Goal: Information Seeking & Learning: Learn about a topic

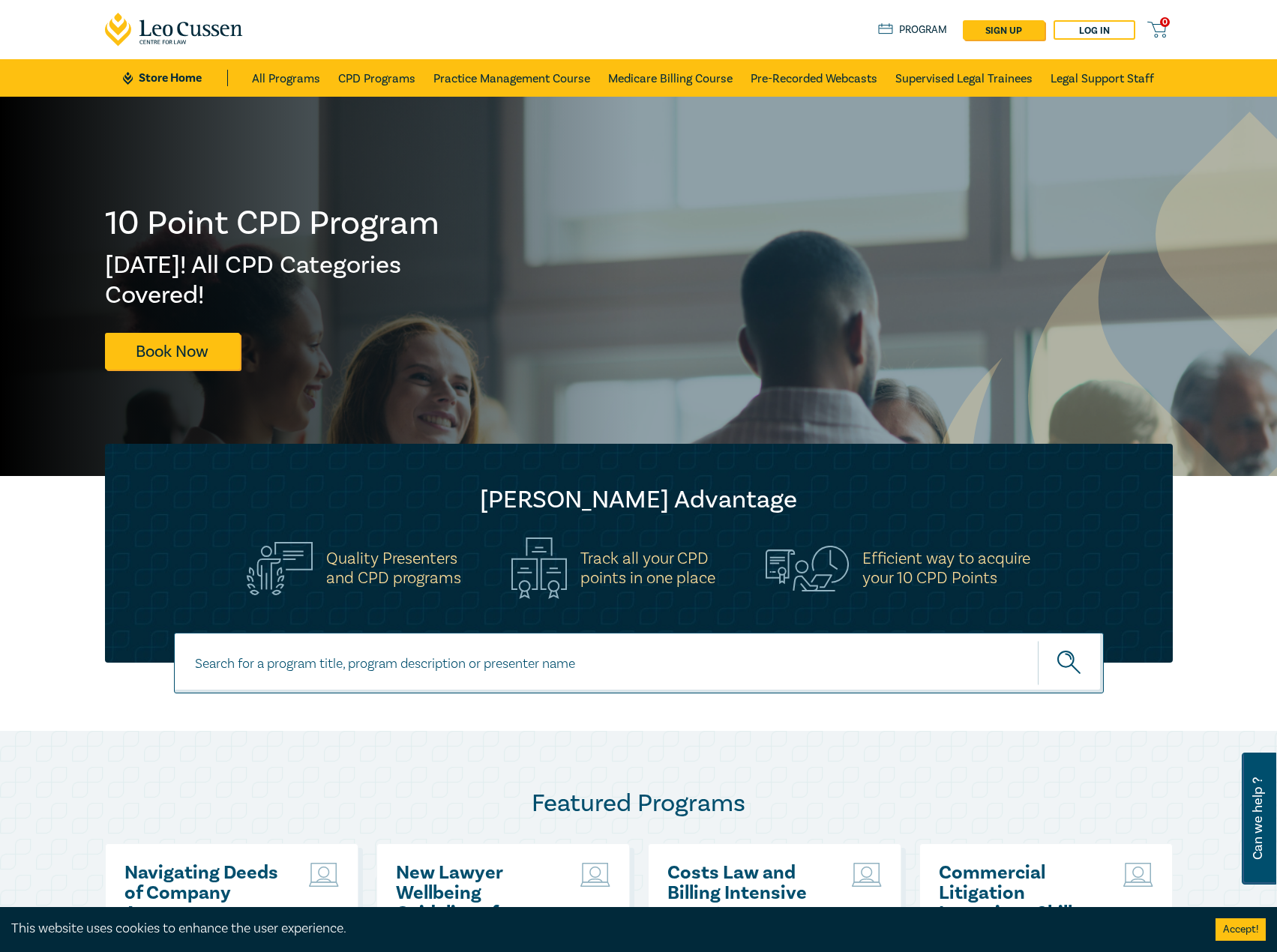
click at [500, 653] on input at bounding box center [638, 663] width 930 height 60
type input "s26303"
click at [1038, 641] on button "submit" at bounding box center [1071, 664] width 66 height 46
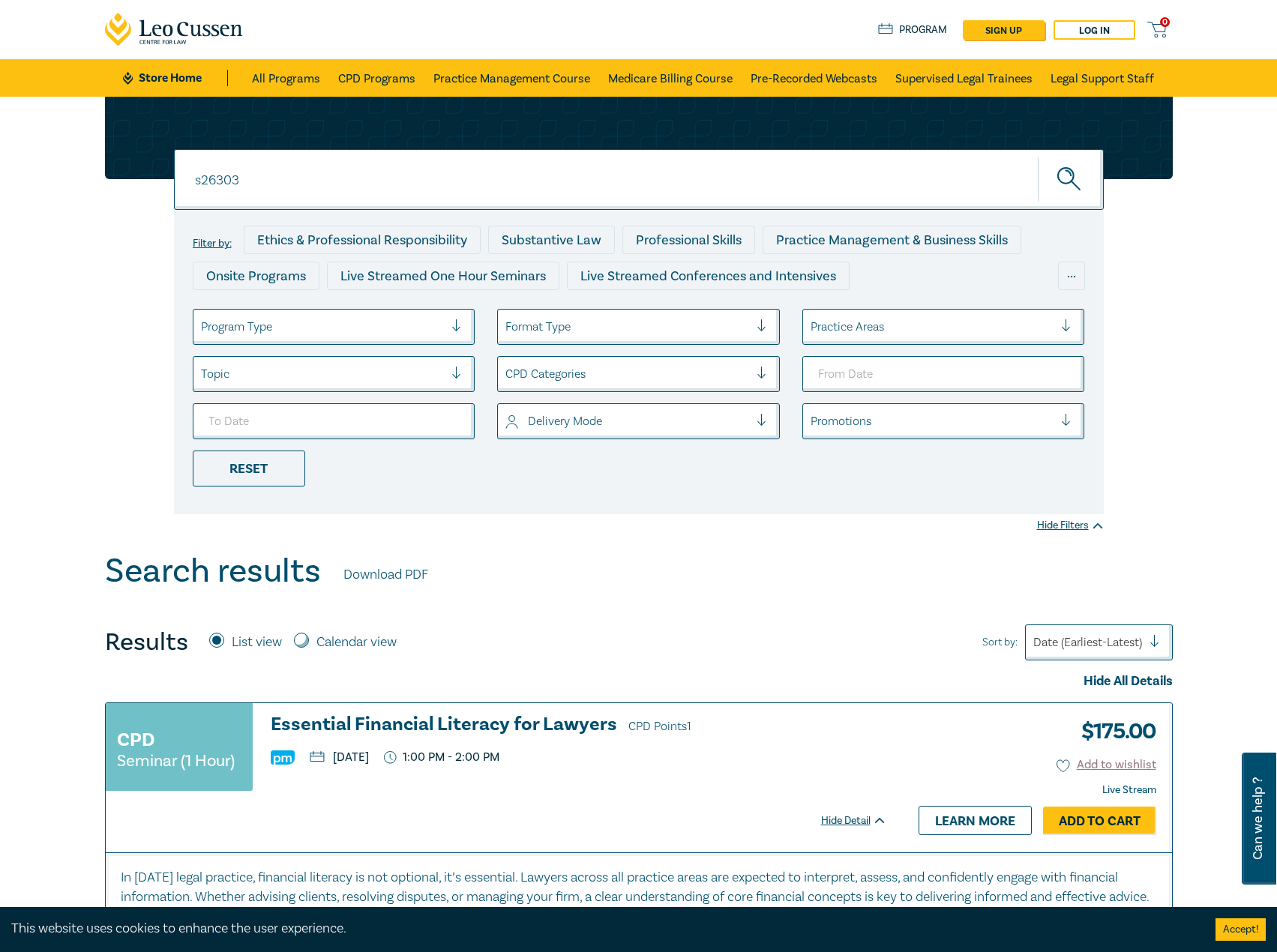
click at [450, 723] on h3 "Essential Financial Literacy for Lawyers CPD Points 1" at bounding box center [579, 726] width 616 height 22
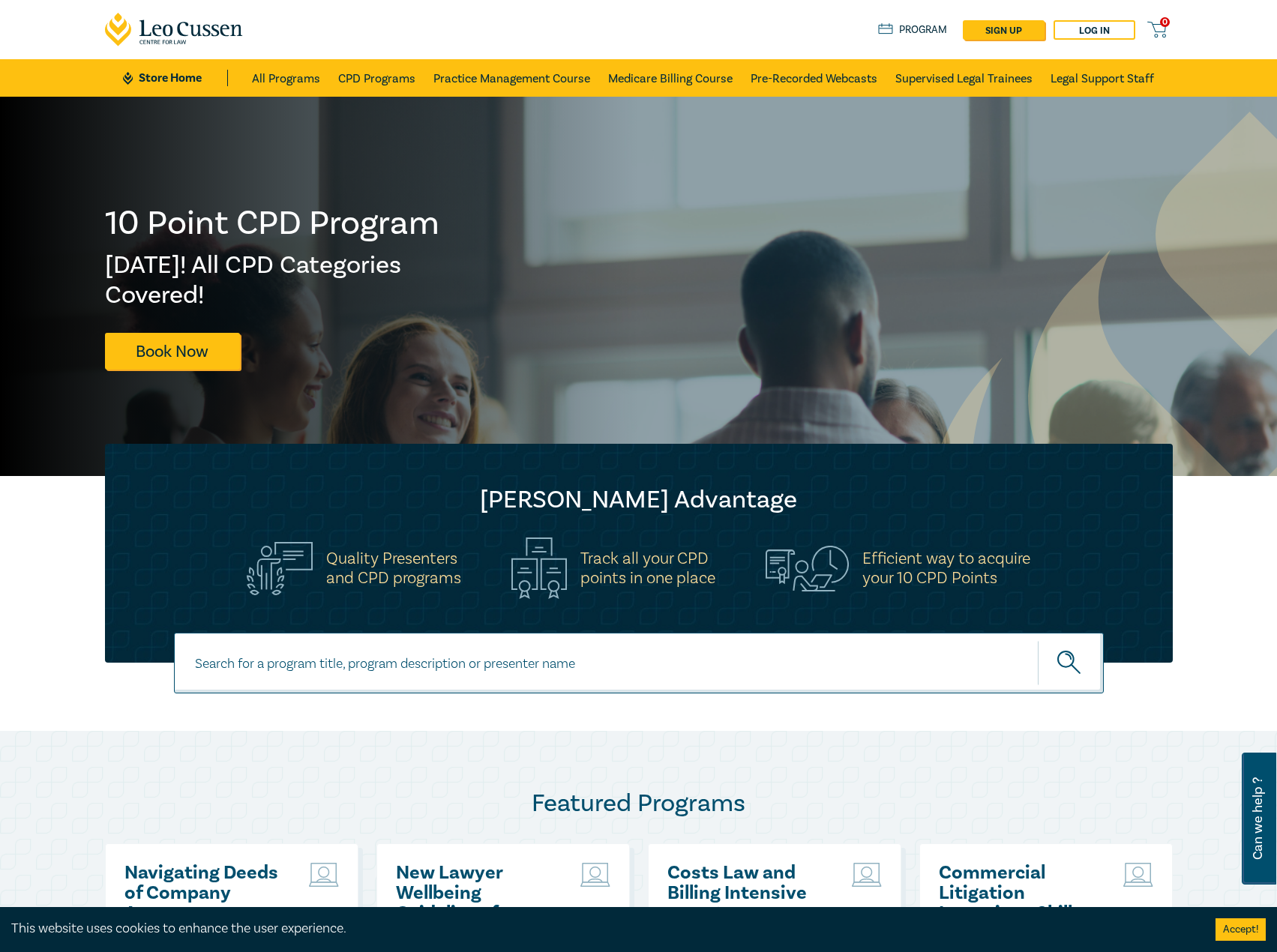
click at [544, 673] on input at bounding box center [638, 663] width 930 height 60
type input "s26102"
click at [1038, 641] on button "submit" at bounding box center [1071, 664] width 66 height 46
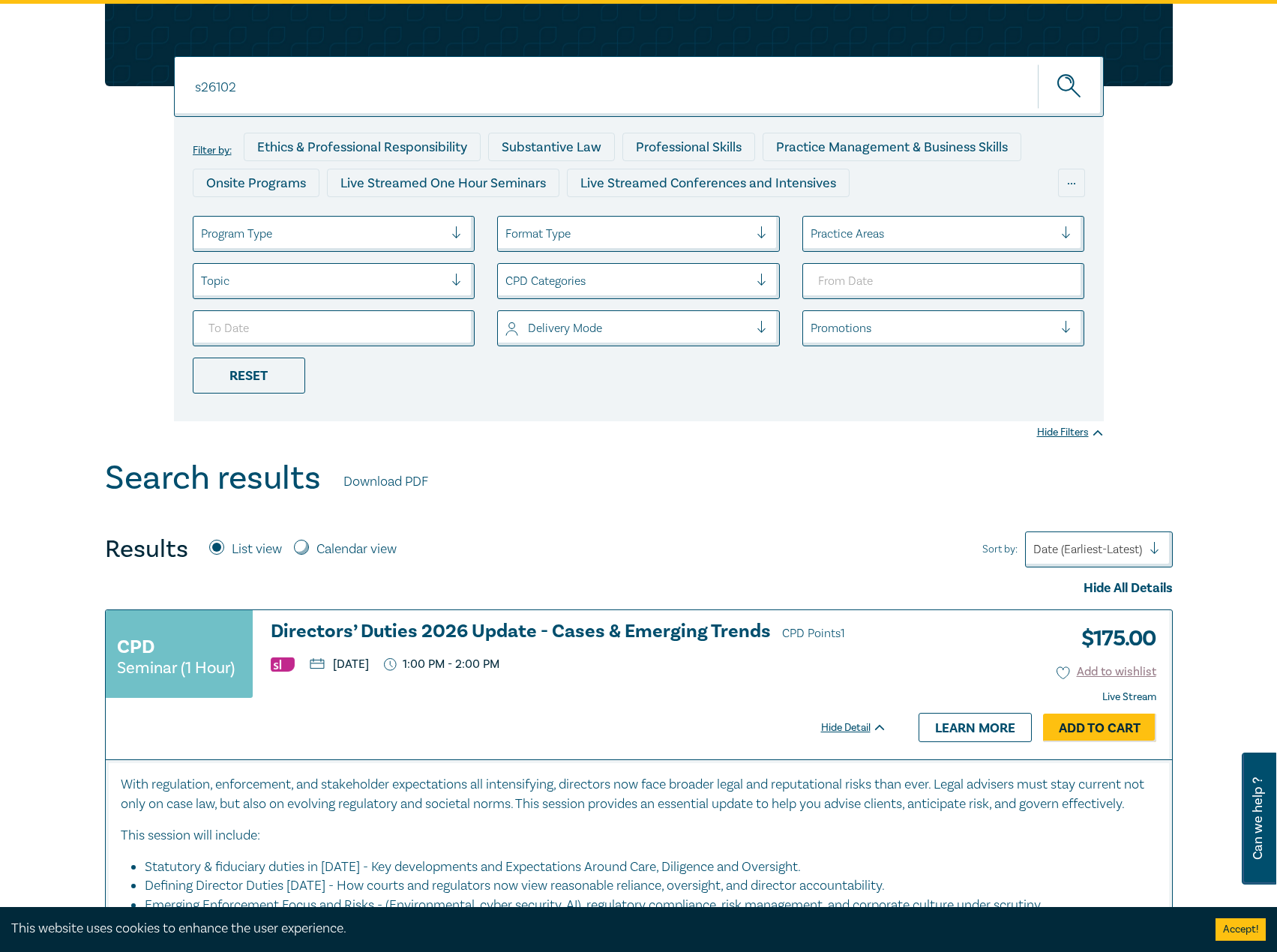
scroll to position [225, 0]
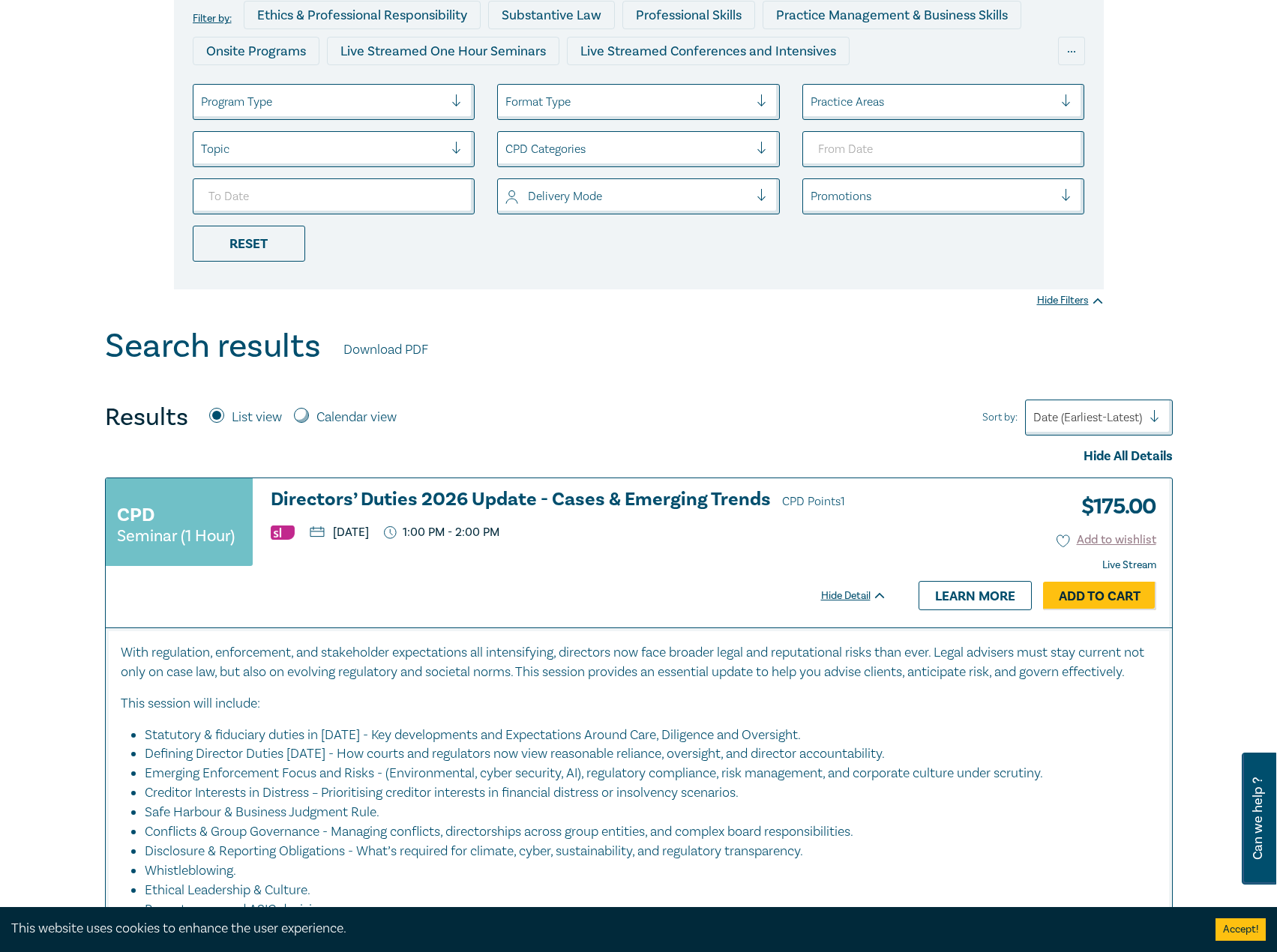
click at [631, 490] on h3 "Directors’ Duties 2026 Update - Cases & Emerging Trends CPD Points 1" at bounding box center [579, 500] width 616 height 22
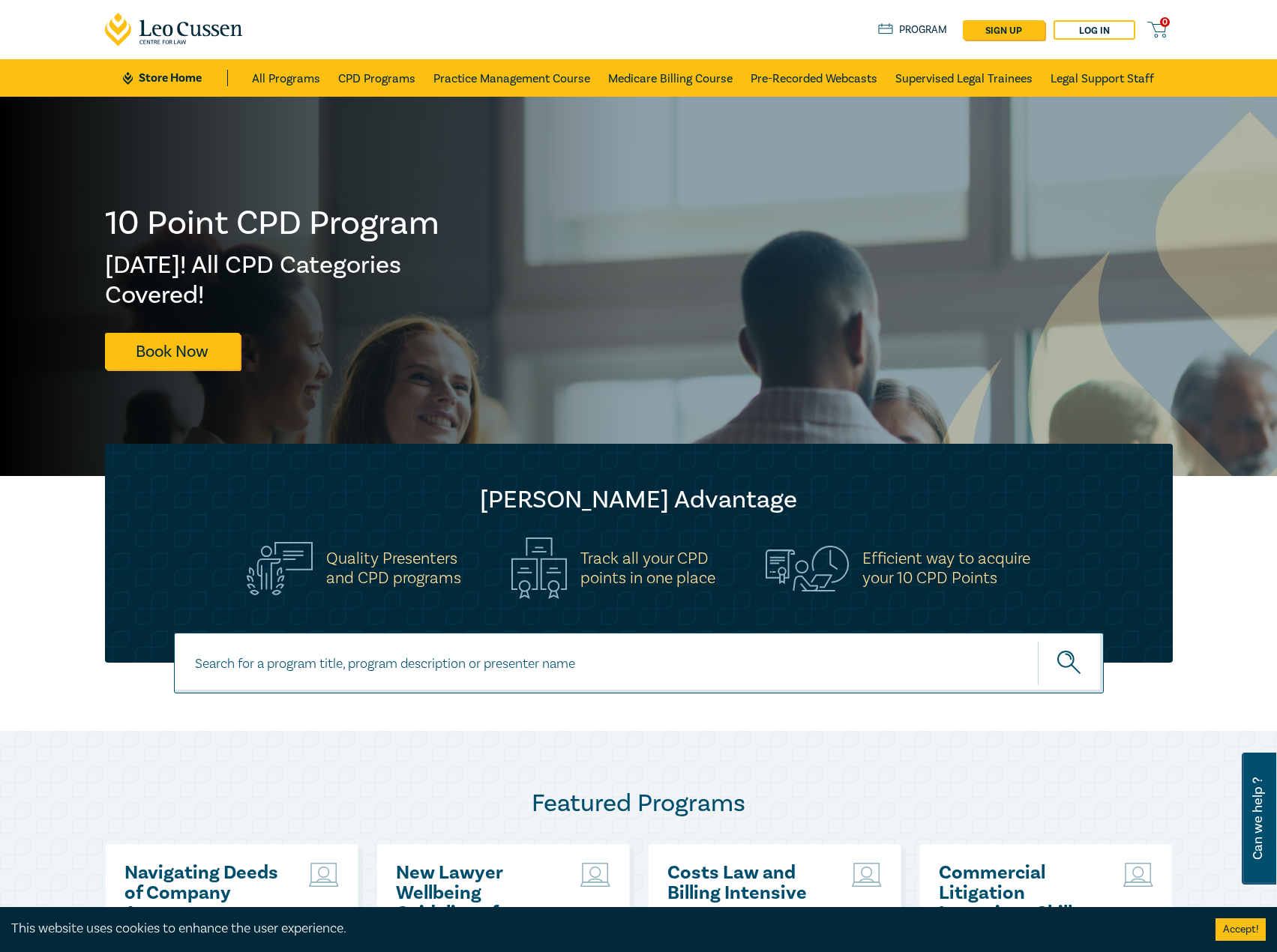
click at [419, 652] on input at bounding box center [638, 663] width 930 height 60
type input "s26202"
click at [1038, 641] on button "submit" at bounding box center [1071, 664] width 66 height 46
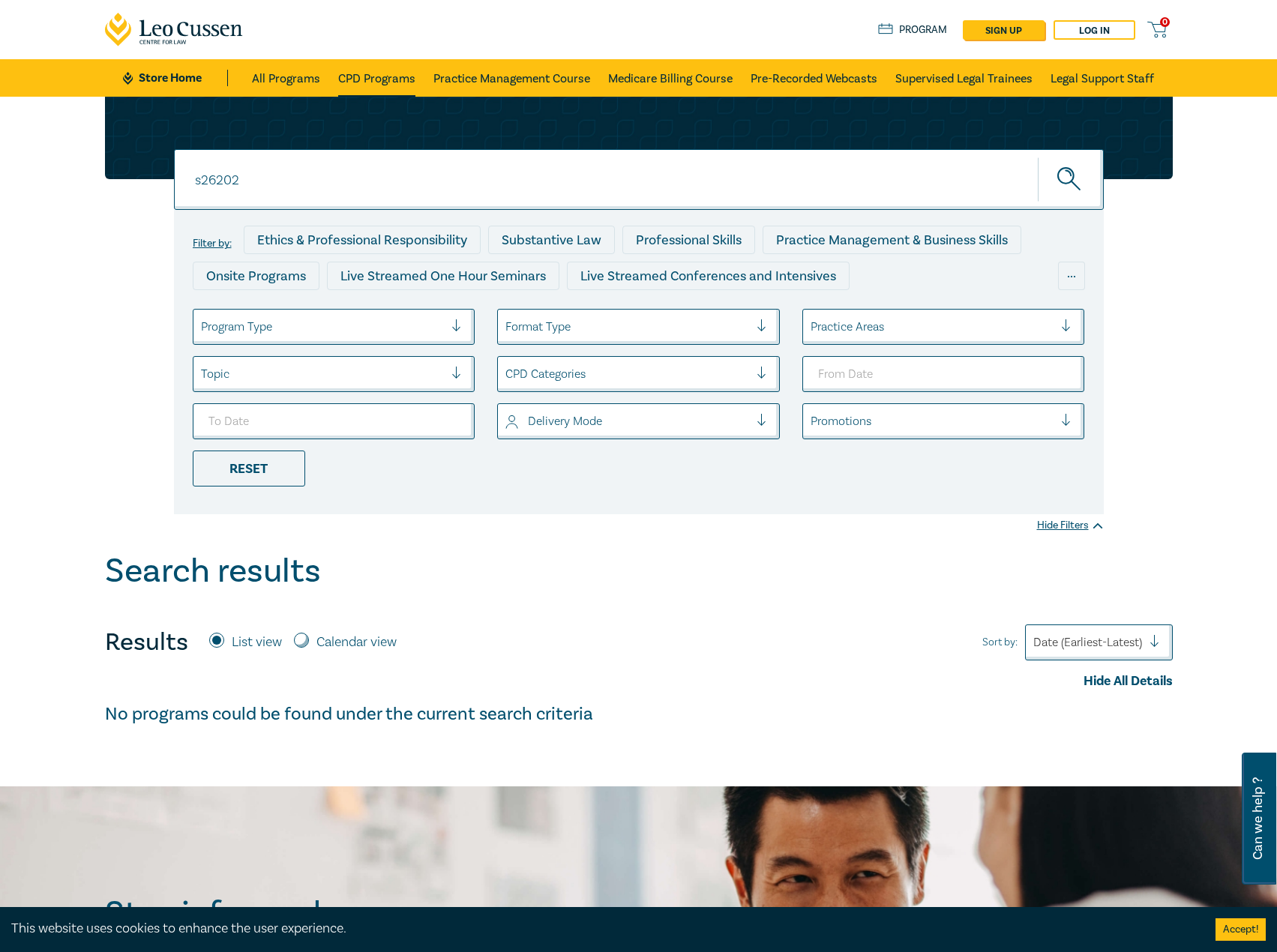
click at [376, 75] on link "CPD Programs" at bounding box center [376, 78] width 77 height 37
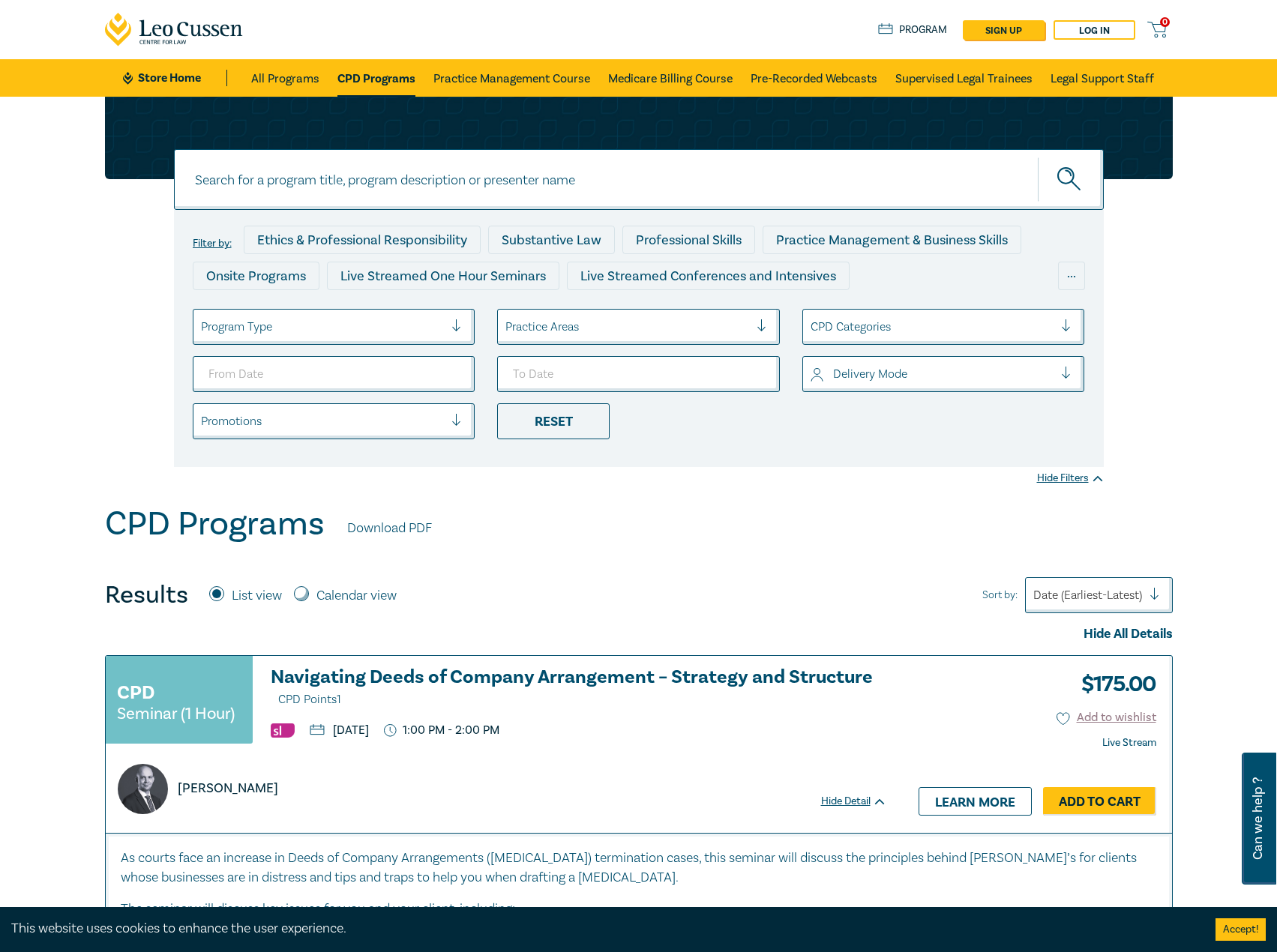
click at [385, 181] on input at bounding box center [638, 179] width 930 height 60
click at [1038, 157] on button "submit" at bounding box center [1071, 180] width 66 height 46
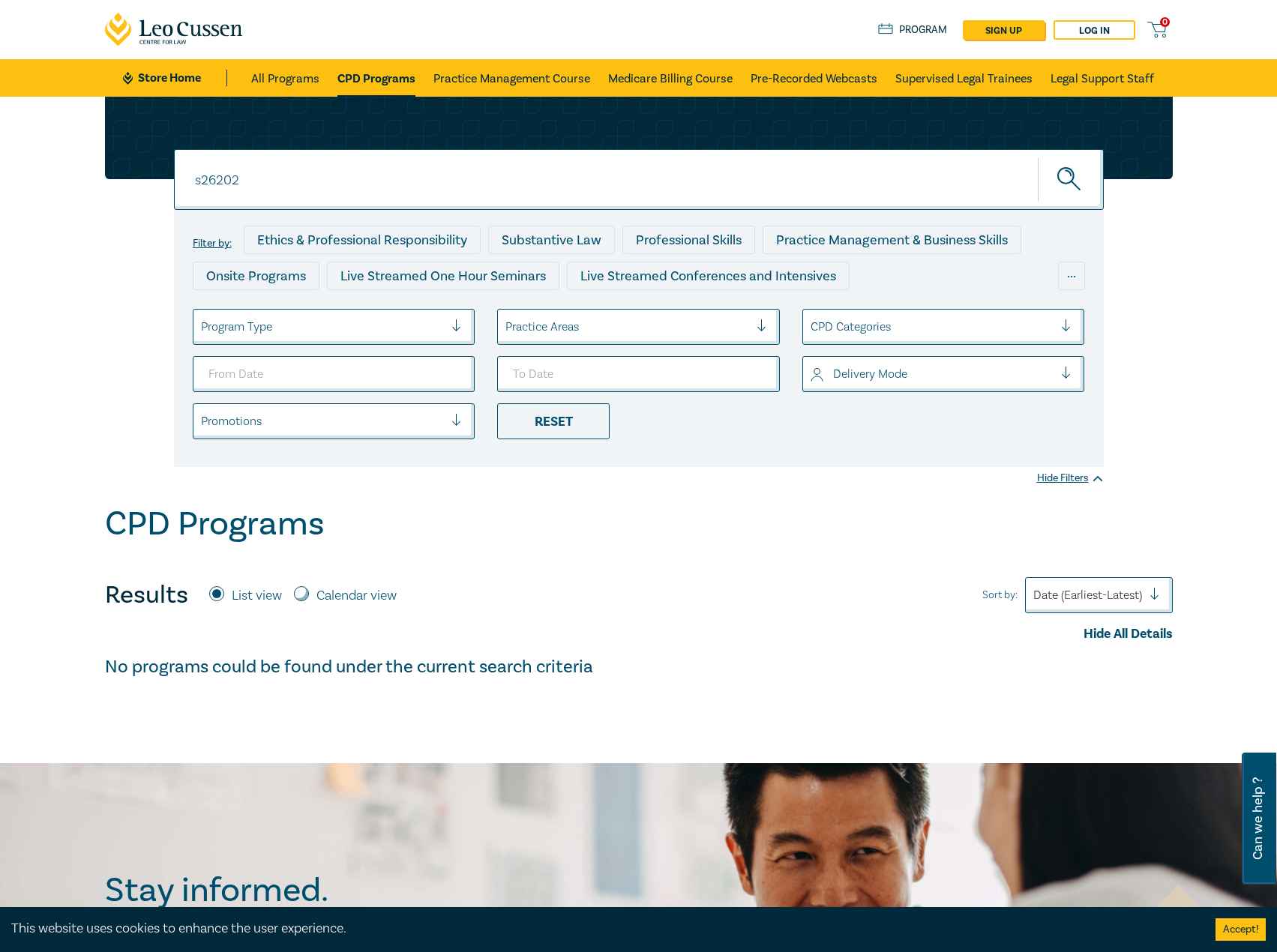
type input "s26202"
click at [1038, 157] on button "submit" at bounding box center [1071, 180] width 66 height 46
click at [261, 182] on input "s26202" at bounding box center [638, 179] width 930 height 60
click at [1038, 157] on button "submit" at bounding box center [1071, 180] width 66 height 46
click at [386, 66] on link "CPD Programs" at bounding box center [377, 78] width 78 height 37
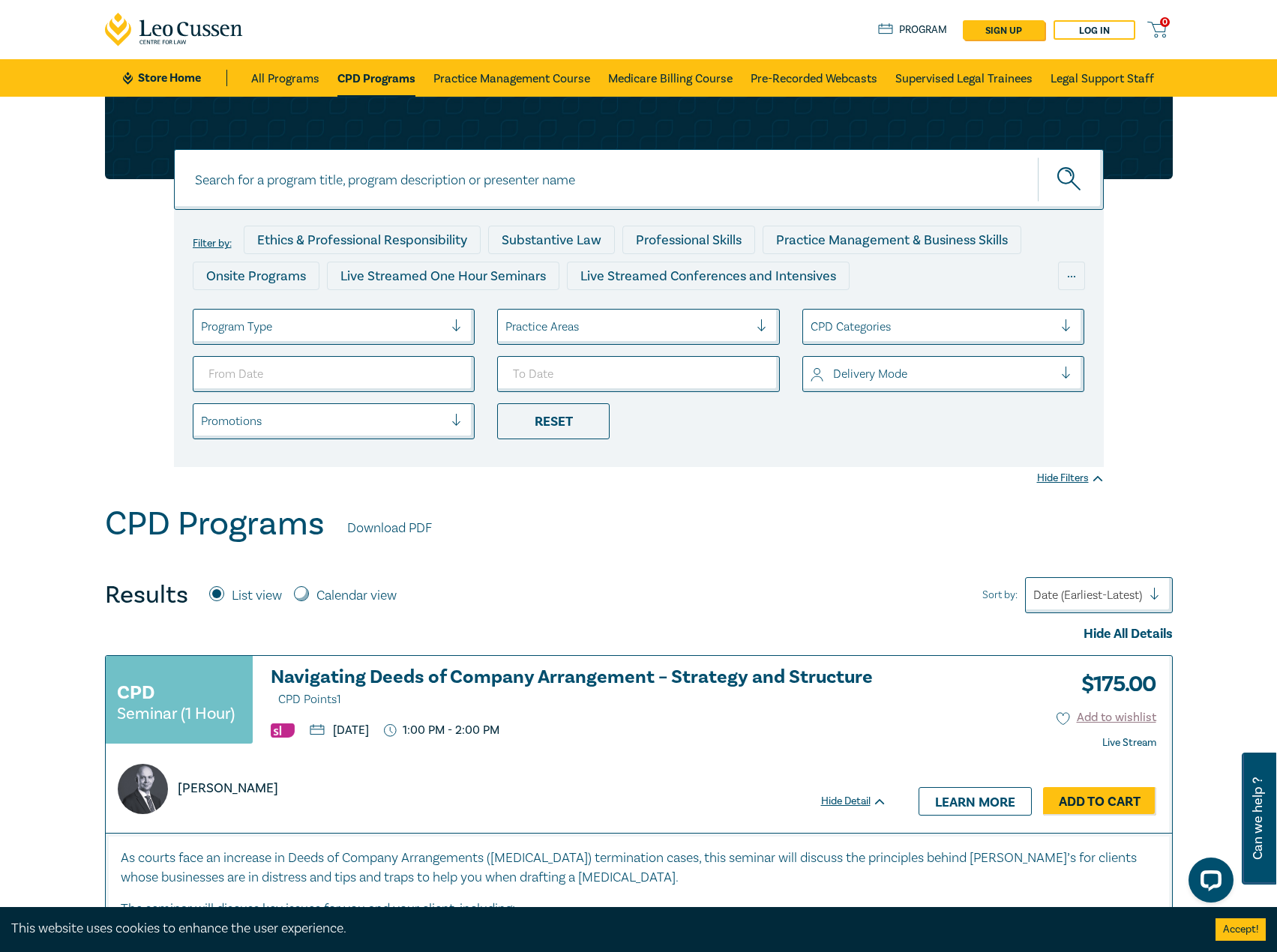
click at [364, 182] on input at bounding box center [638, 179] width 930 height 60
type input "s26202"
click at [1038, 157] on button "submit" at bounding box center [1071, 180] width 66 height 46
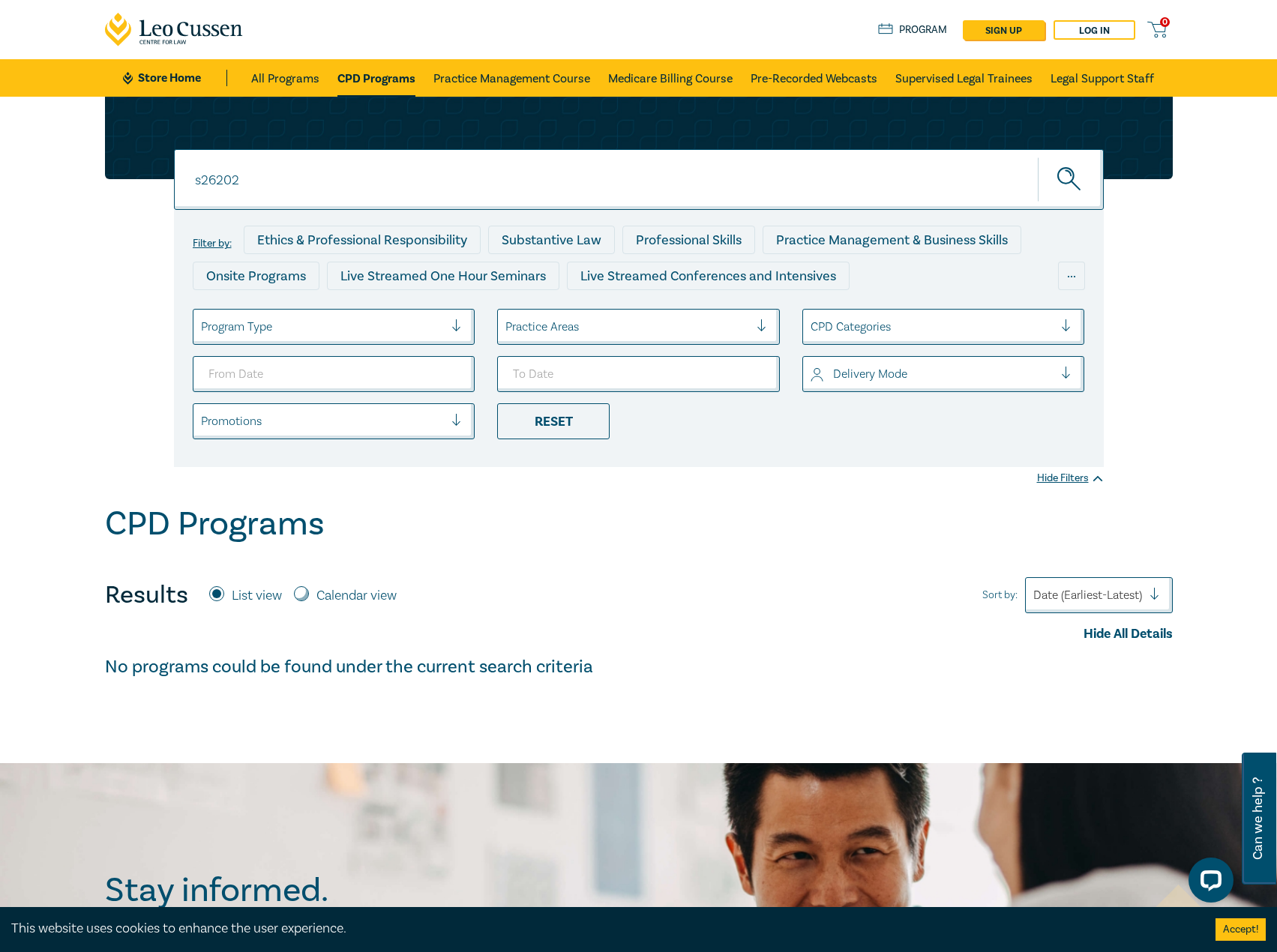
click at [372, 63] on link "CPD Programs" at bounding box center [377, 78] width 78 height 37
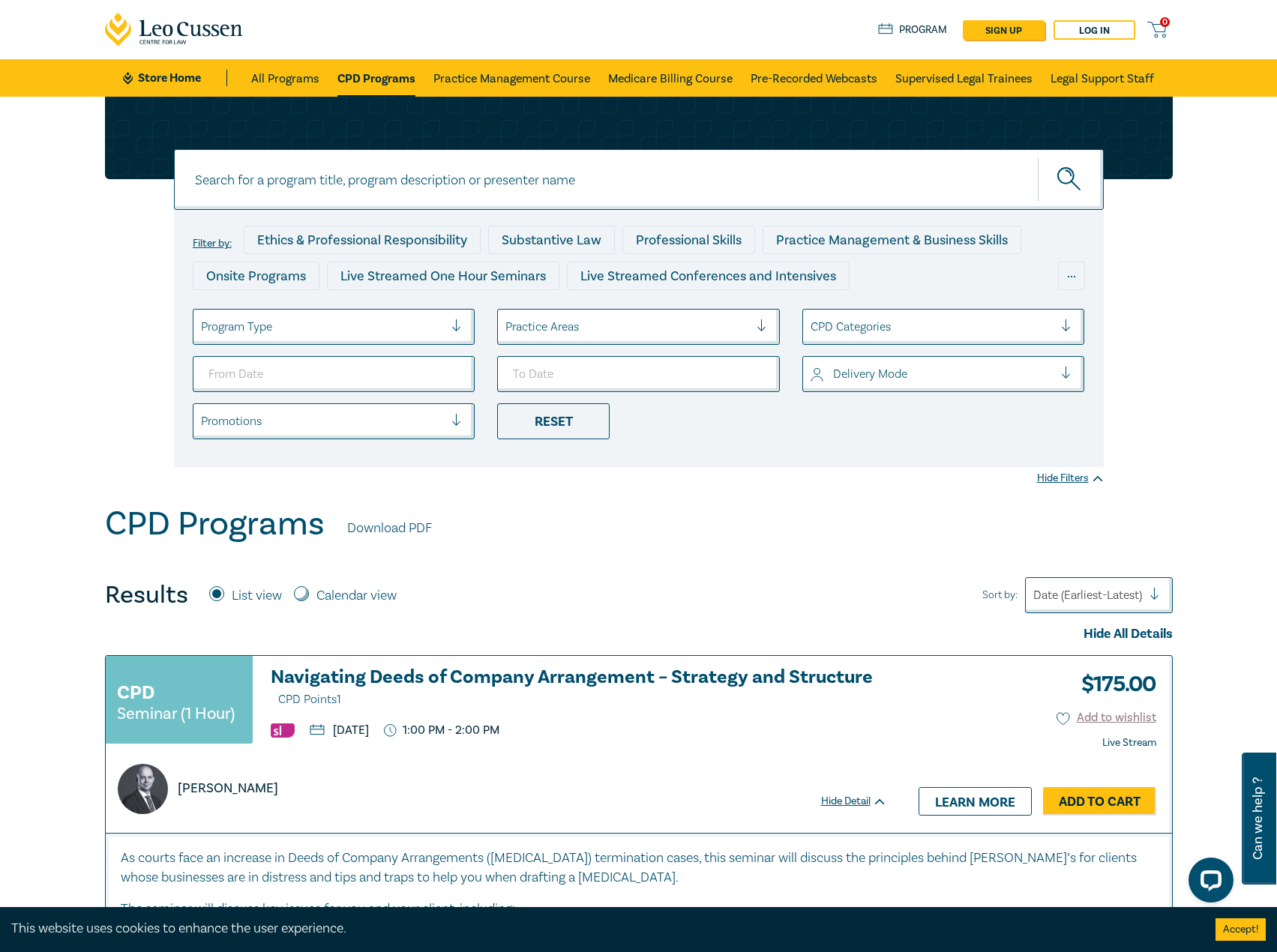
click at [338, 169] on input at bounding box center [638, 179] width 930 height 60
type input "s26202"
click at [1038, 157] on button "submit" at bounding box center [1071, 180] width 66 height 46
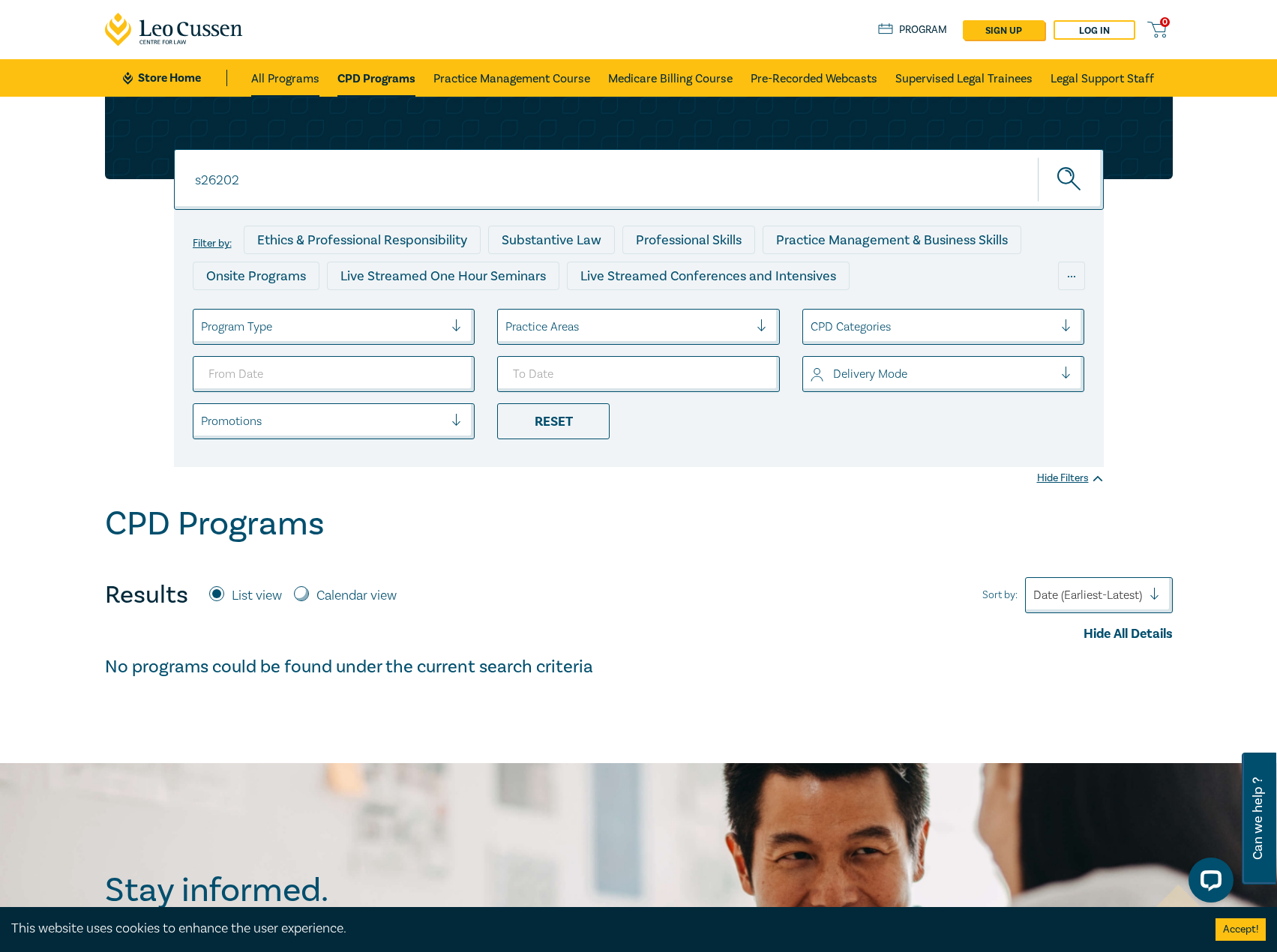
click at [265, 84] on link "All Programs" at bounding box center [285, 78] width 68 height 37
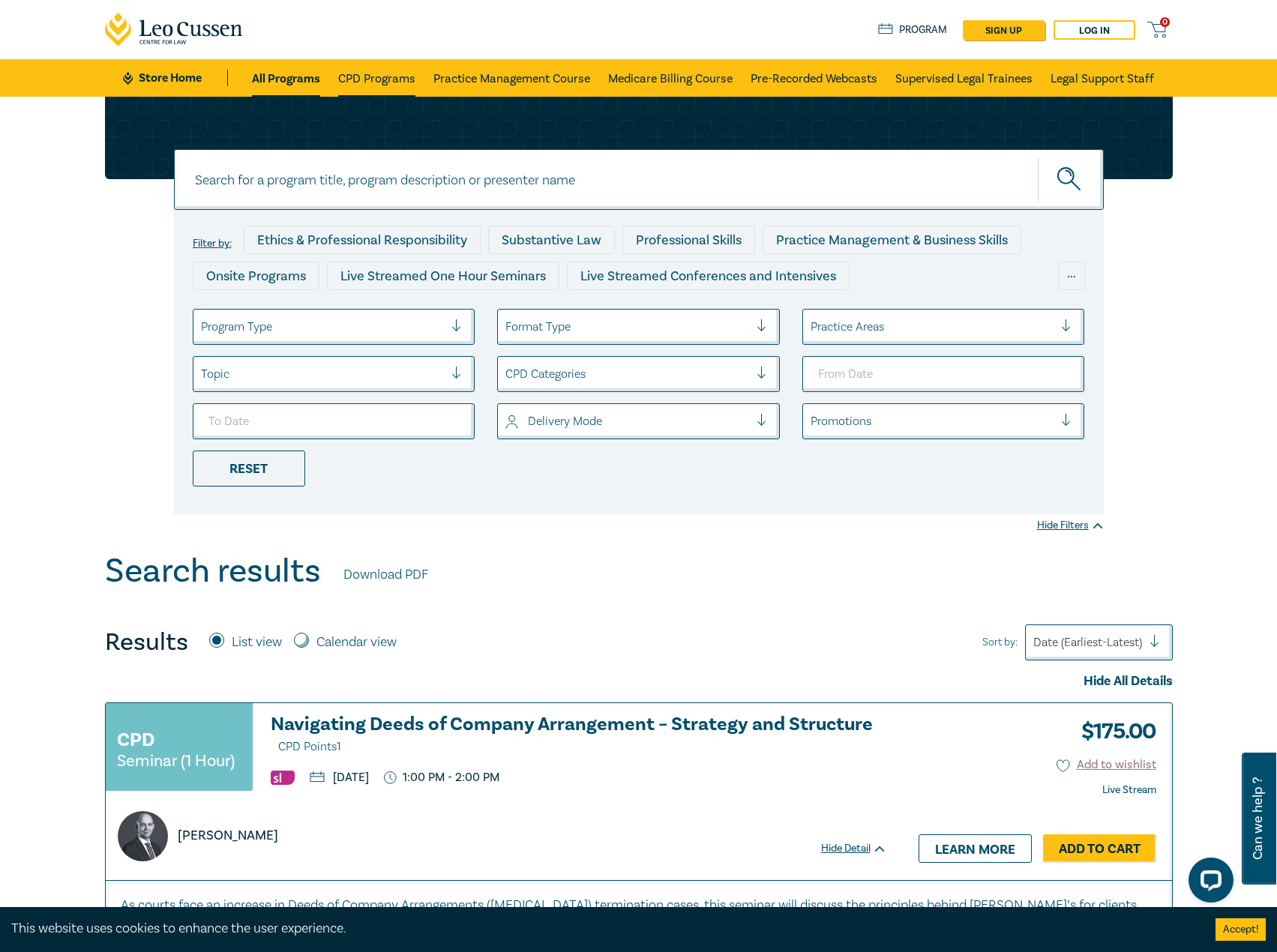
click at [371, 78] on link "CPD Programs" at bounding box center [376, 78] width 77 height 37
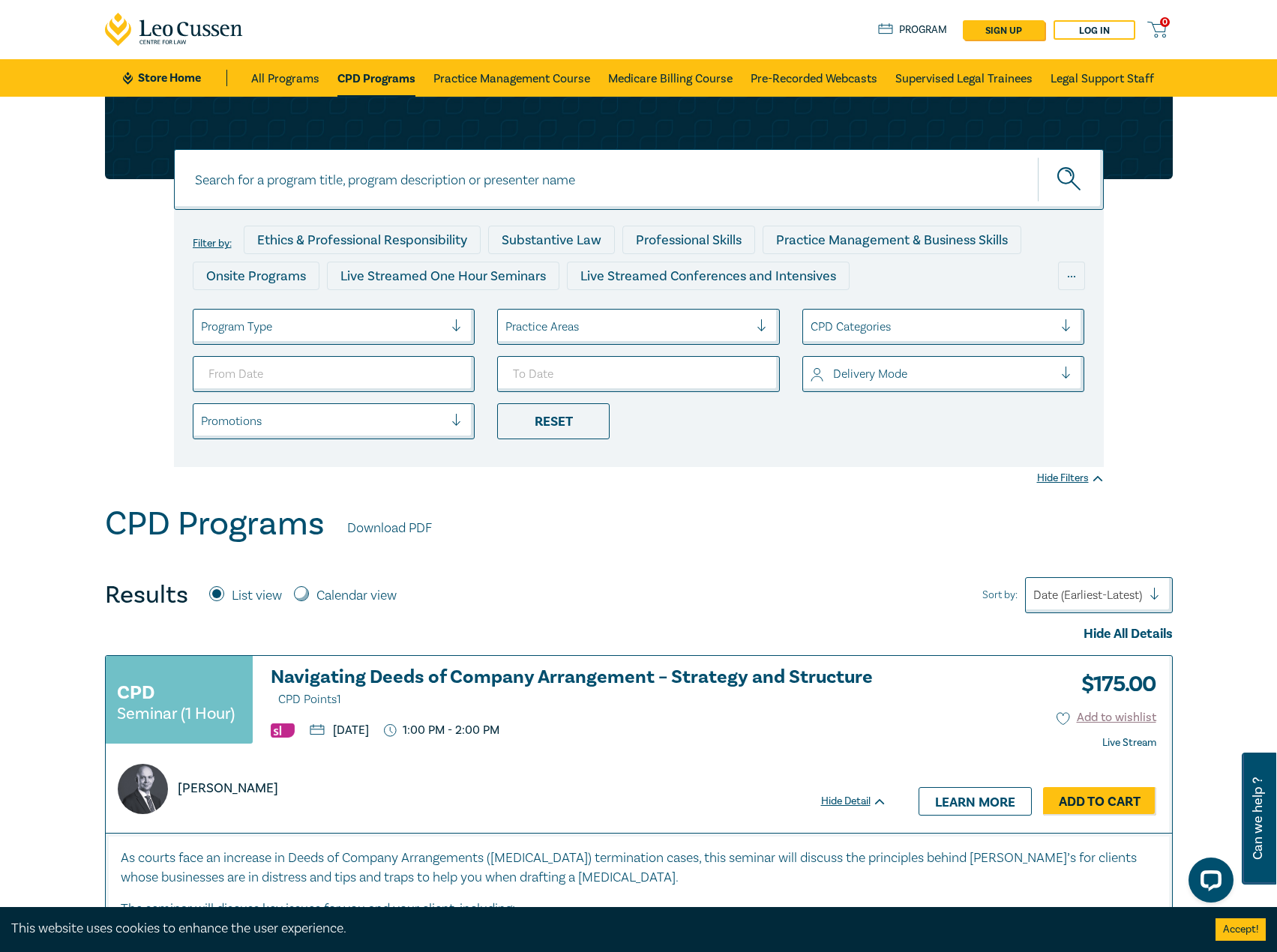
click at [388, 193] on input at bounding box center [638, 179] width 930 height 60
type input "s26202"
click at [1038, 157] on button "submit" at bounding box center [1071, 180] width 66 height 46
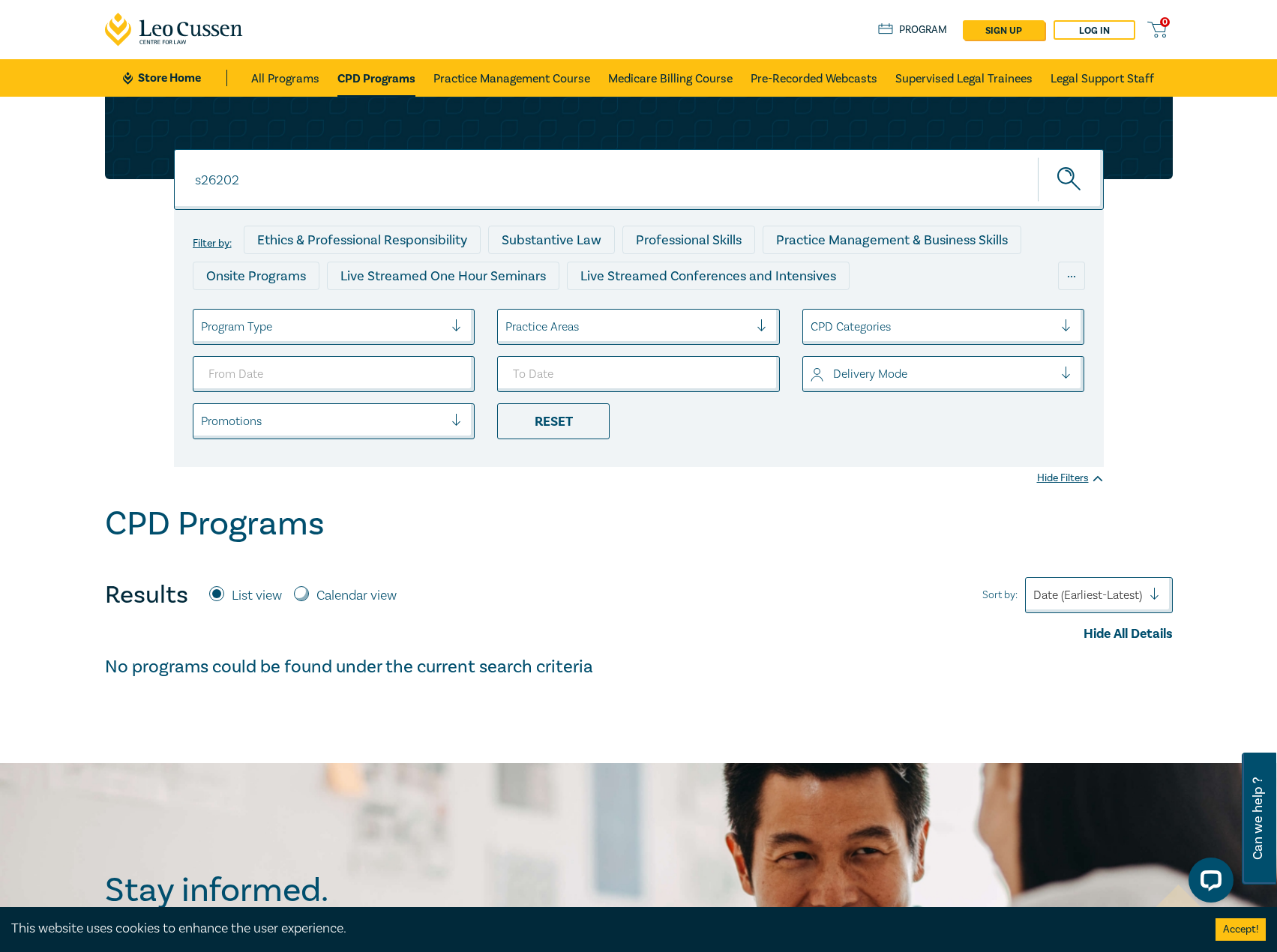
drag, startPoint x: 321, startPoint y: 74, endPoint x: 329, endPoint y: 75, distance: 8.1
click at [321, 74] on li "All Programs" at bounding box center [289, 78] width 77 height 37
click at [370, 79] on link "CPD Programs" at bounding box center [377, 78] width 78 height 37
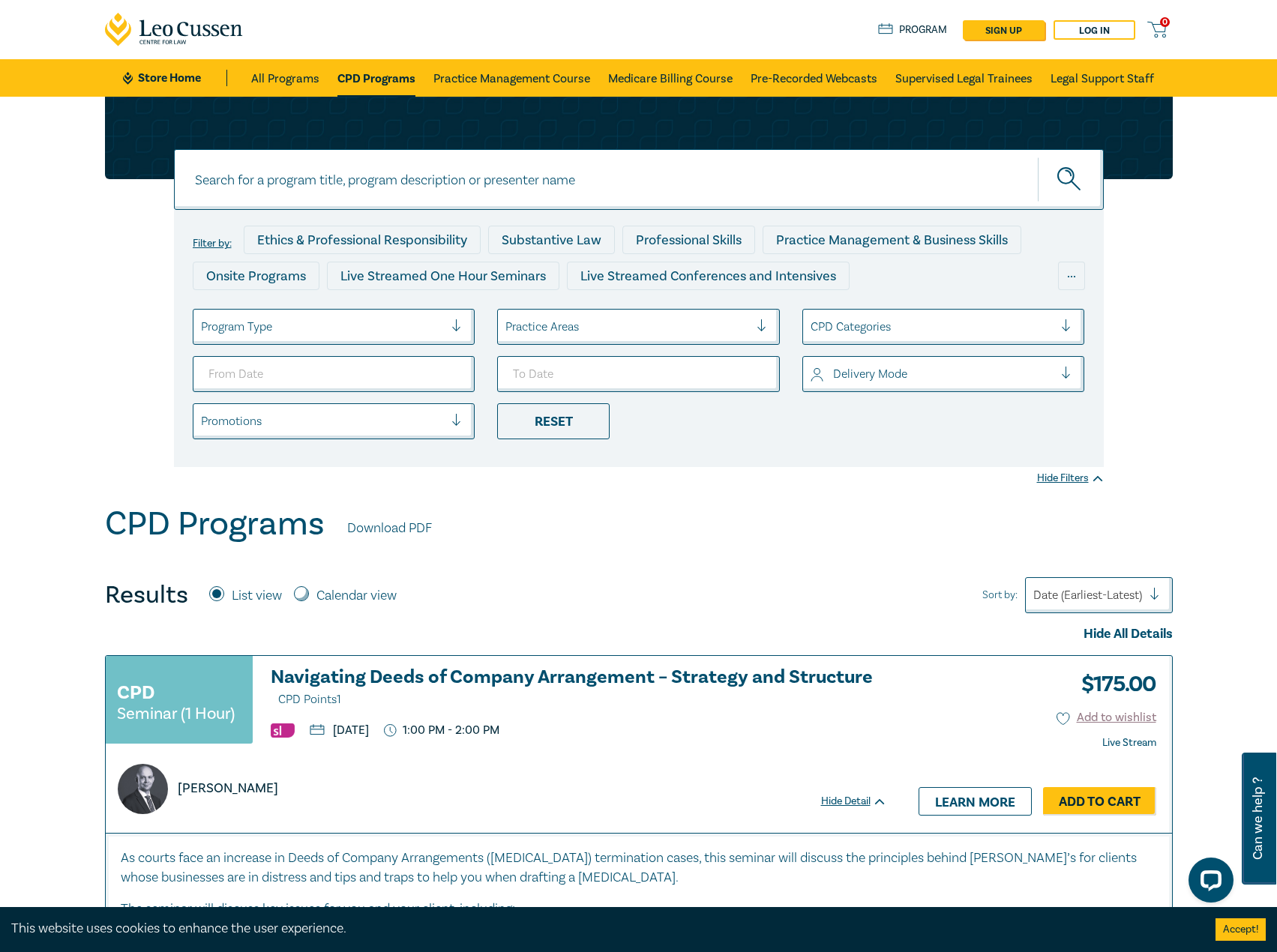
click at [402, 76] on link "CPD Programs" at bounding box center [377, 78] width 78 height 37
click at [336, 181] on input at bounding box center [638, 179] width 930 height 60
type input "s26202"
click at [1038, 157] on button "submit" at bounding box center [1071, 180] width 66 height 46
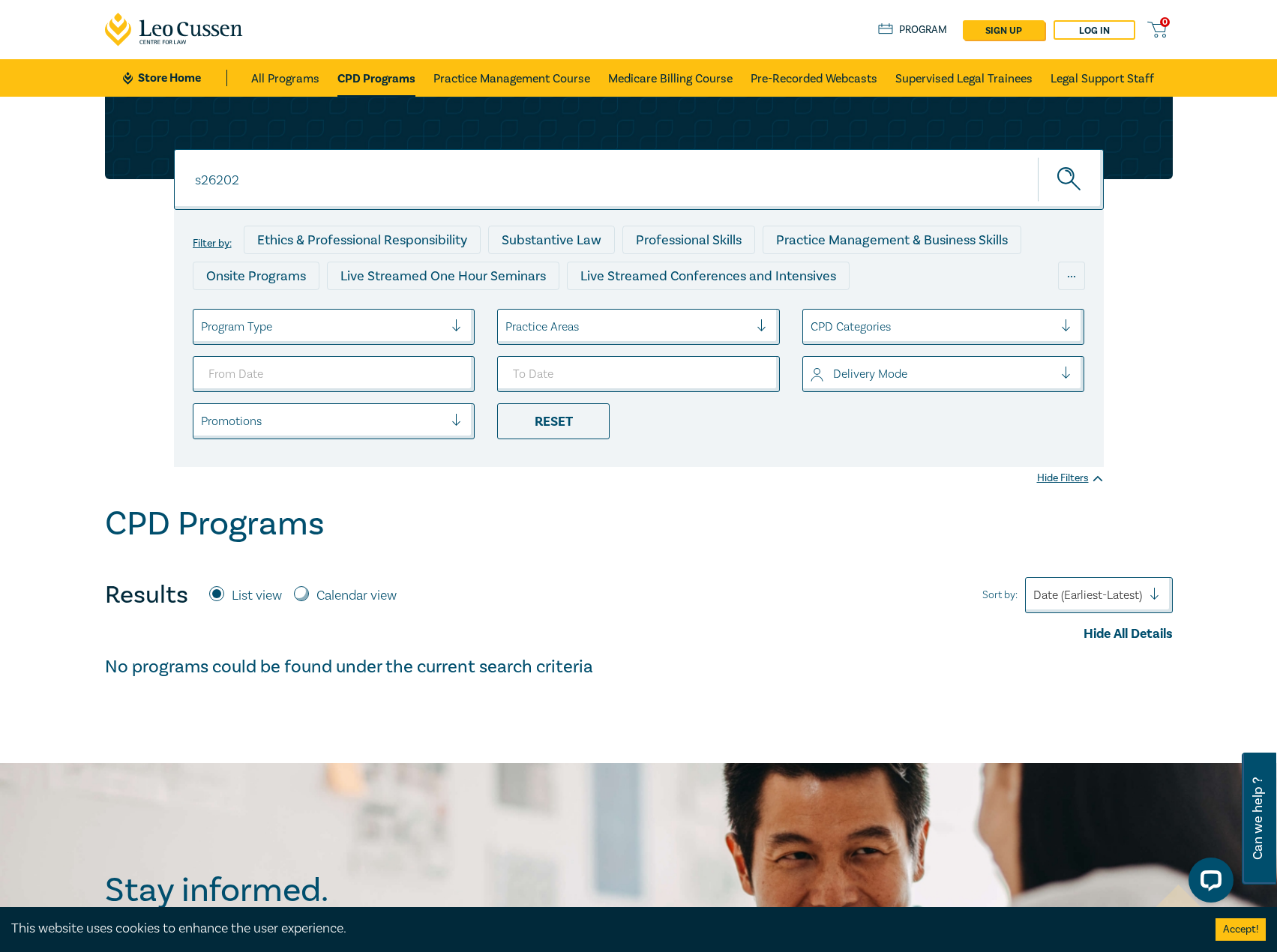
click at [345, 189] on input "s26202" at bounding box center [638, 179] width 930 height 60
click at [1038, 157] on button "submit" at bounding box center [1071, 180] width 66 height 46
click at [1092, 158] on button "submit" at bounding box center [1071, 180] width 66 height 46
click at [251, 63] on ul "Store Home All Programs CPD Programs Practice Management Course Medicare Billin…" at bounding box center [639, 78] width 1031 height 37
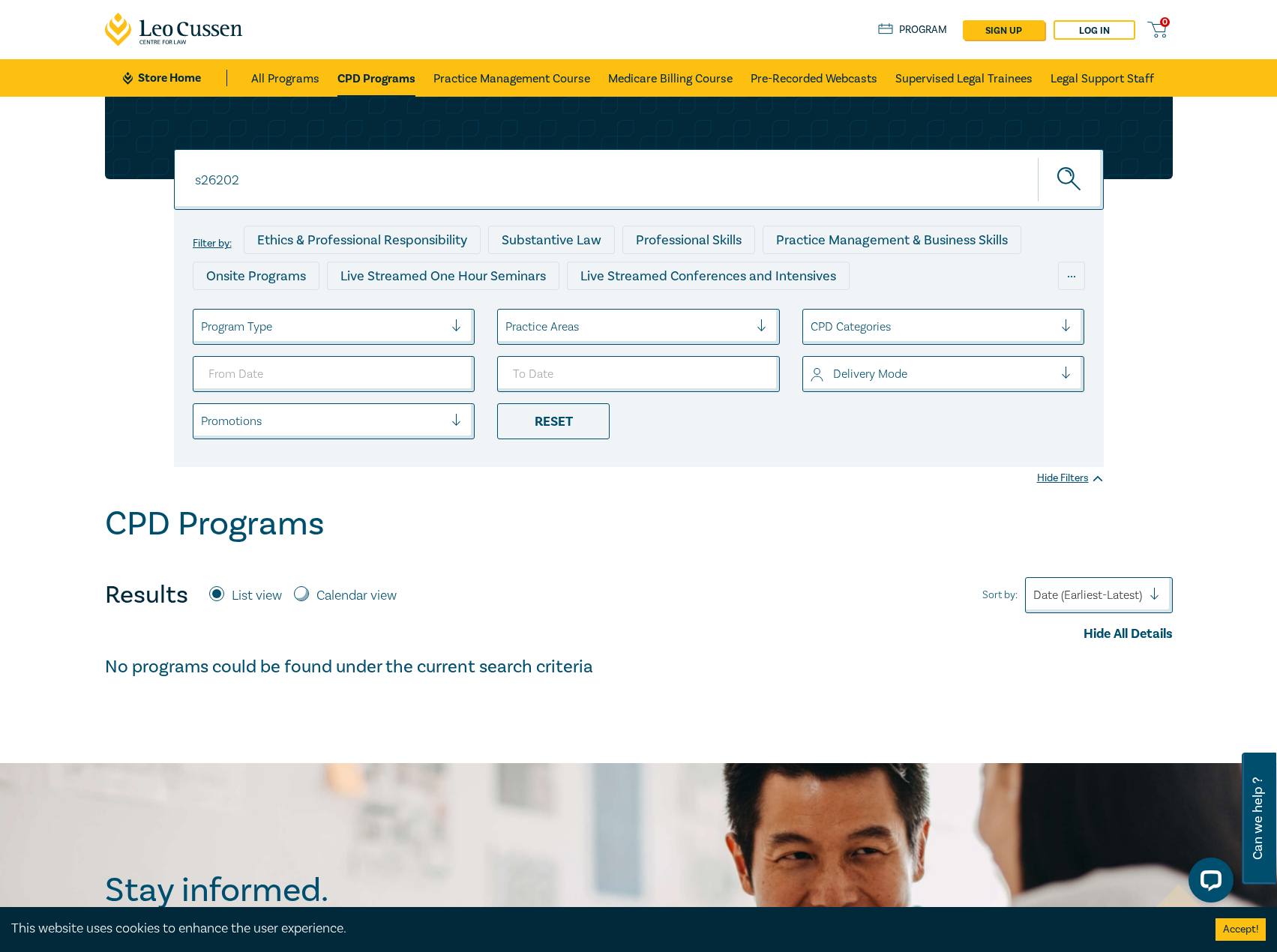
click at [202, 70] on link "Store Home" at bounding box center [175, 77] width 104 height 16
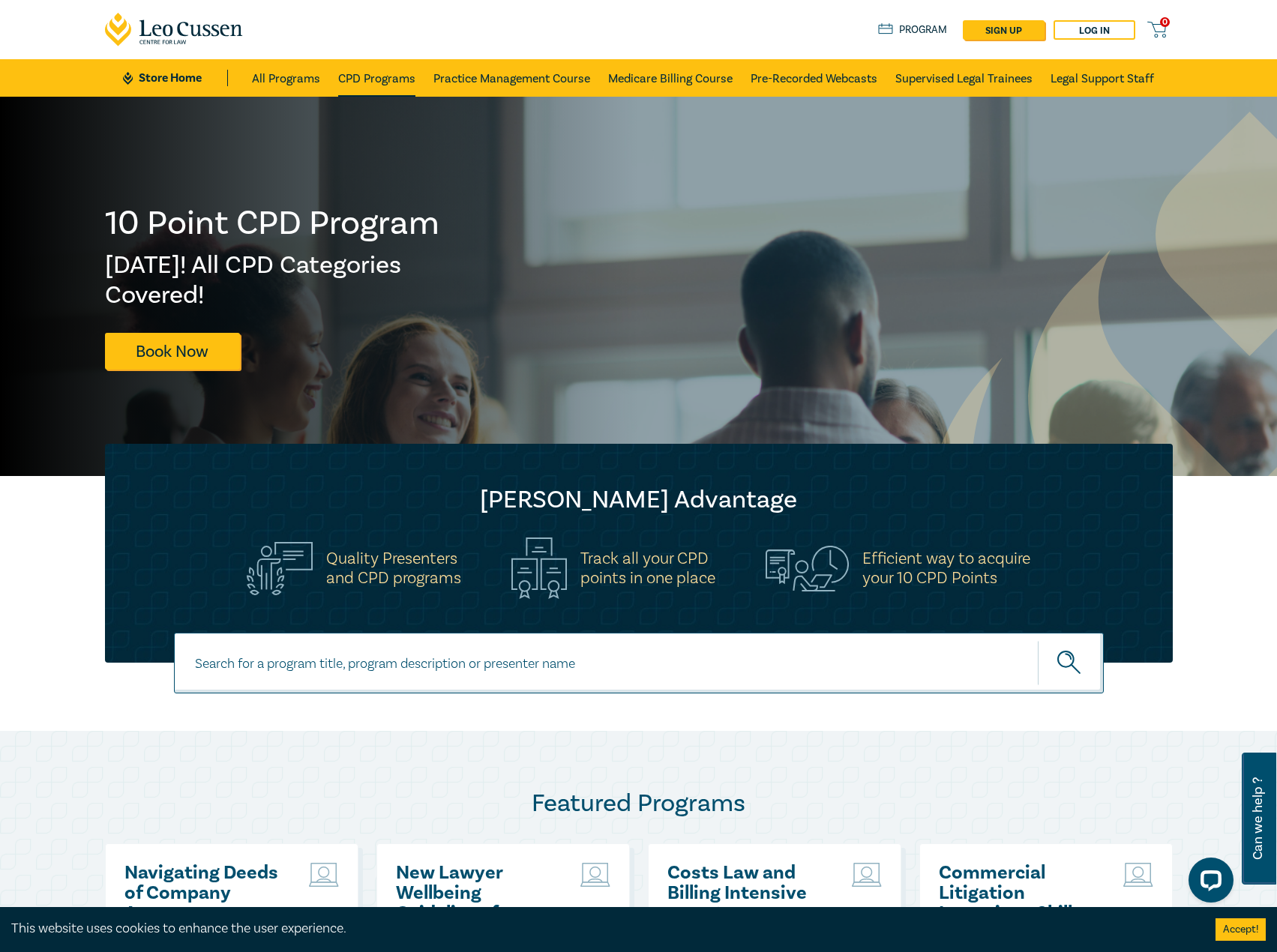
click at [386, 79] on link "CPD Programs" at bounding box center [376, 78] width 77 height 37
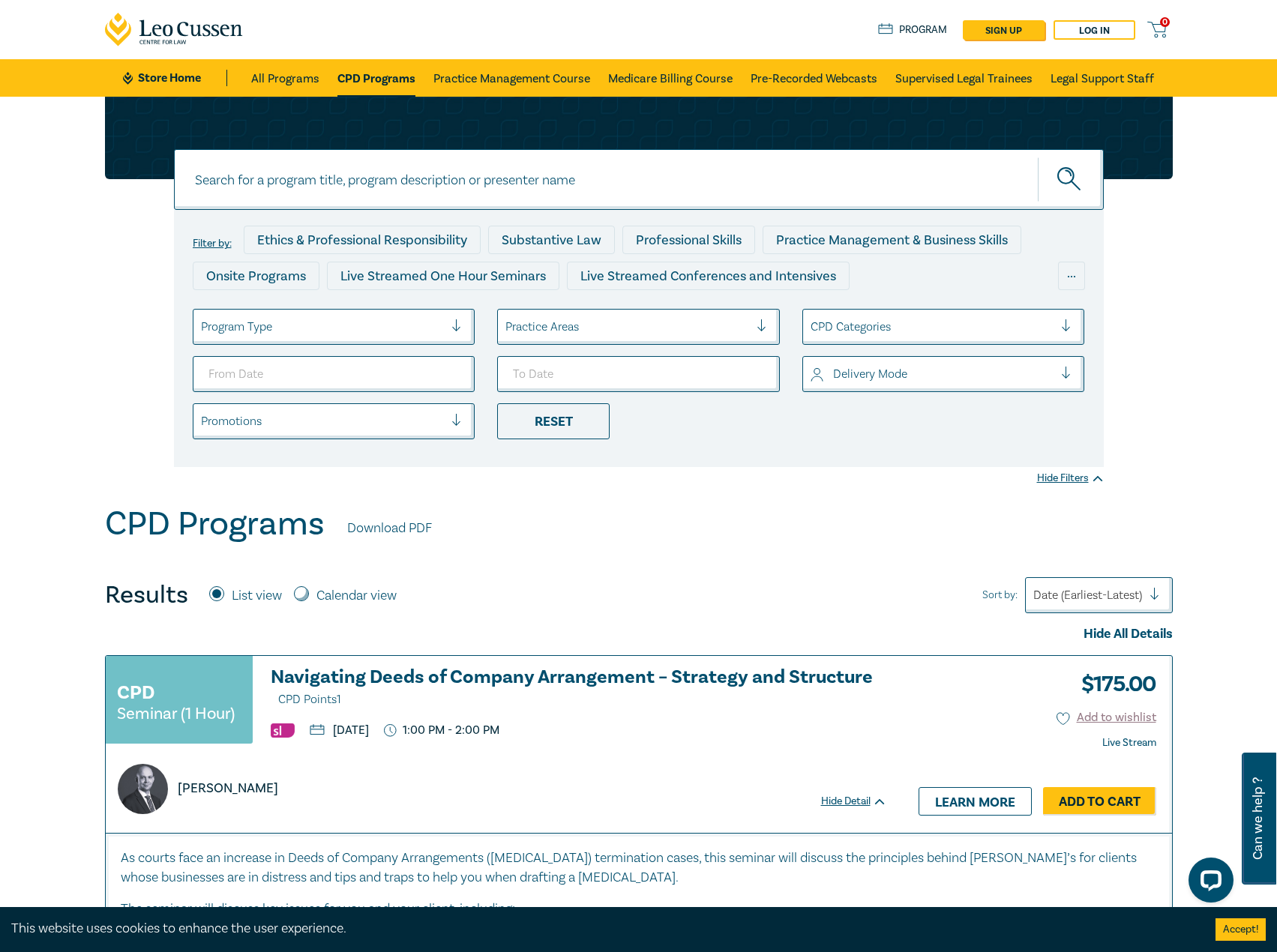
click at [503, 186] on input at bounding box center [638, 179] width 930 height 60
type input "s26202"
click at [1038, 157] on button "submit" at bounding box center [1071, 180] width 66 height 46
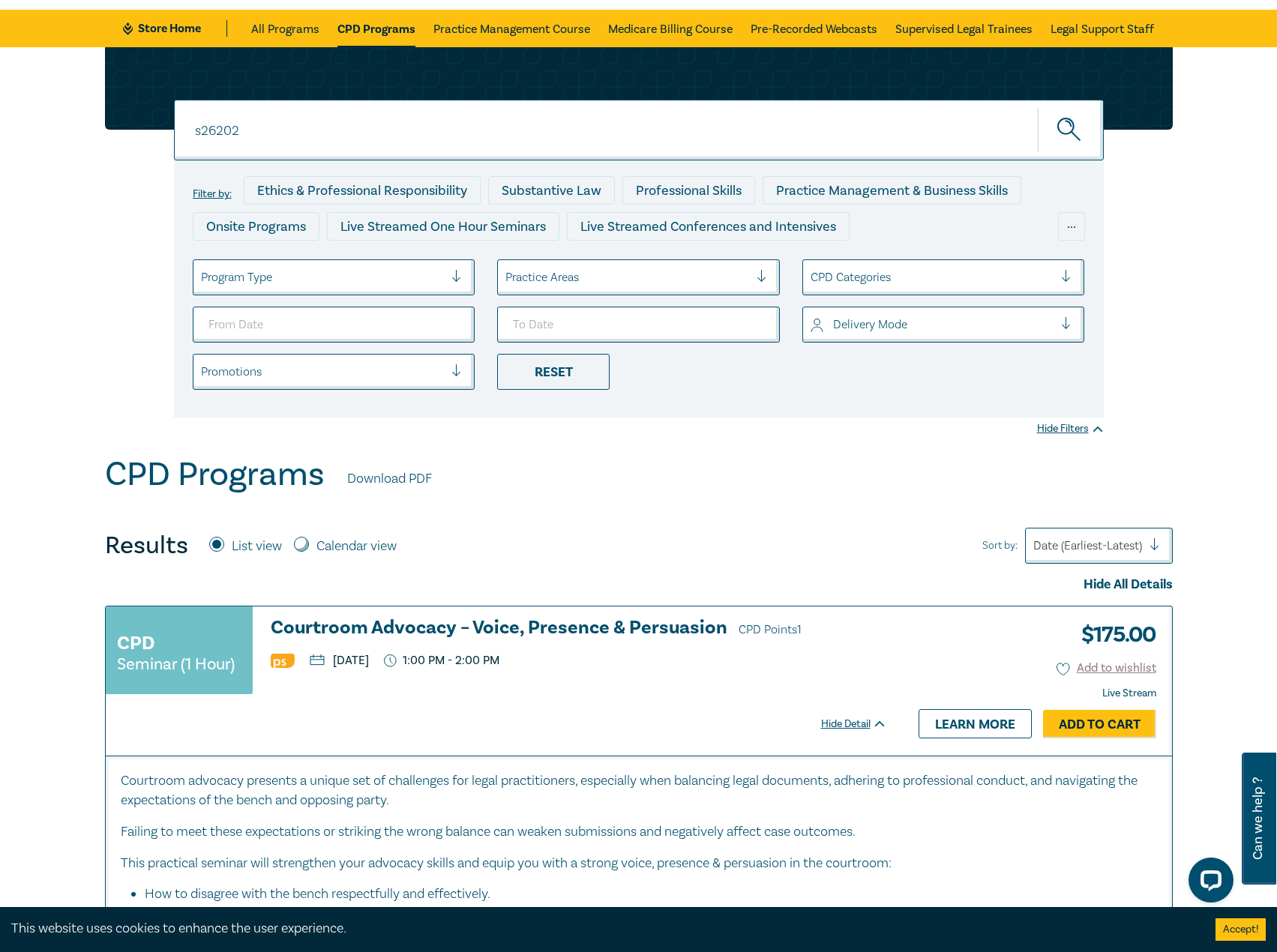
scroll to position [375, 0]
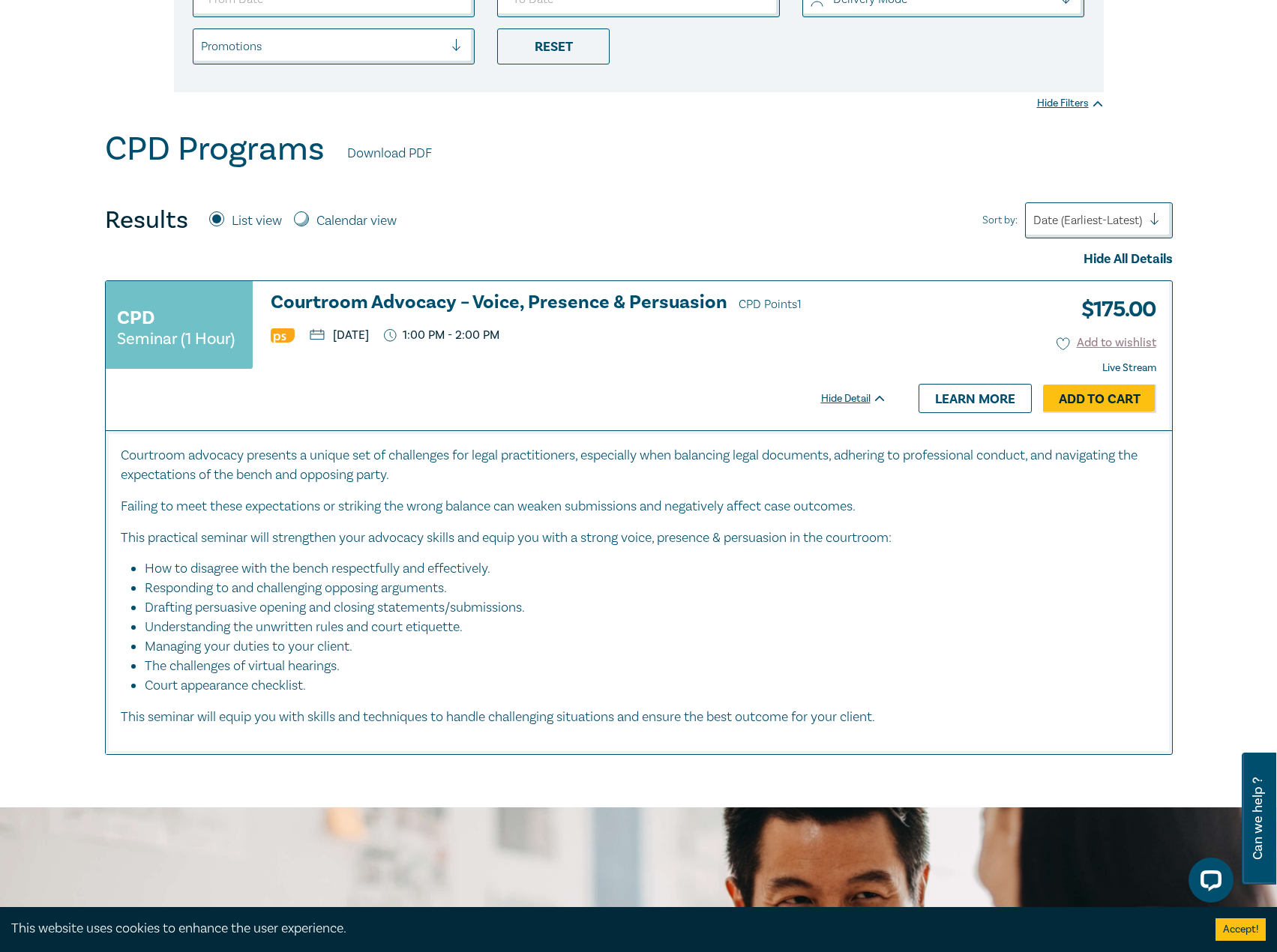
click at [571, 298] on h3 "Courtroom Advocacy – Voice, Presence & Persuasion CPD Points 1" at bounding box center [579, 304] width 616 height 22
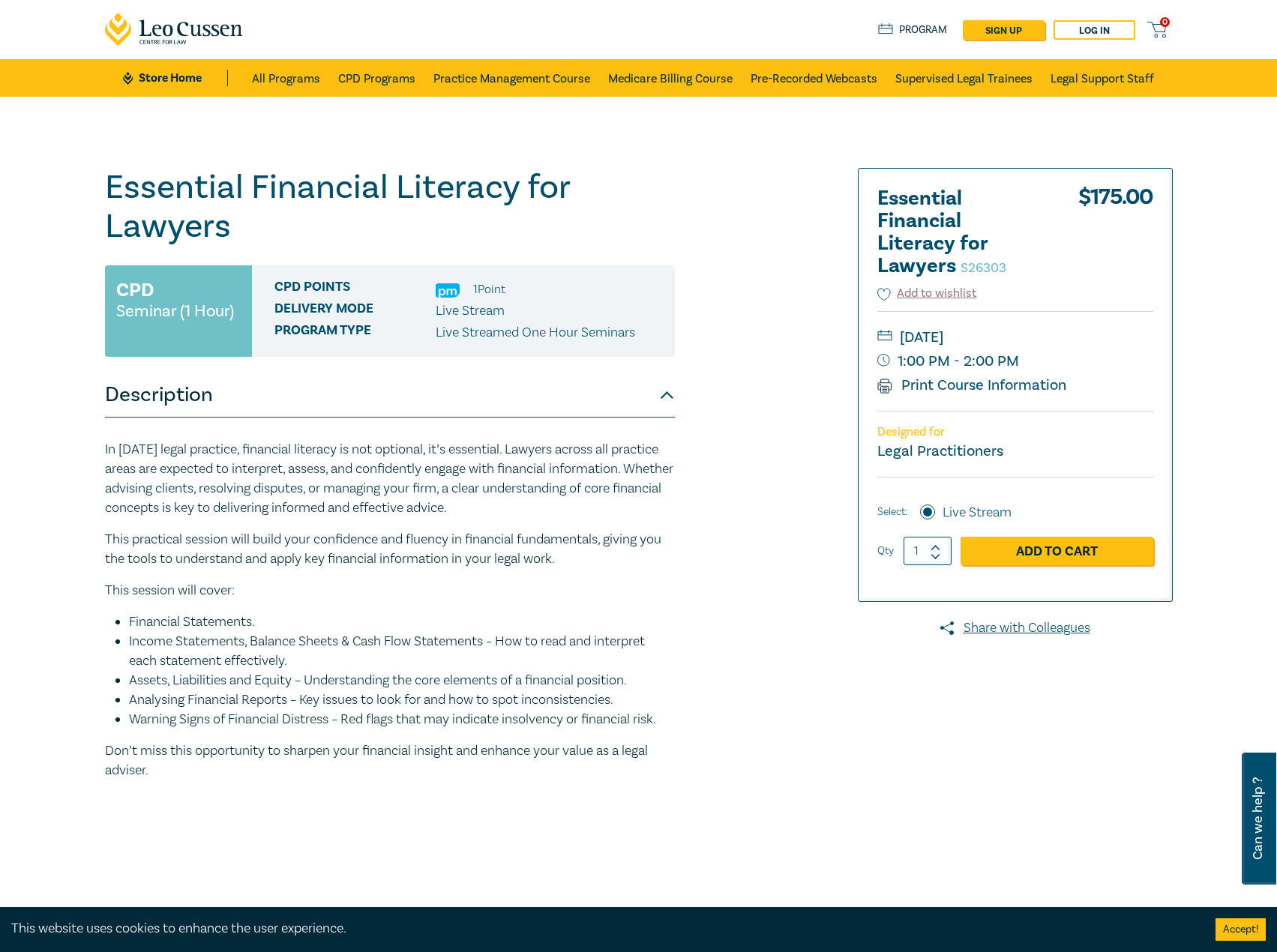
click at [185, 80] on link "Store Home" at bounding box center [175, 77] width 104 height 16
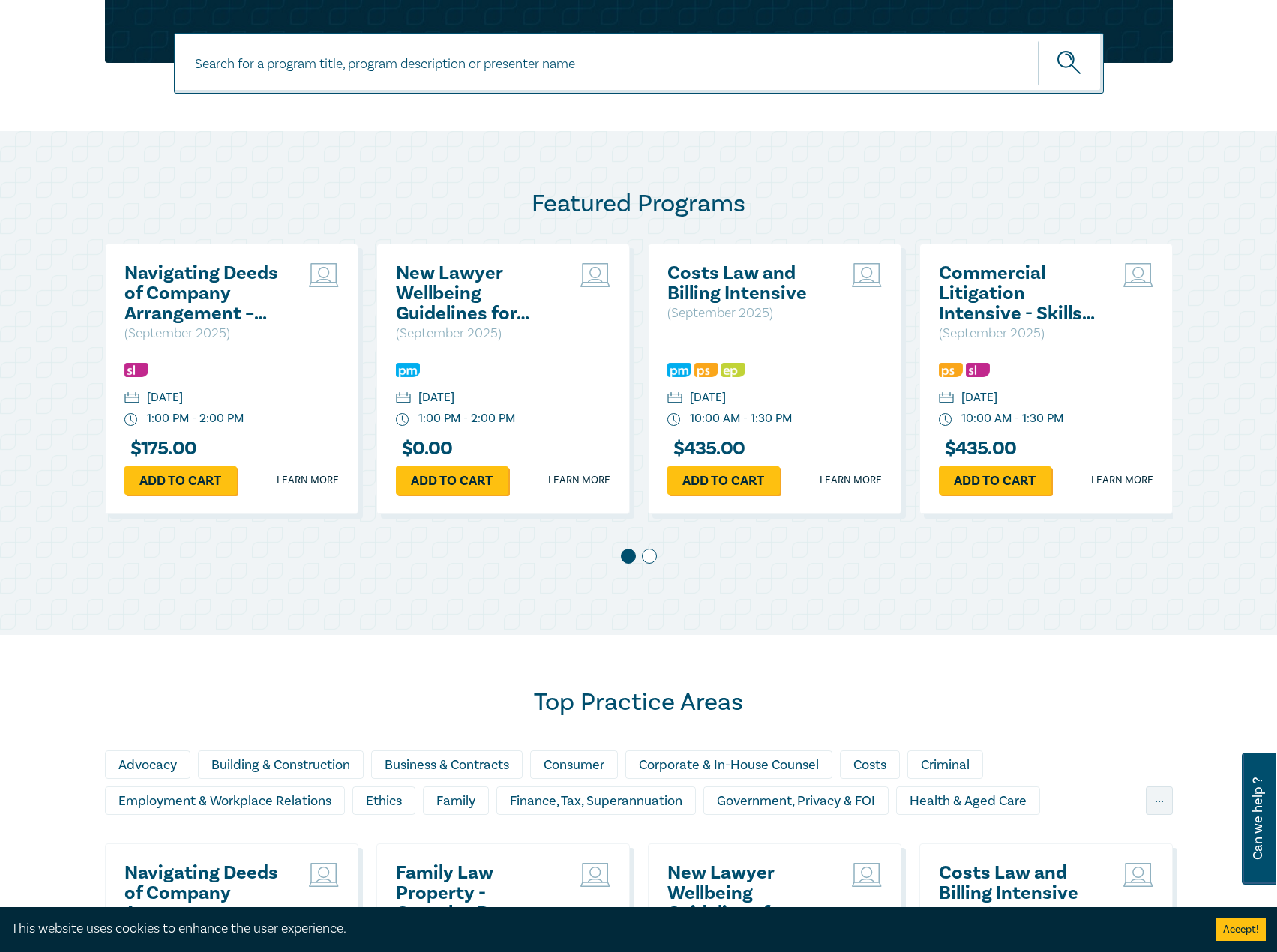
click at [1013, 288] on h2 "Commercial Litigation Intensive - Skills and Strategies for Success in Commerci…" at bounding box center [1018, 293] width 161 height 60
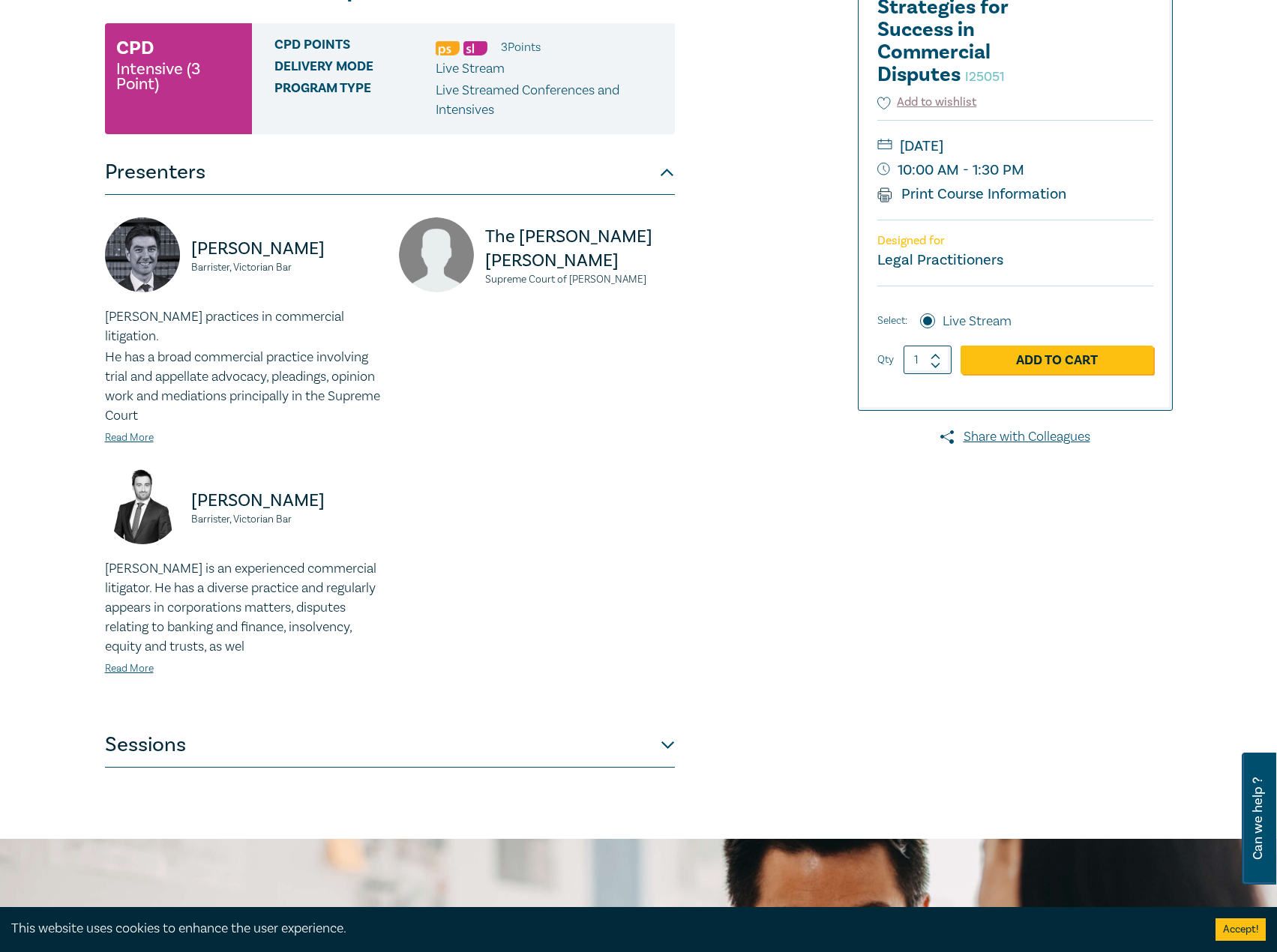
scroll to position [299, 0]
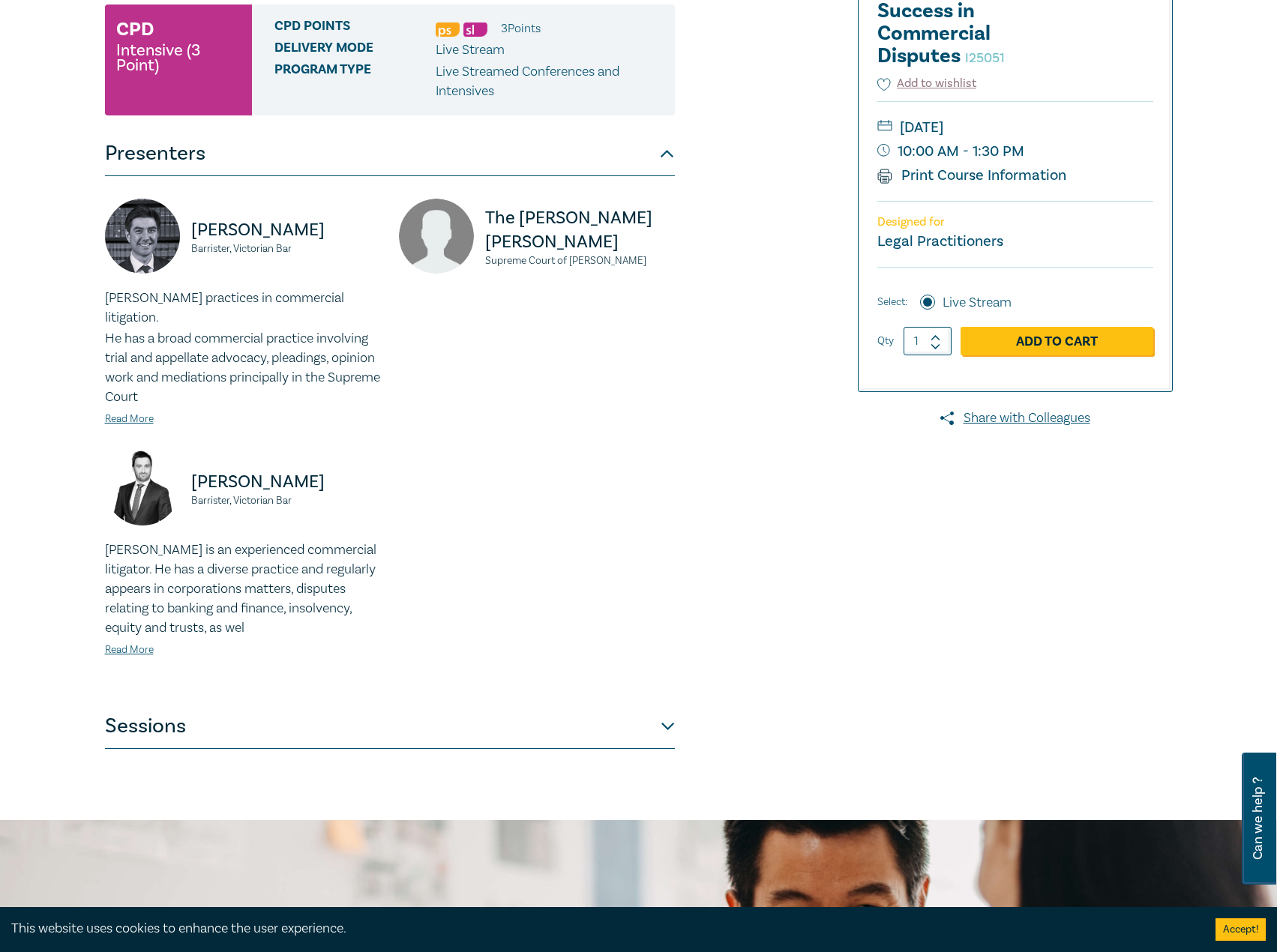
click at [432, 720] on button "Sessions" at bounding box center [390, 726] width 570 height 45
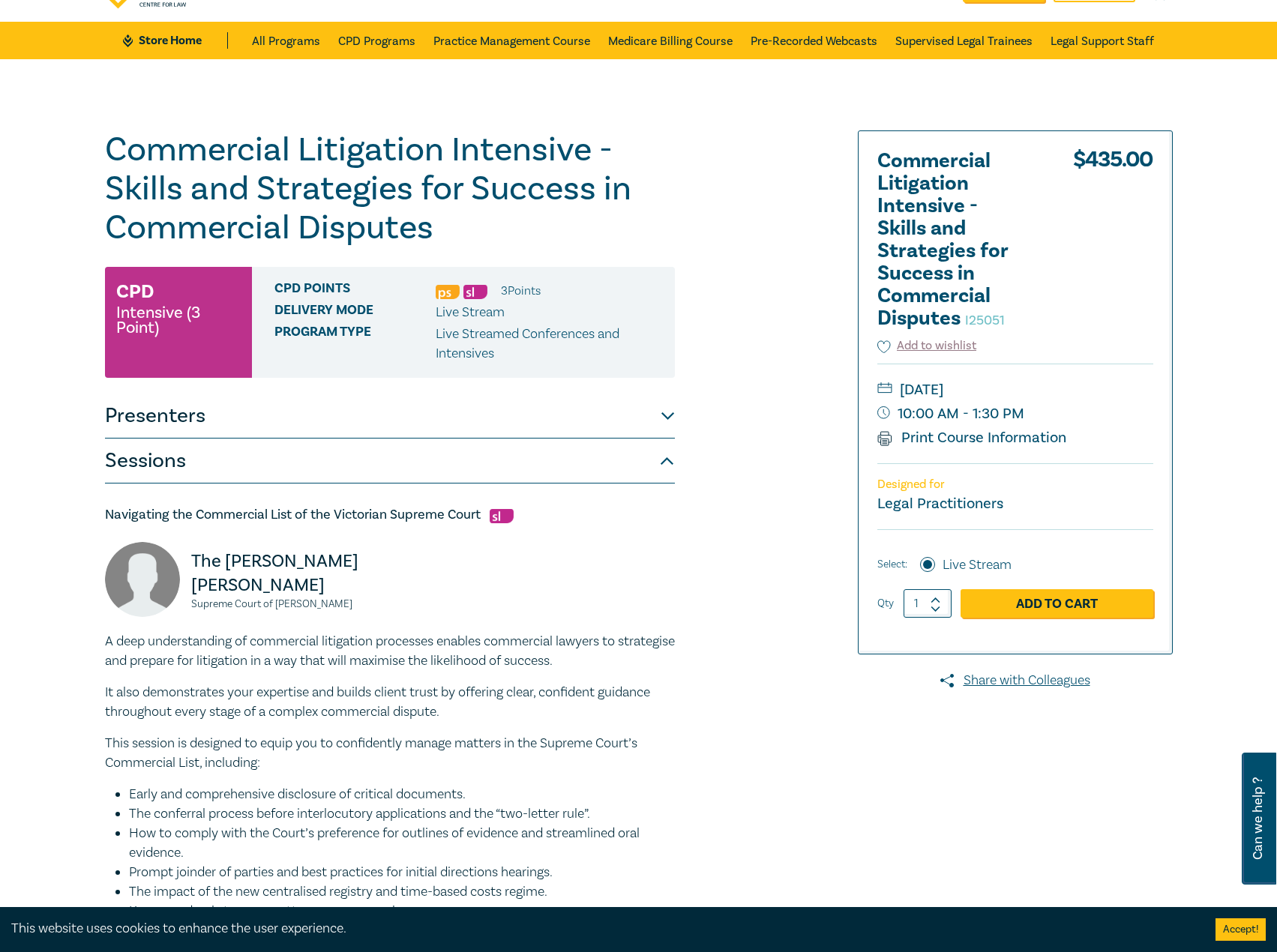
scroll to position [0, 0]
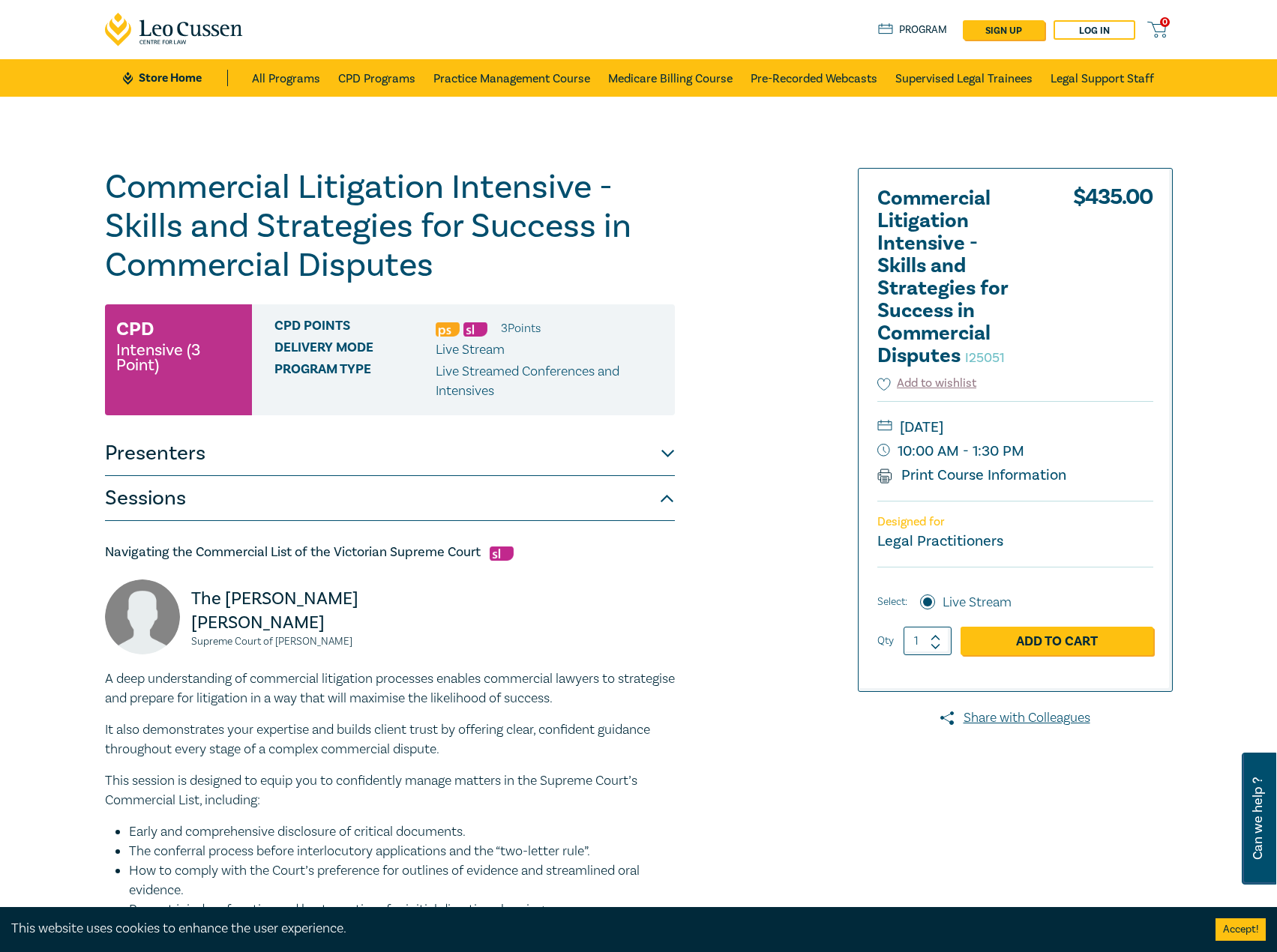
click at [171, 73] on link "Store Home" at bounding box center [175, 77] width 104 height 16
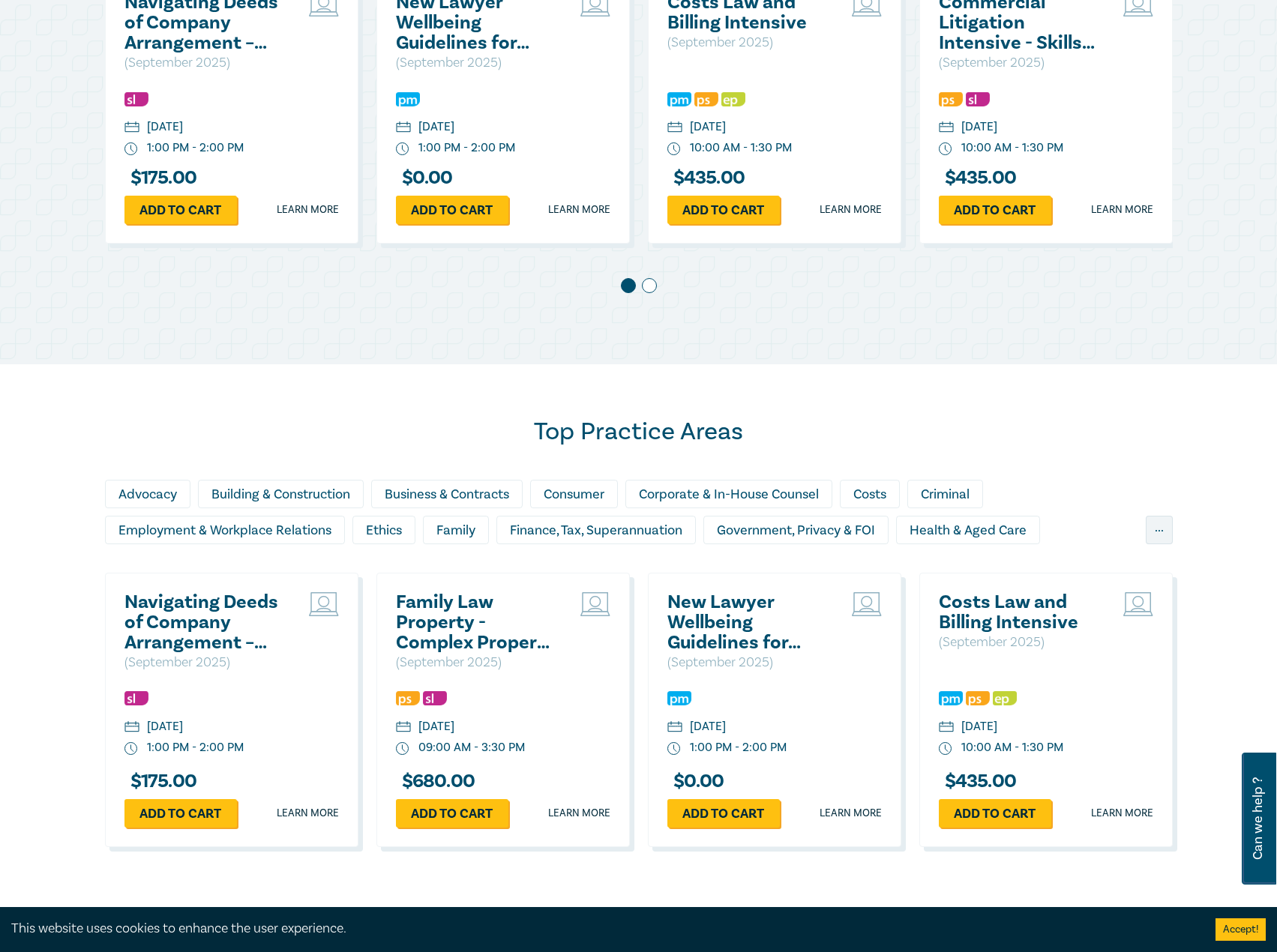
scroll to position [1050, 0]
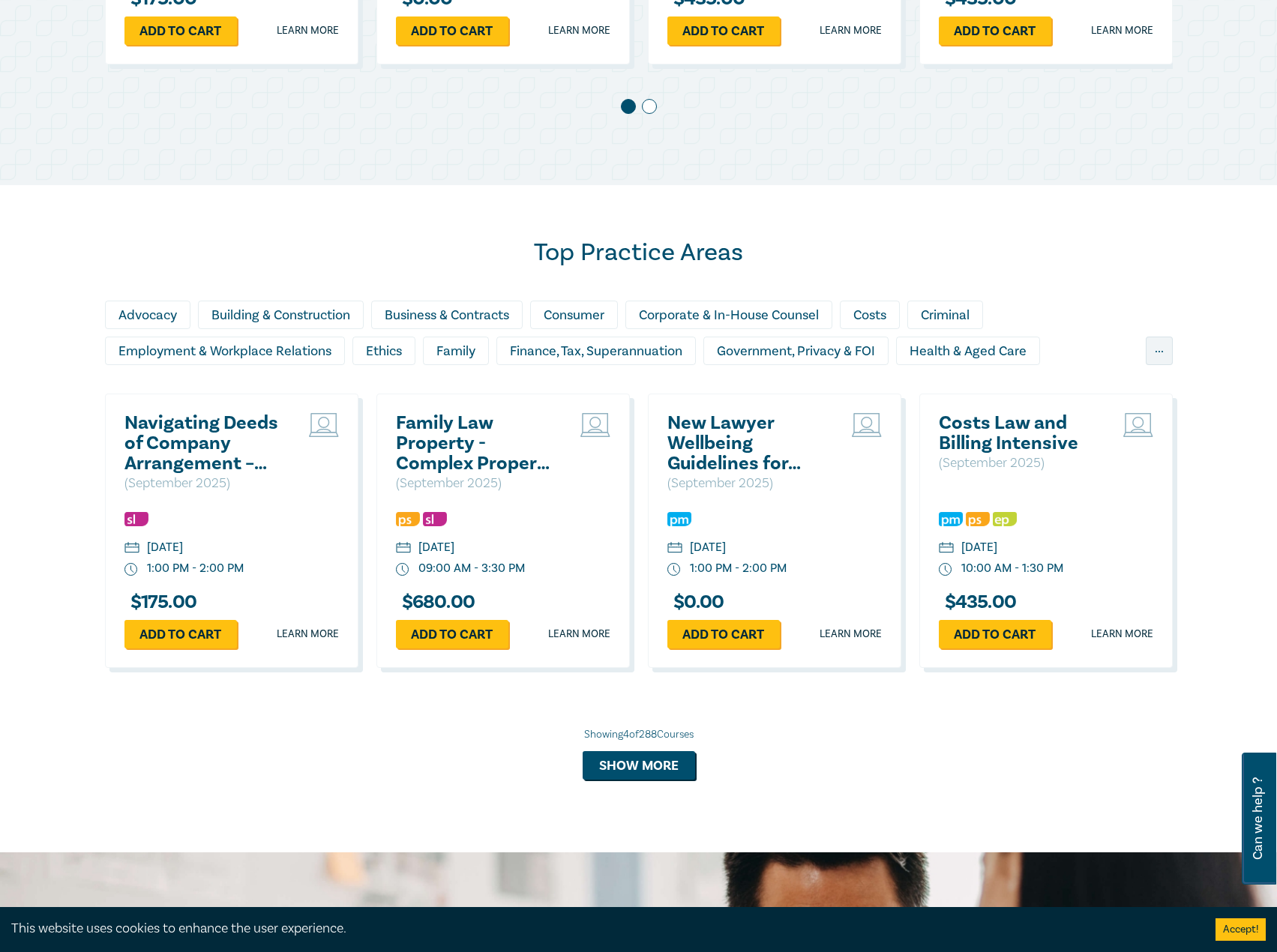
click at [474, 440] on h2 "Family Law Property - Complex Property Settlements ([DATE])" at bounding box center [476, 443] width 161 height 60
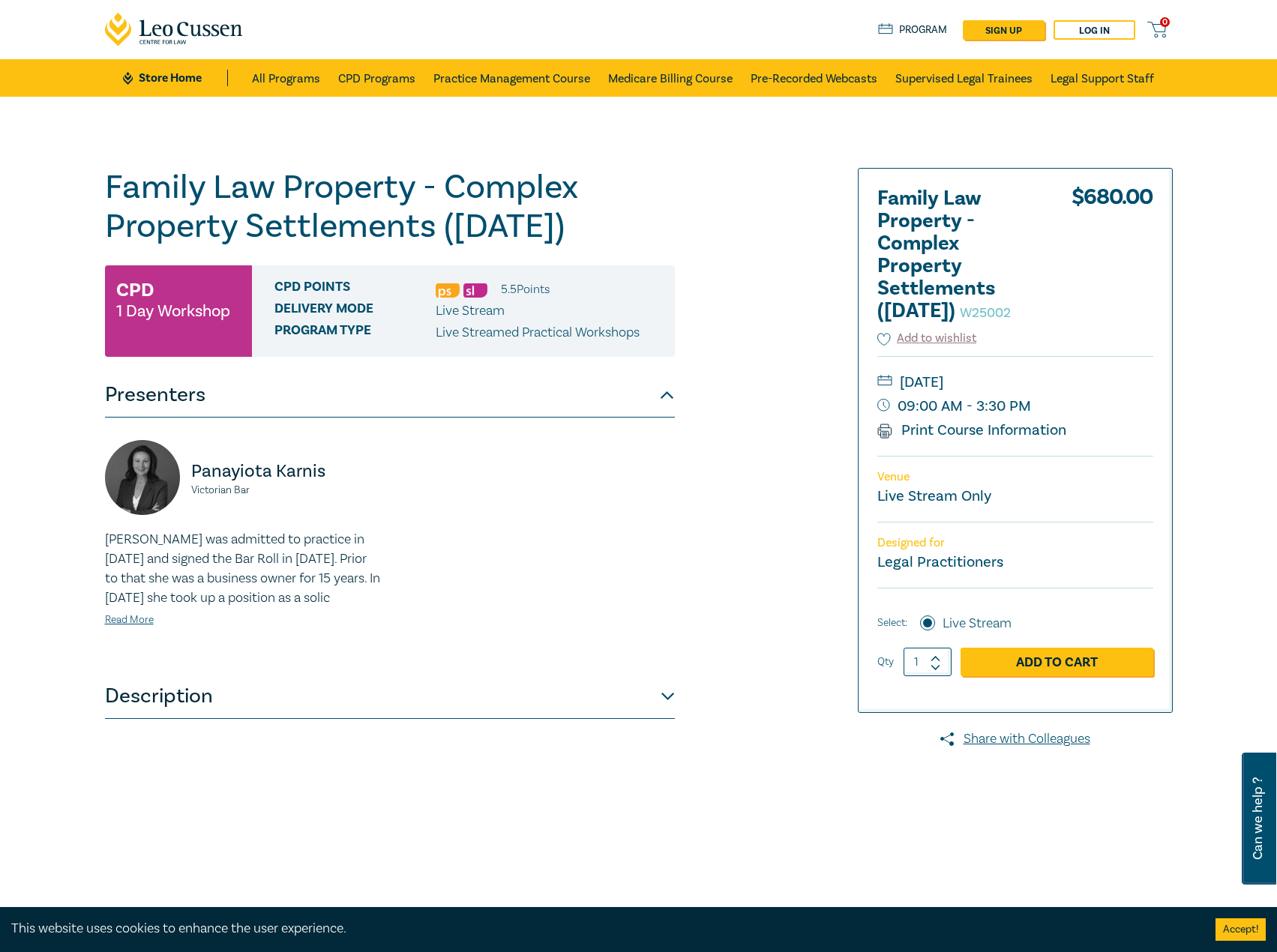
click at [419, 241] on h1 "Family Law Property - Complex Property Settlements (Sept 2025) W25002" at bounding box center [390, 207] width 570 height 78
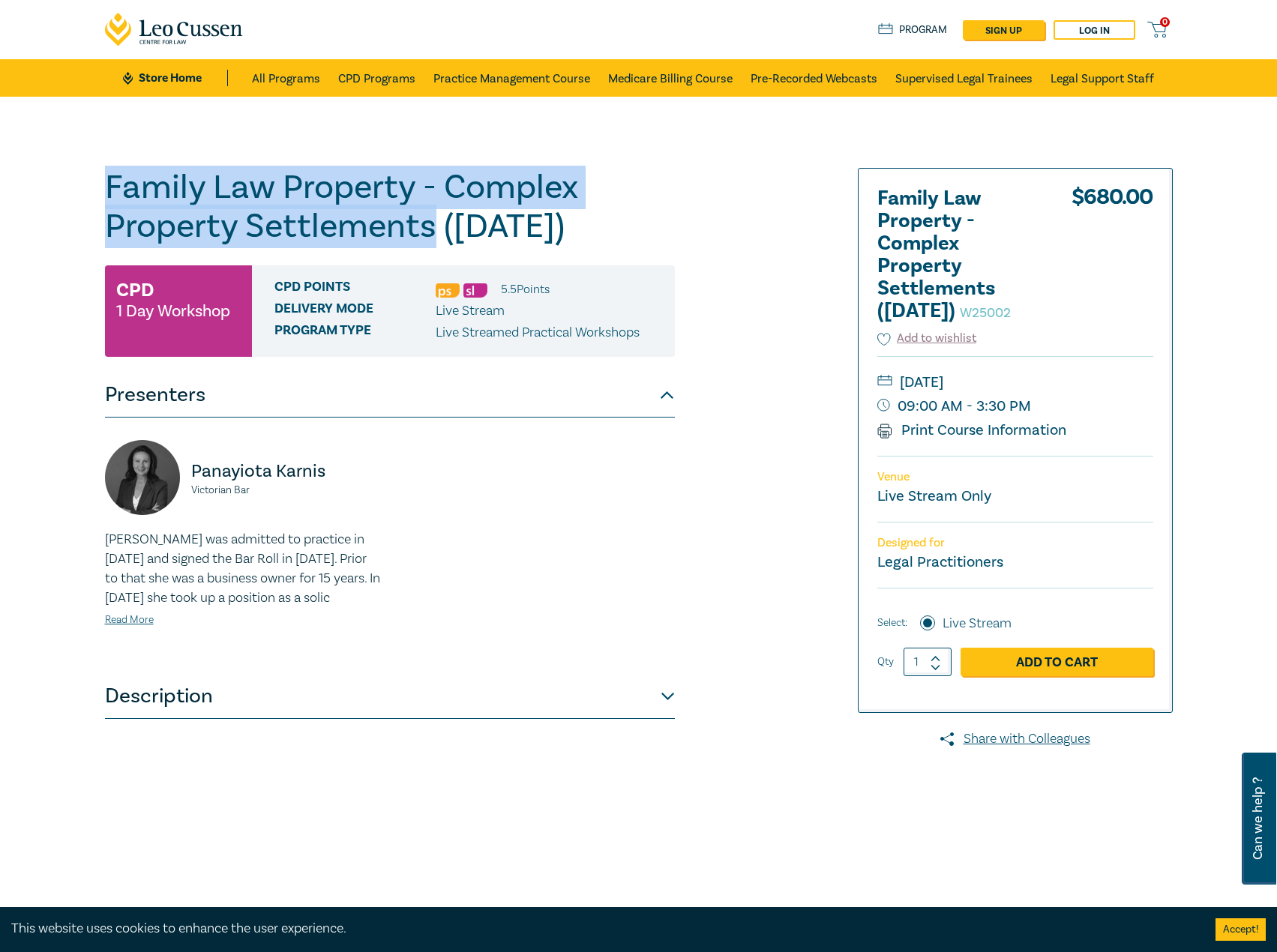
drag, startPoint x: 431, startPoint y: 230, endPoint x: 109, endPoint y: 194, distance: 324.0
click at [109, 194] on h1 "Family Law Property - Complex Property Settlements (Sept 2025) W25002" at bounding box center [390, 207] width 570 height 78
copy h1 "Family Law Property - Complex Property Settlements"
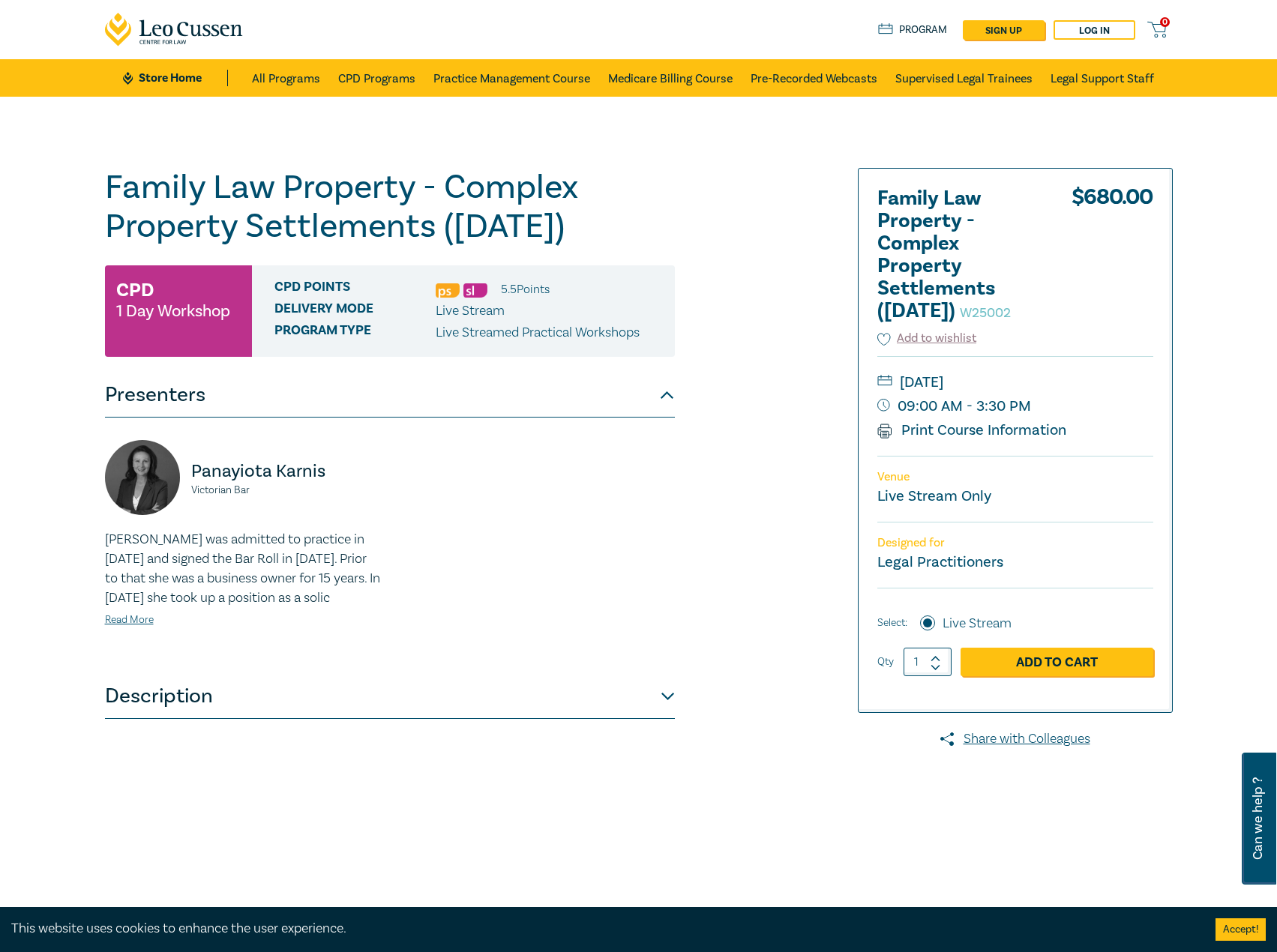
click at [290, 476] on p "Panayiota Karnis" at bounding box center [286, 471] width 190 height 24
drag, startPoint x: 267, startPoint y: 487, endPoint x: 192, endPoint y: 470, distance: 76.9
click at [192, 470] on div "Panayiota Karnis Victorian Bar" at bounding box center [242, 485] width 276 height 90
copy div "Panayiota Karnis Victorian Bar"
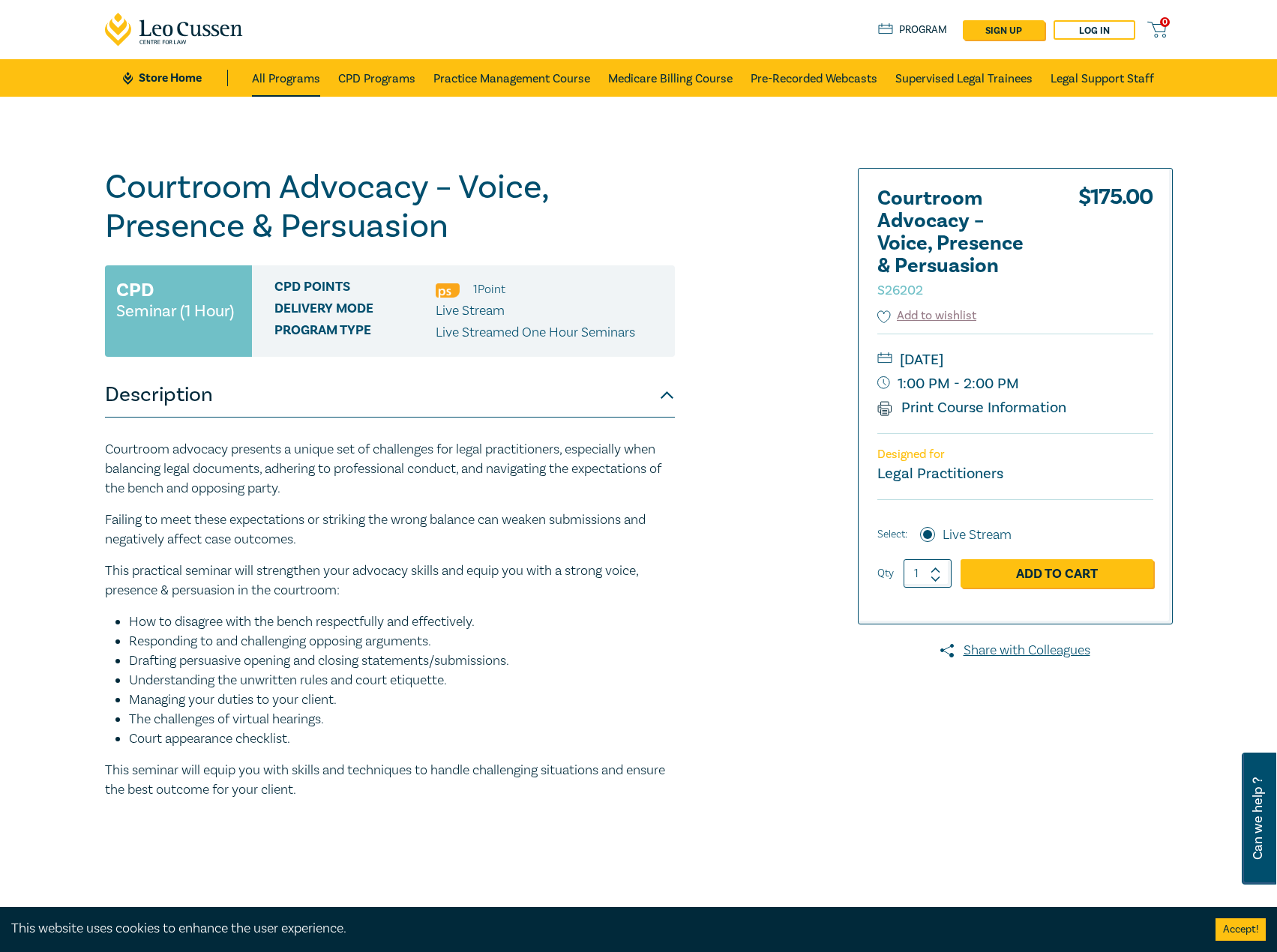
click at [271, 76] on link "All Programs" at bounding box center [286, 78] width 68 height 37
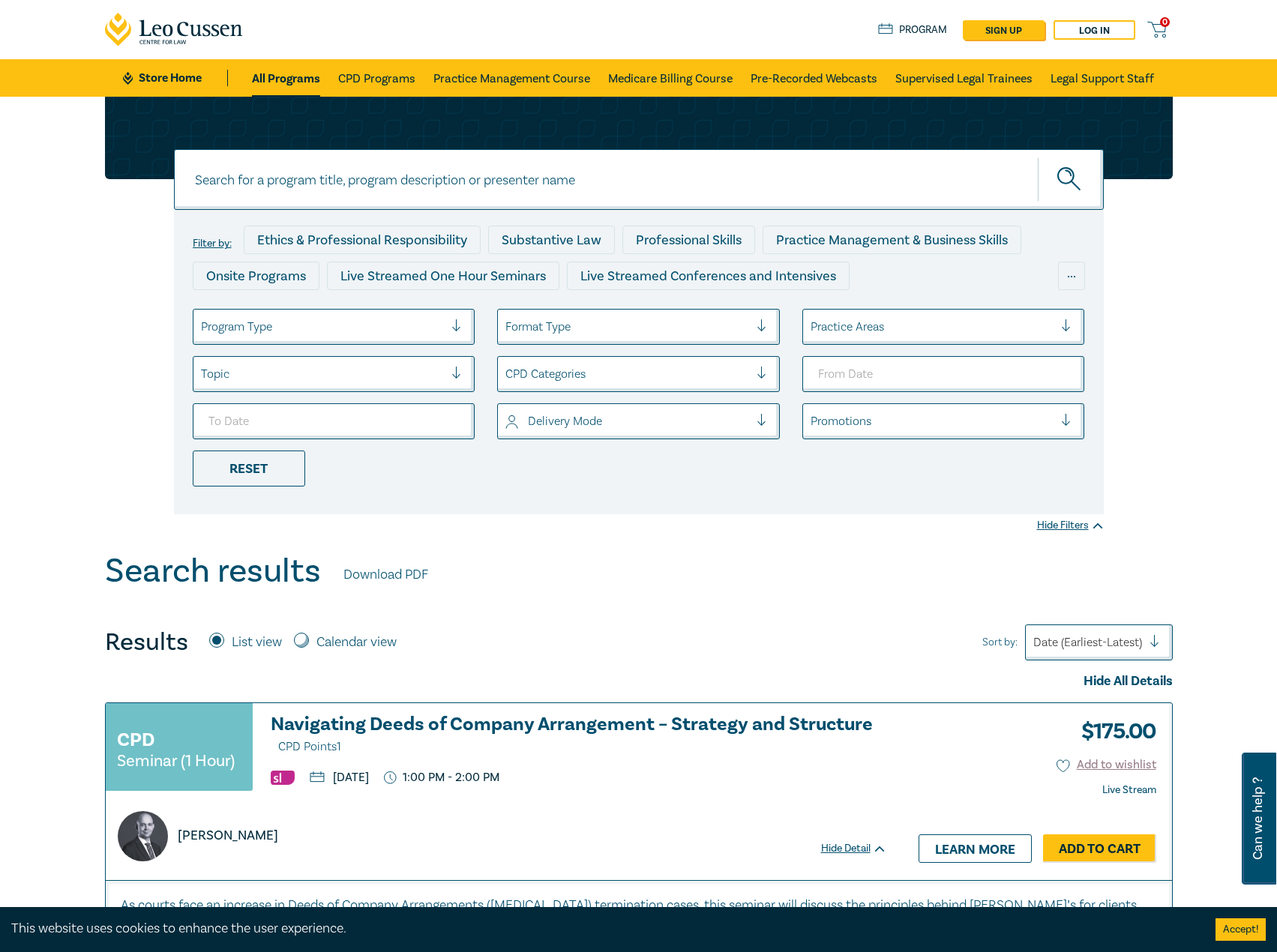
click at [153, 77] on link "Store Home" at bounding box center [175, 77] width 104 height 16
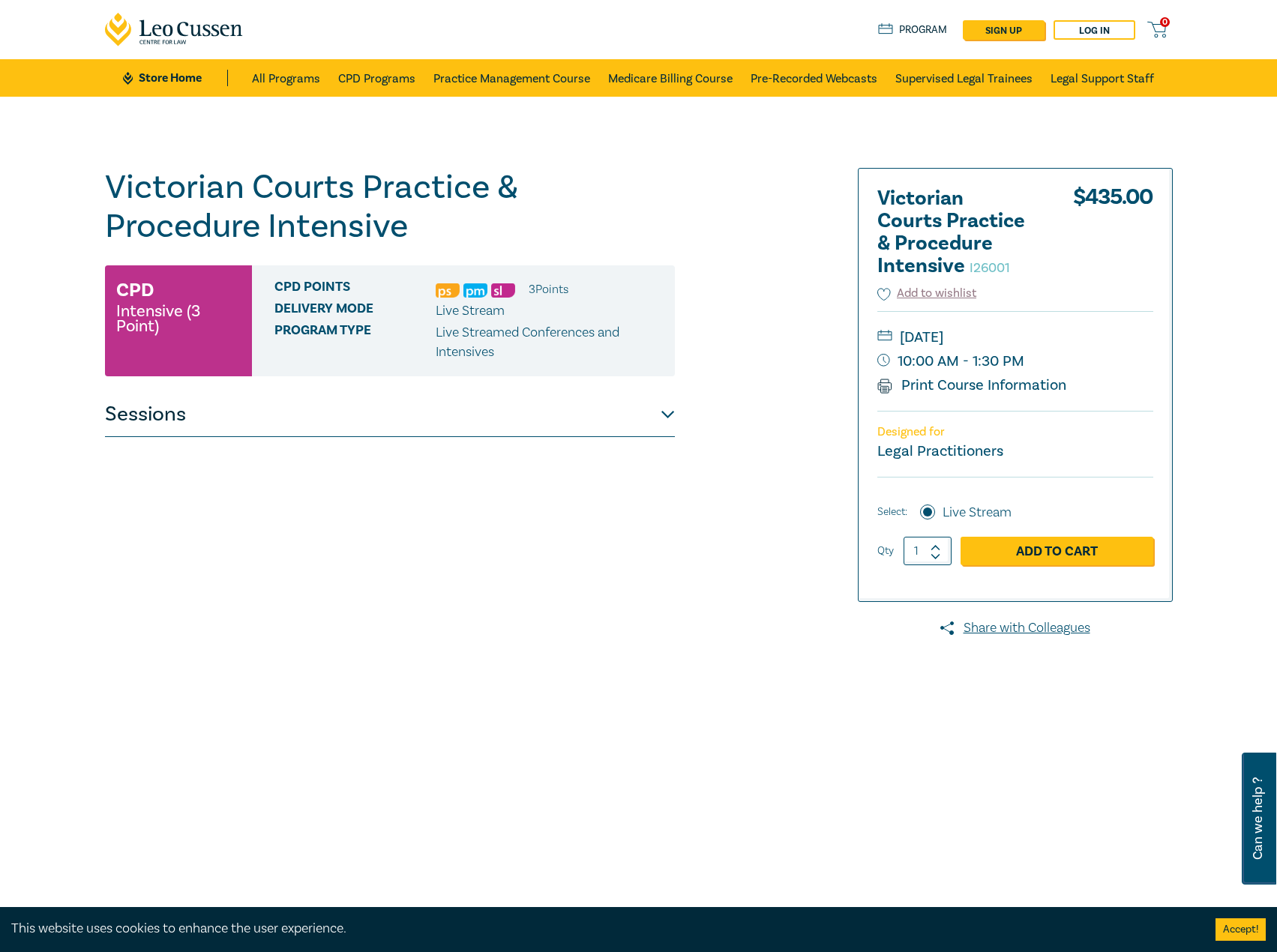
click at [399, 396] on button "Sessions" at bounding box center [390, 414] width 570 height 45
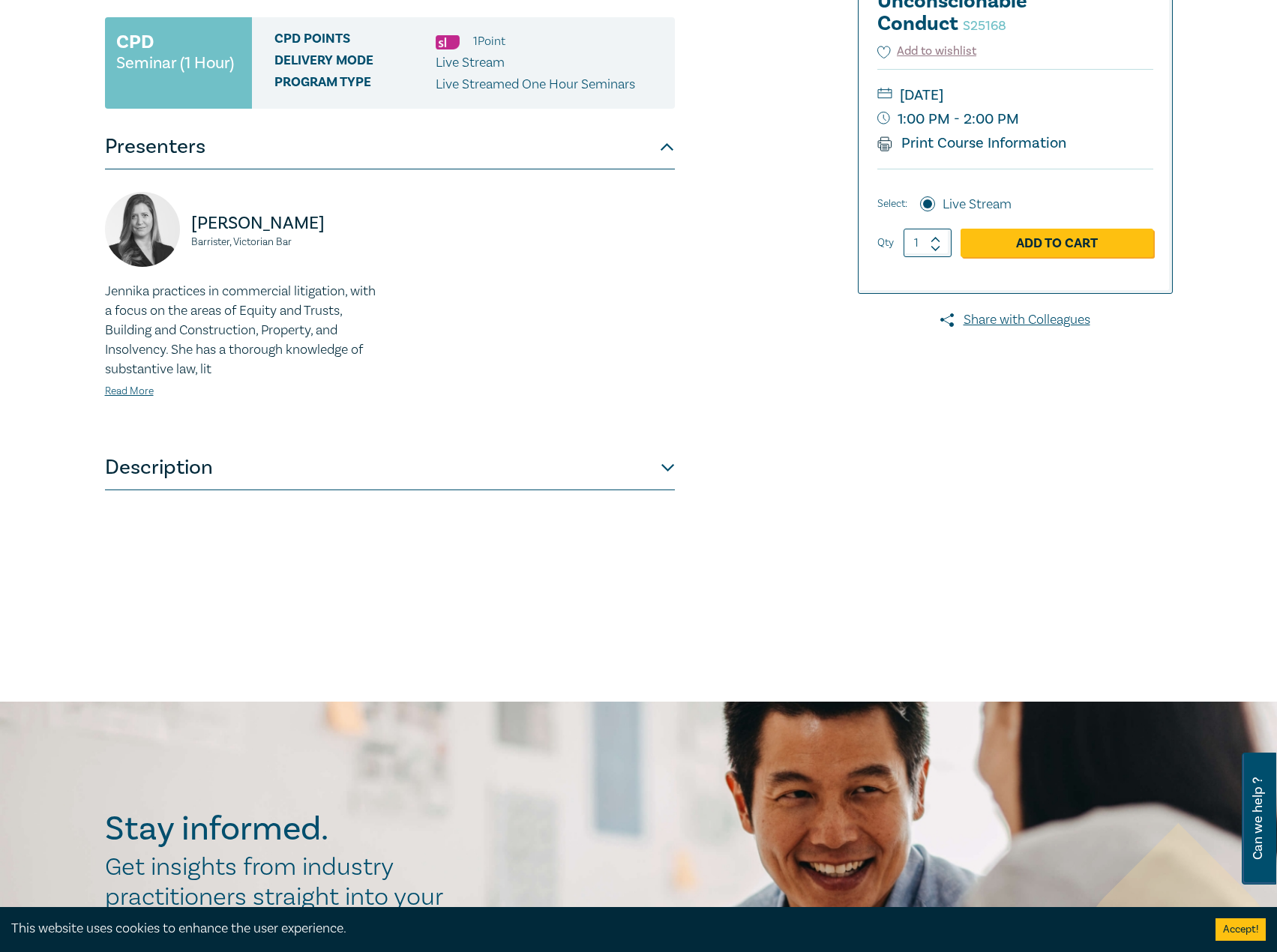
scroll to position [299, 0]
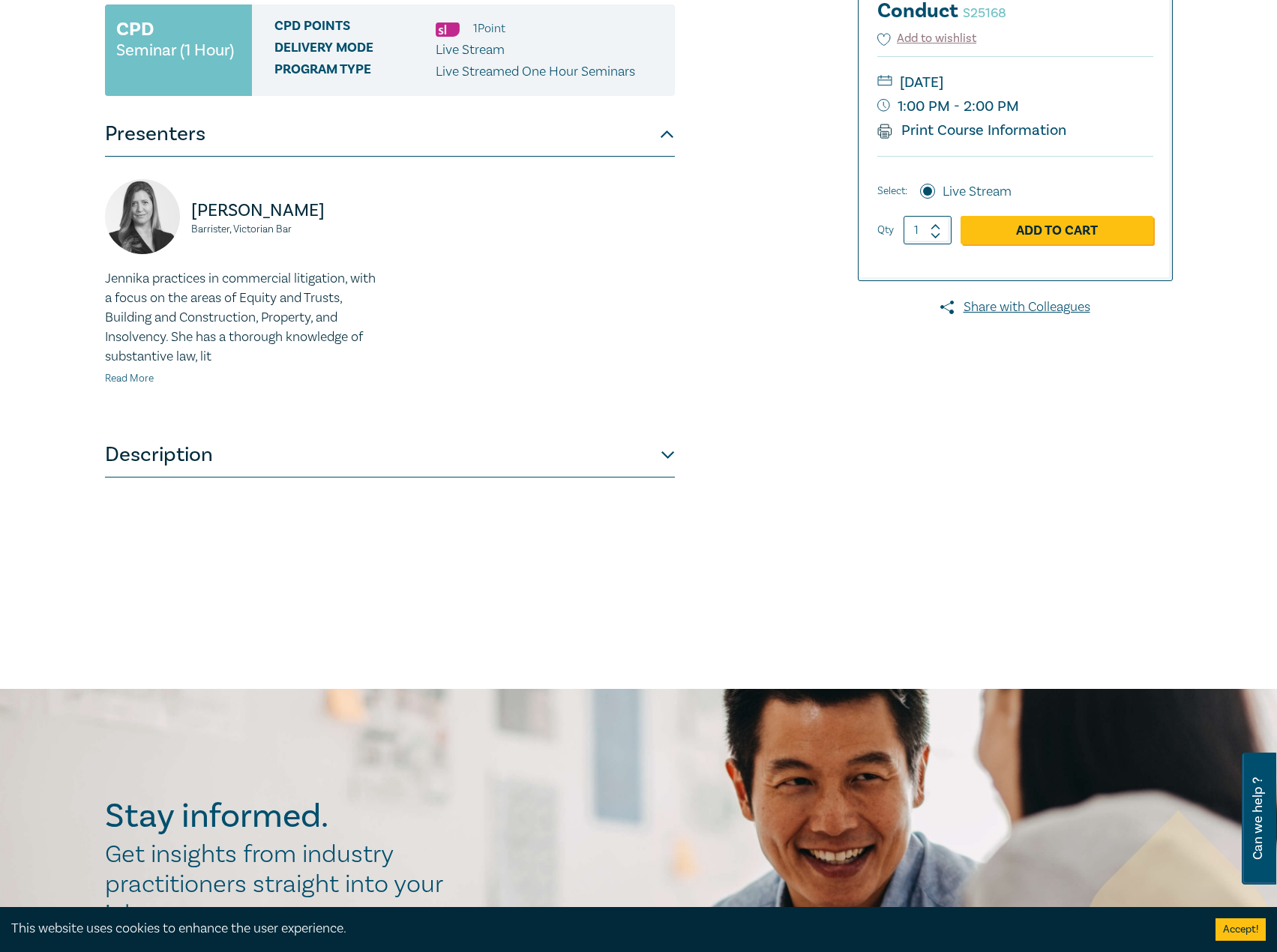
click at [129, 372] on link "Read More" at bounding box center [128, 379] width 48 height 14
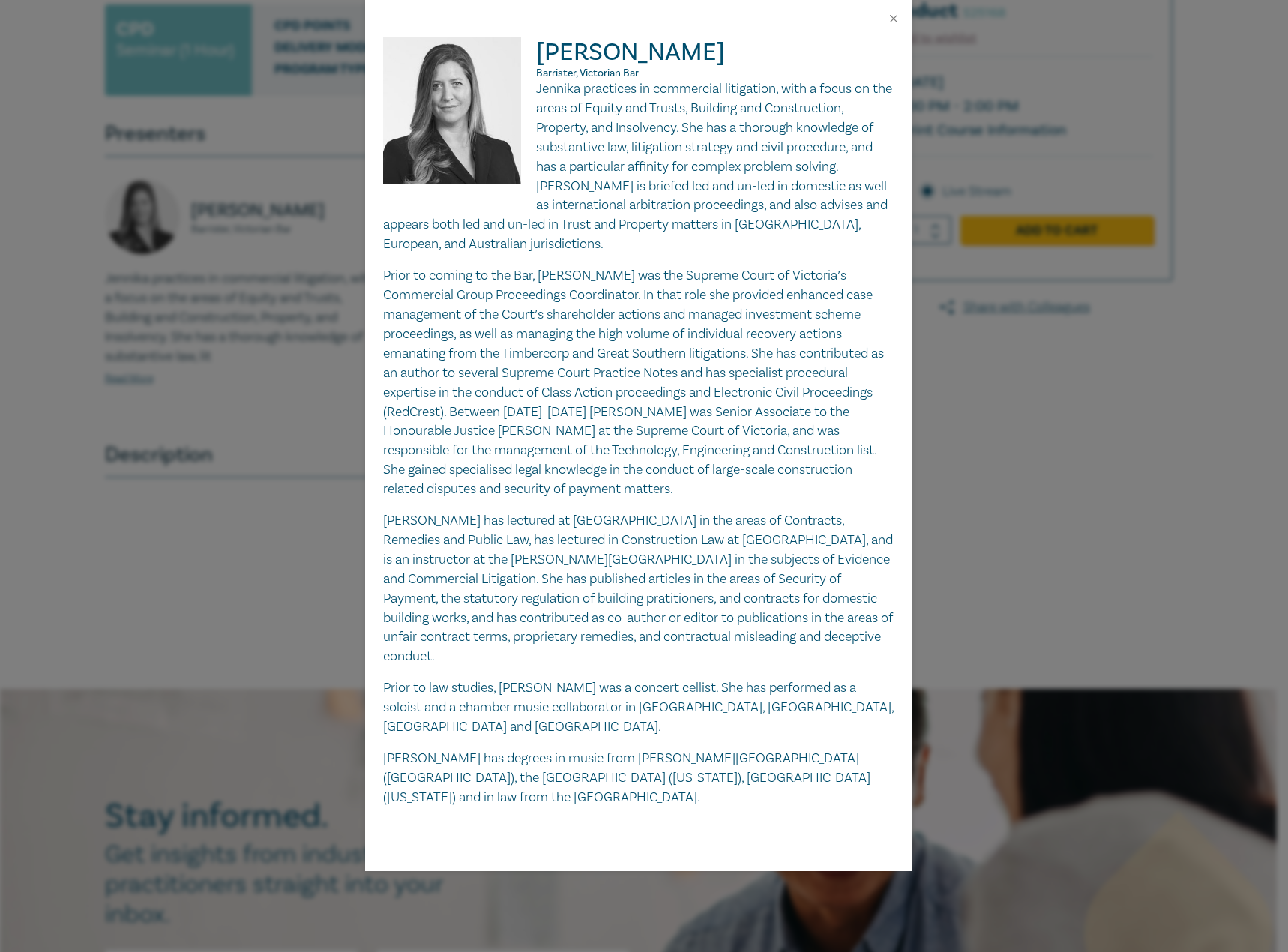
click at [188, 385] on div "Jennika Anthony-Shaw Barrister, Victorian Bar Jennika practices in commercial l…" at bounding box center [644, 476] width 1288 height 952
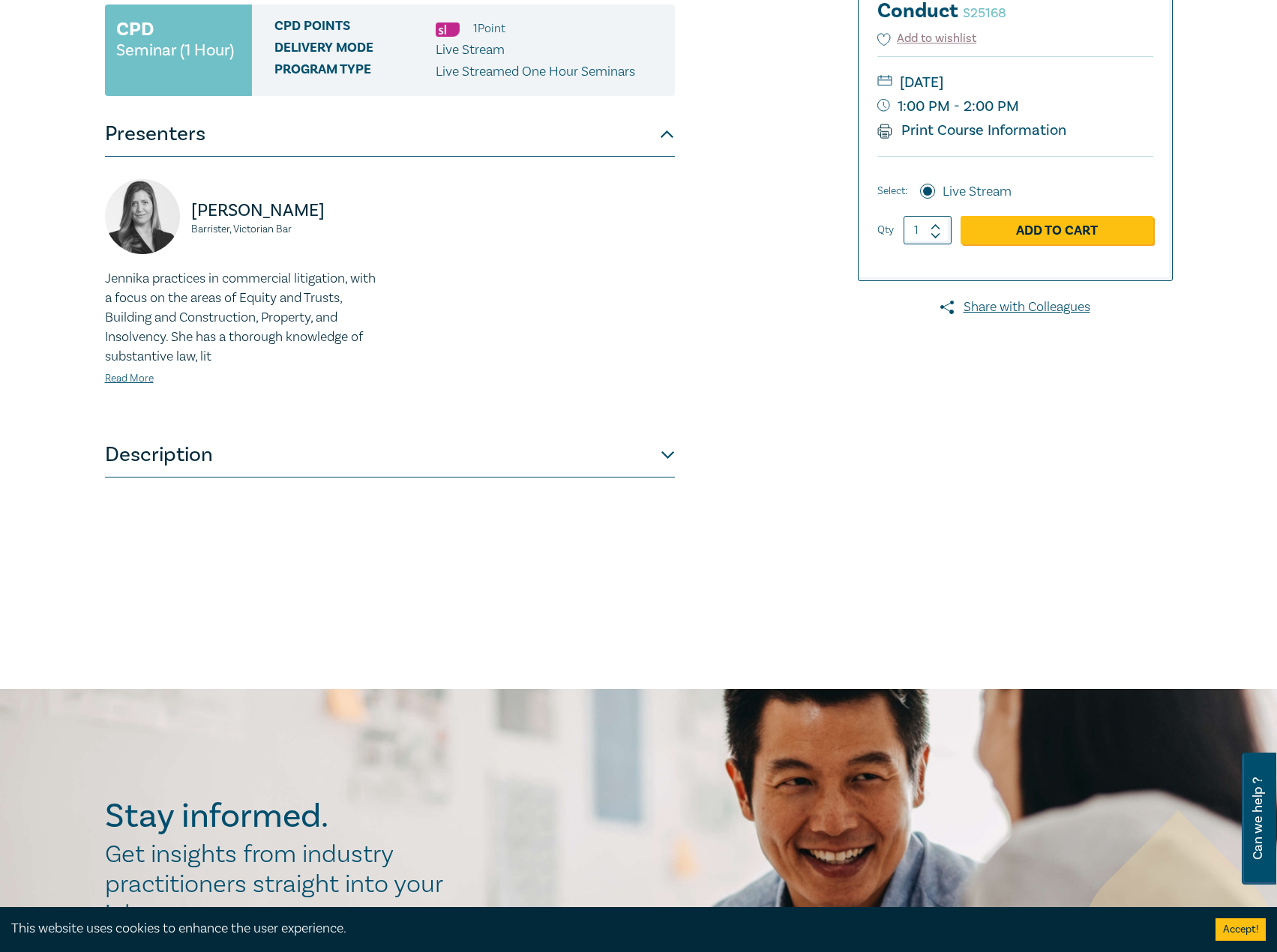
click at [255, 447] on button "Description" at bounding box center [390, 454] width 570 height 45
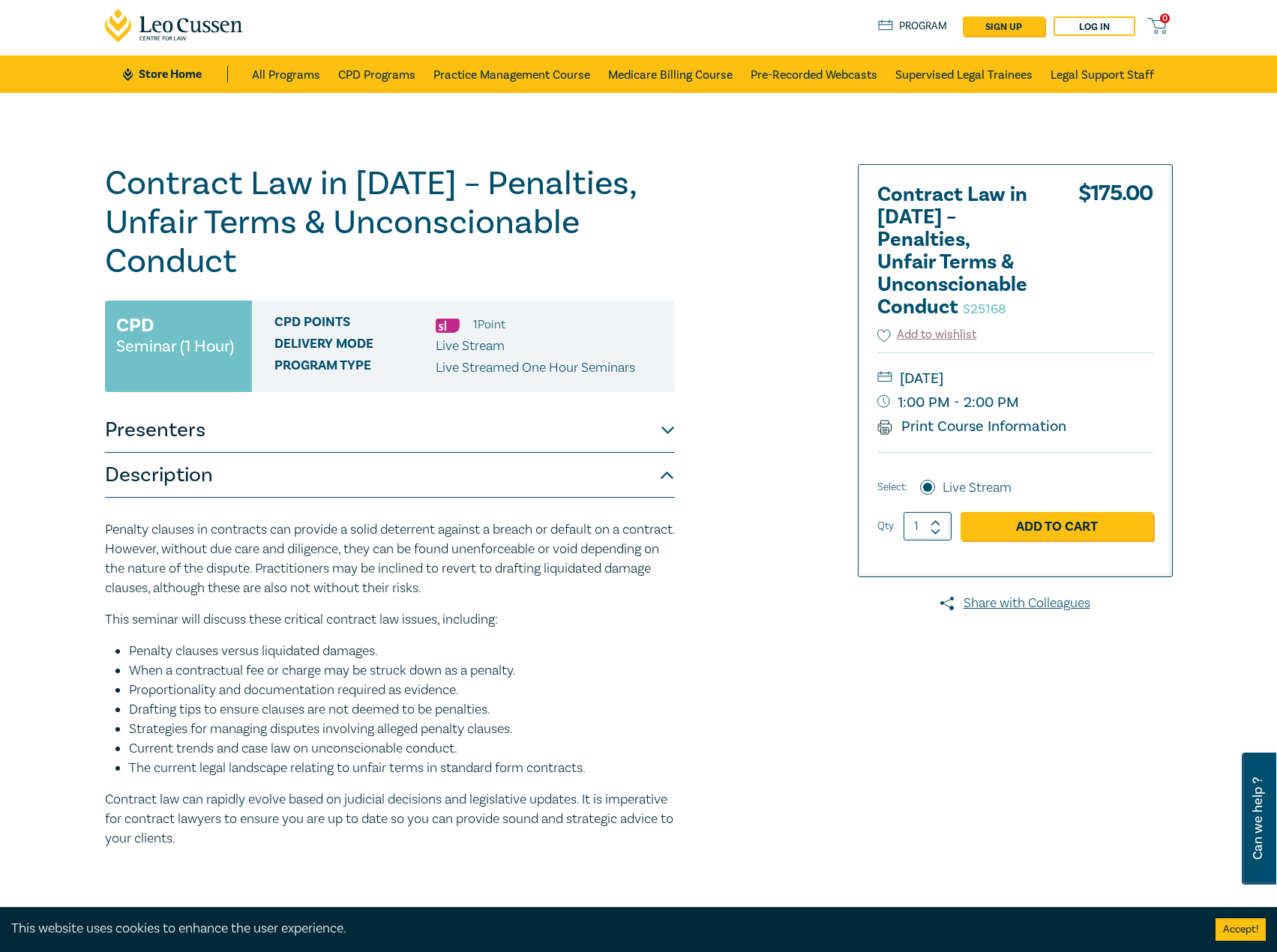
scroll to position [0, 0]
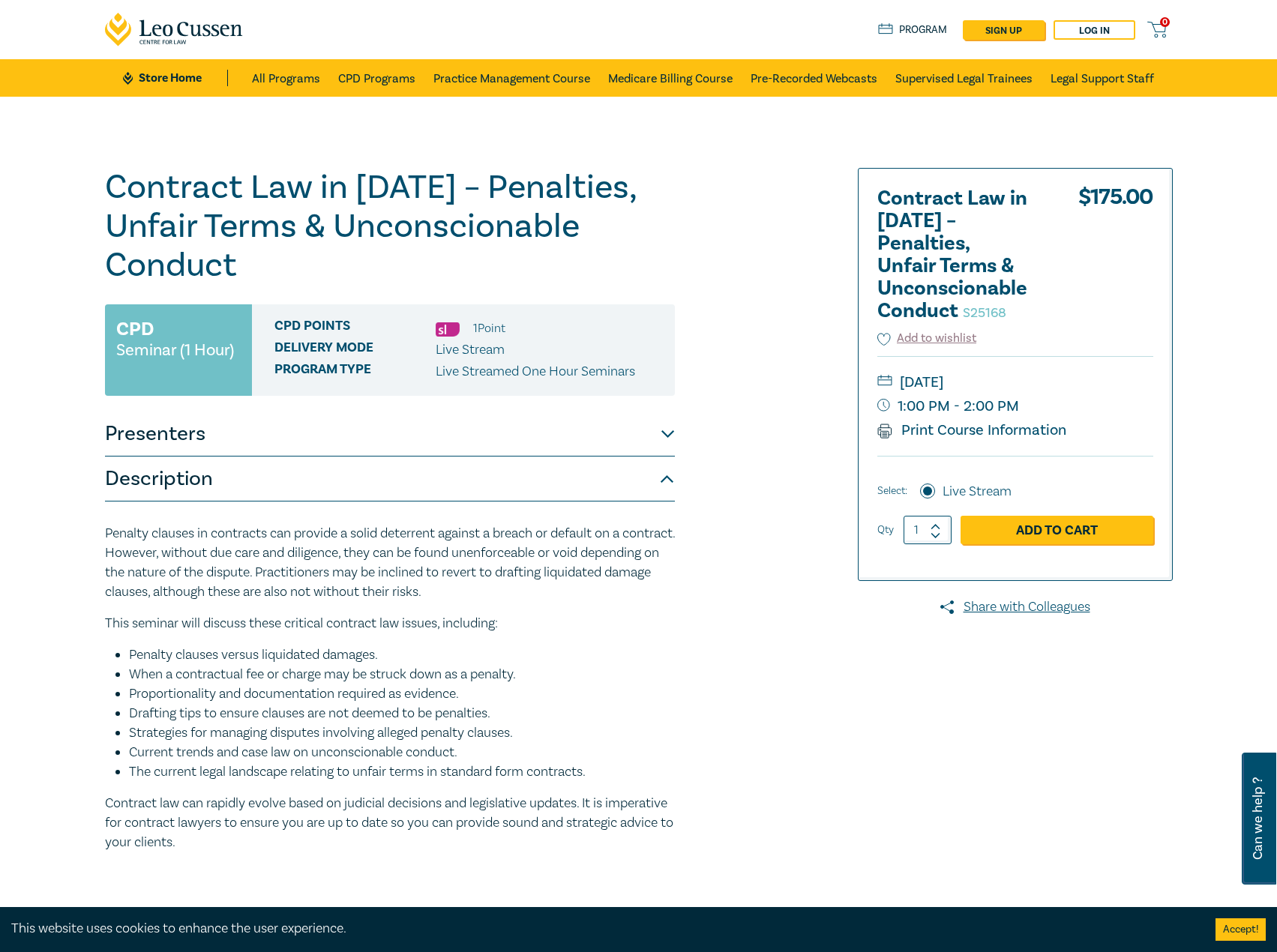
click at [666, 423] on button "Presenters" at bounding box center [390, 434] width 570 height 45
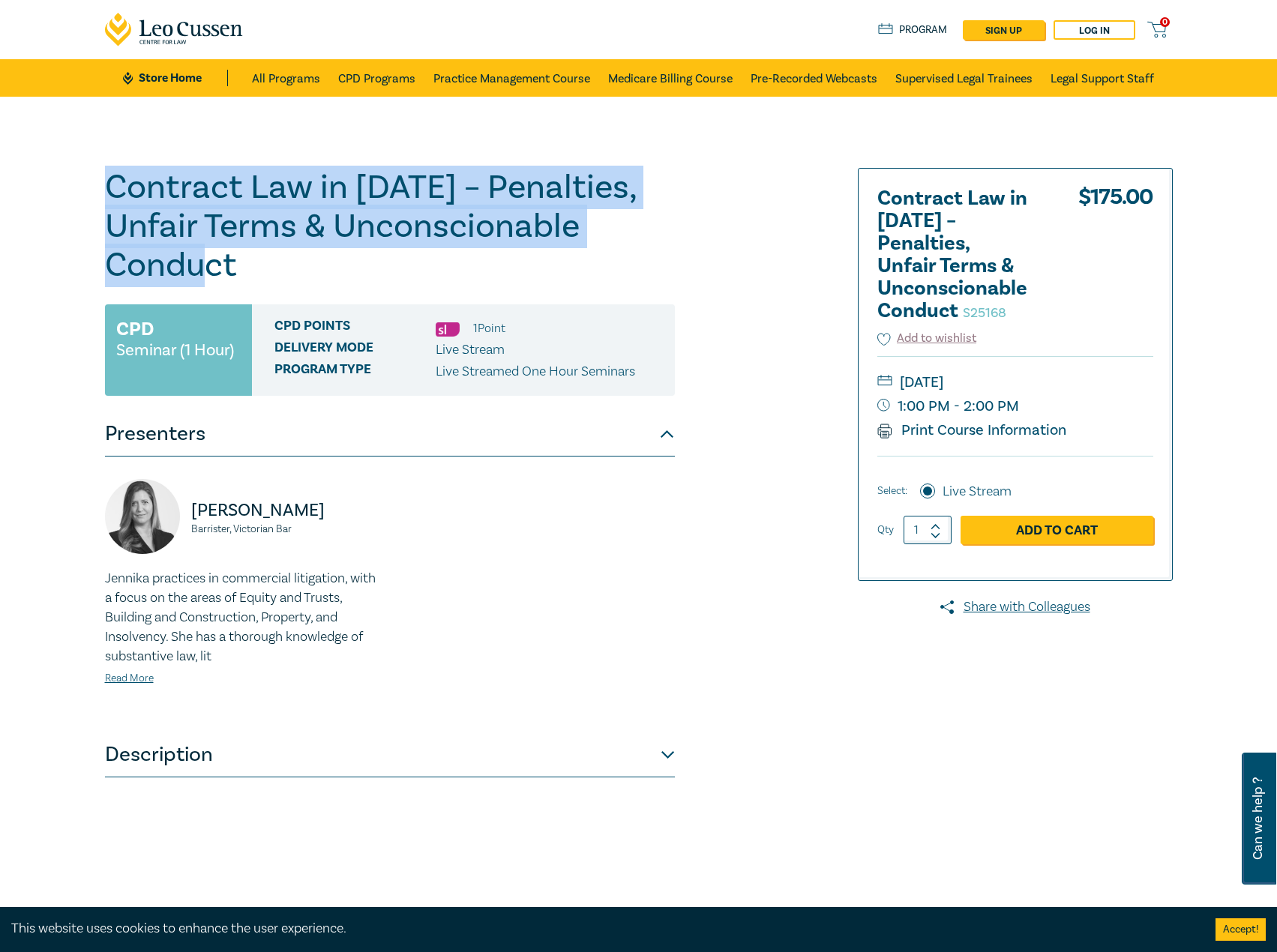
drag, startPoint x: 261, startPoint y: 262, endPoint x: 104, endPoint y: 169, distance: 182.5
click at [104, 169] on div "Contract Law in 2025 – Penalties, Unfair Terms & Unconscionable Conduct S25168 …" at bounding box center [458, 542] width 723 height 750
copy h1 "Contract Law in 2025 – Penalties, Unfair Terms & Unconscionable Conduct"
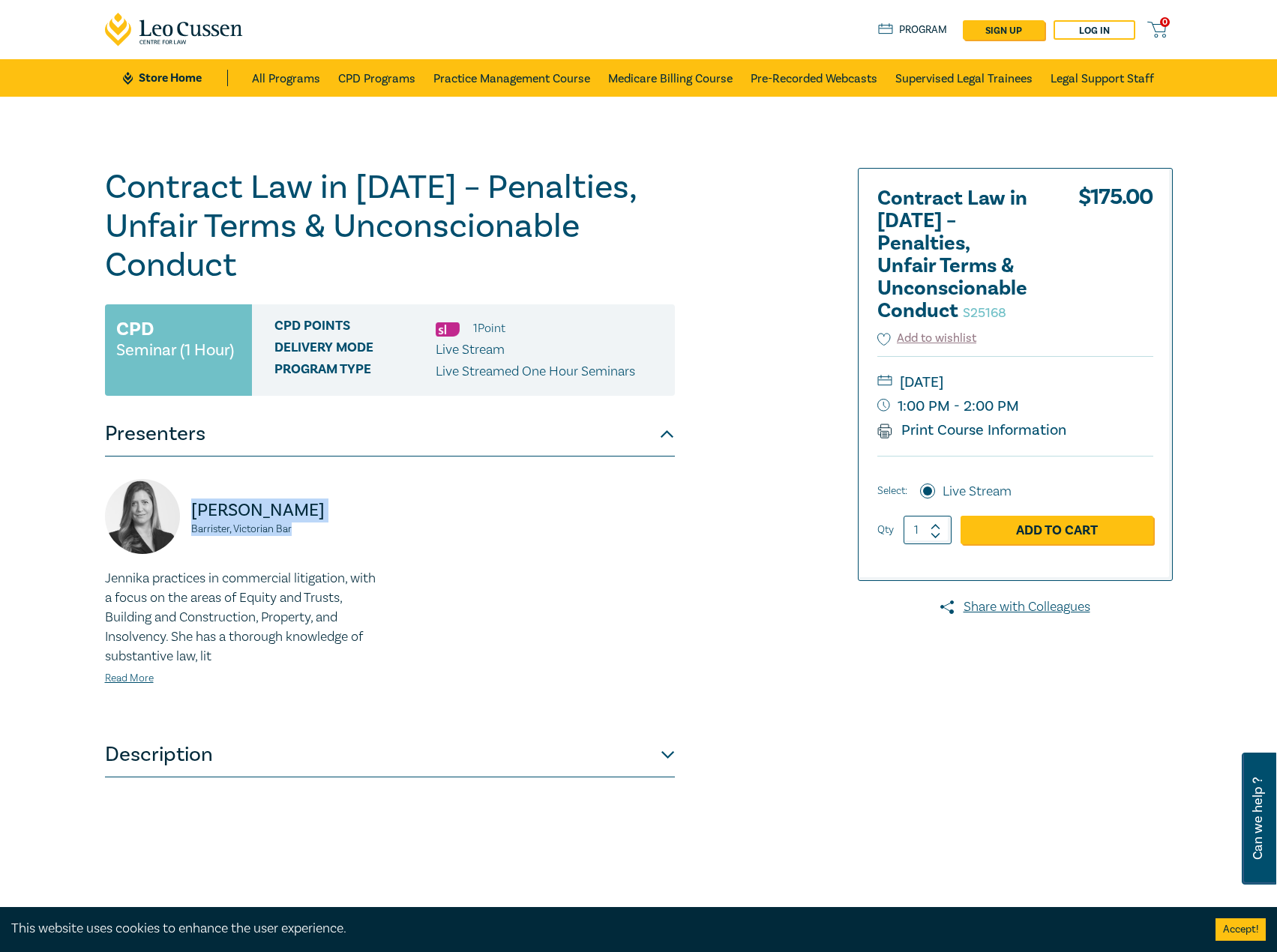
drag, startPoint x: 307, startPoint y: 530, endPoint x: 188, endPoint y: 513, distance: 120.2
click at [188, 513] on div "Jennika Anthony-Shaw Barrister, Victorian Bar" at bounding box center [242, 524] width 276 height 90
copy div "Jennika Anthony-Shaw Barrister, Victorian Bar"
click at [161, 71] on link "Store Home" at bounding box center [175, 77] width 104 height 16
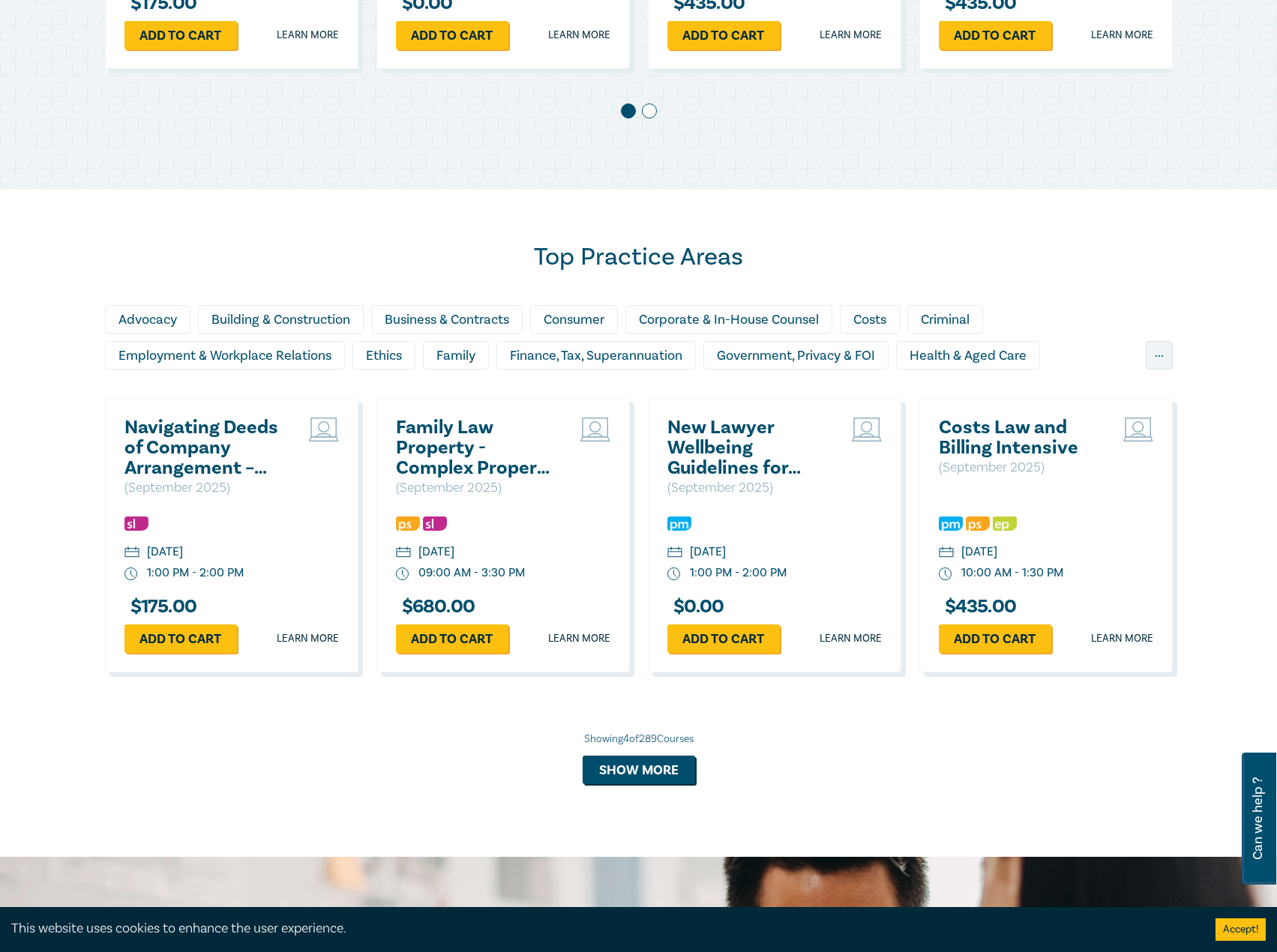
scroll to position [1050, 0]
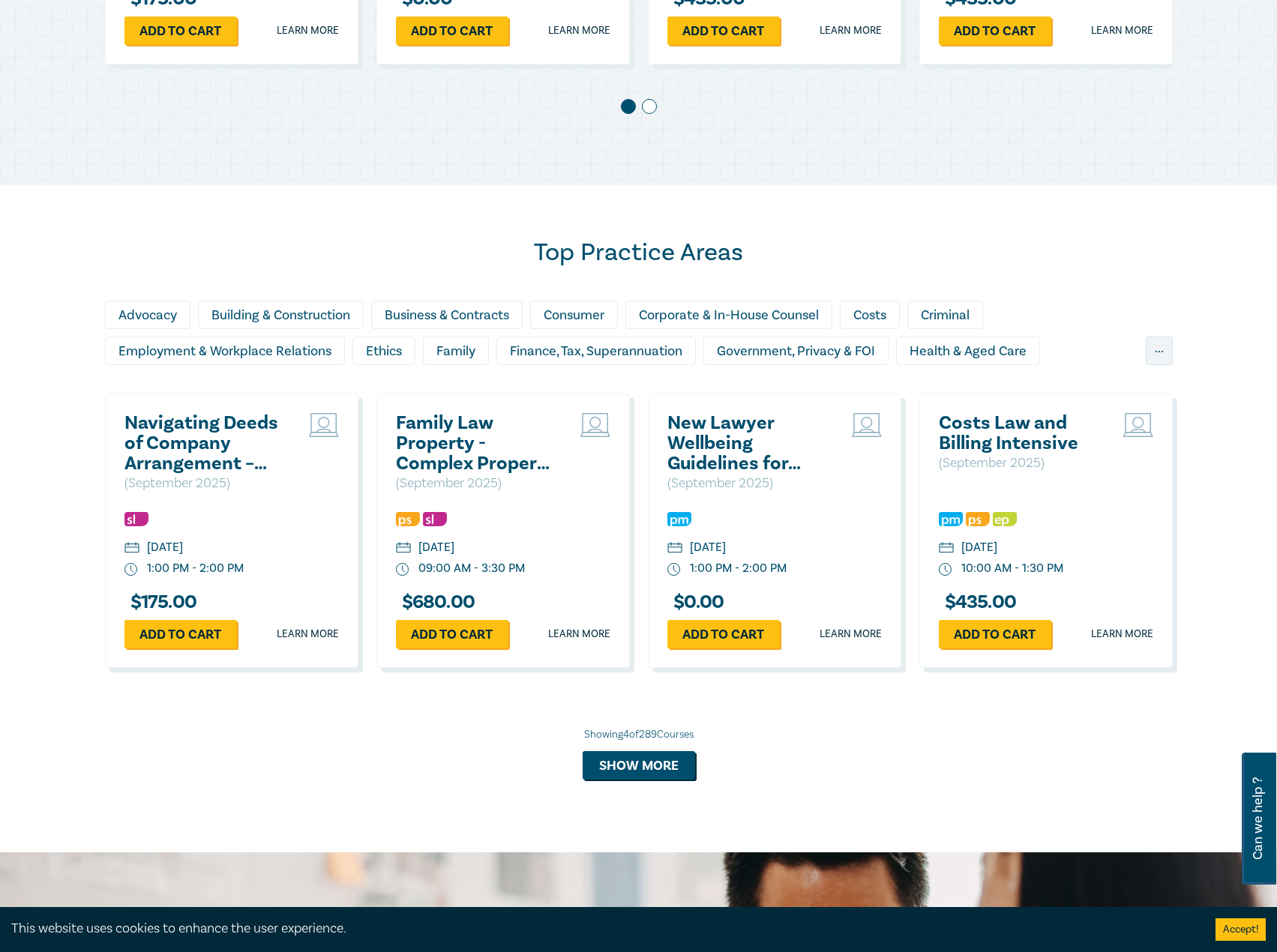
click at [207, 445] on h2 "Navigating Deeds of Company Arrangement – Strategy and Structure" at bounding box center [204, 443] width 161 height 60
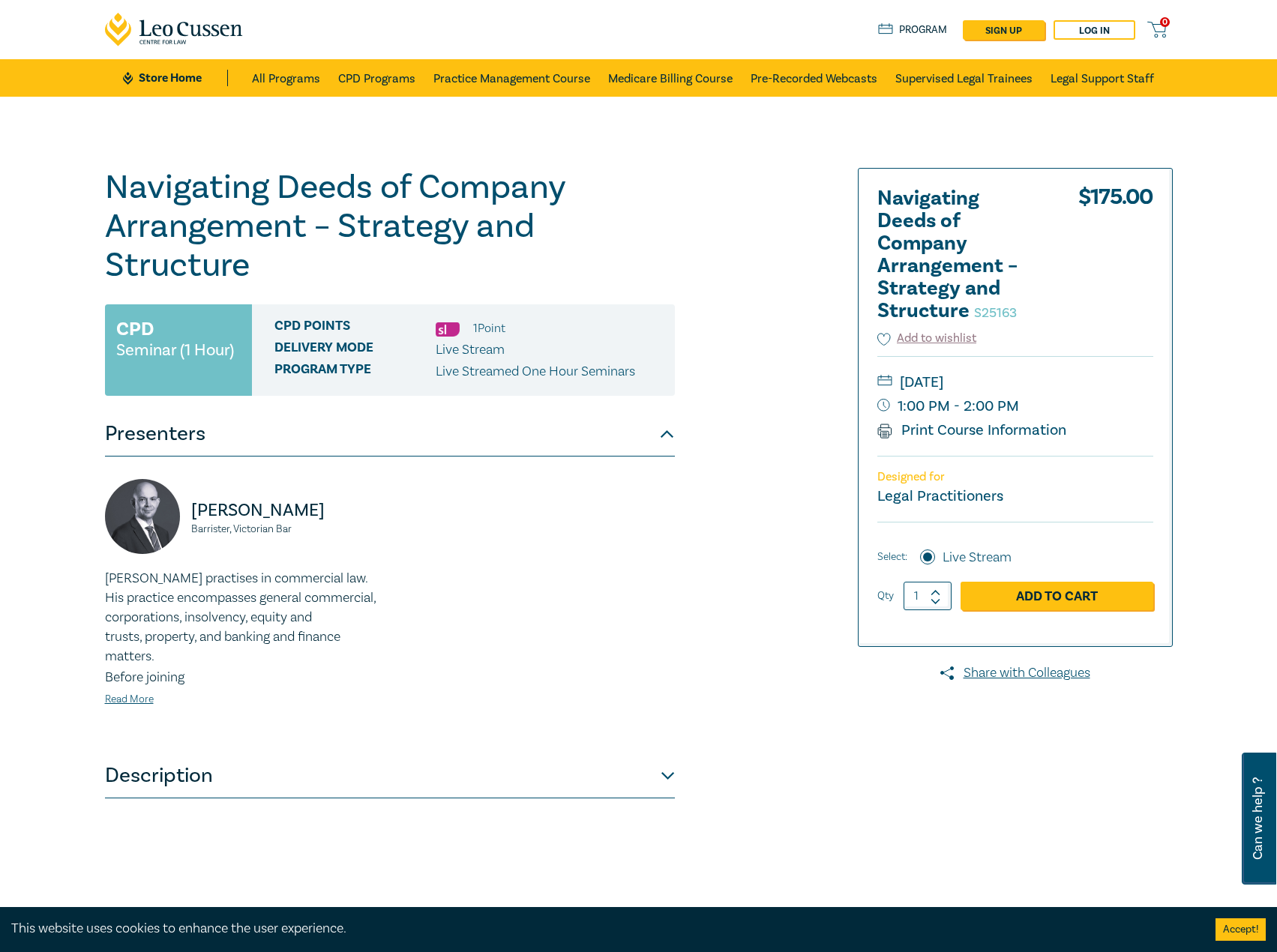
click at [127, 712] on div "Sergio Freire Barrister, Victorian Bar Sergio Freire practises in commercial la…" at bounding box center [242, 605] width 294 height 252
click at [148, 700] on link "Read More" at bounding box center [128, 699] width 48 height 14
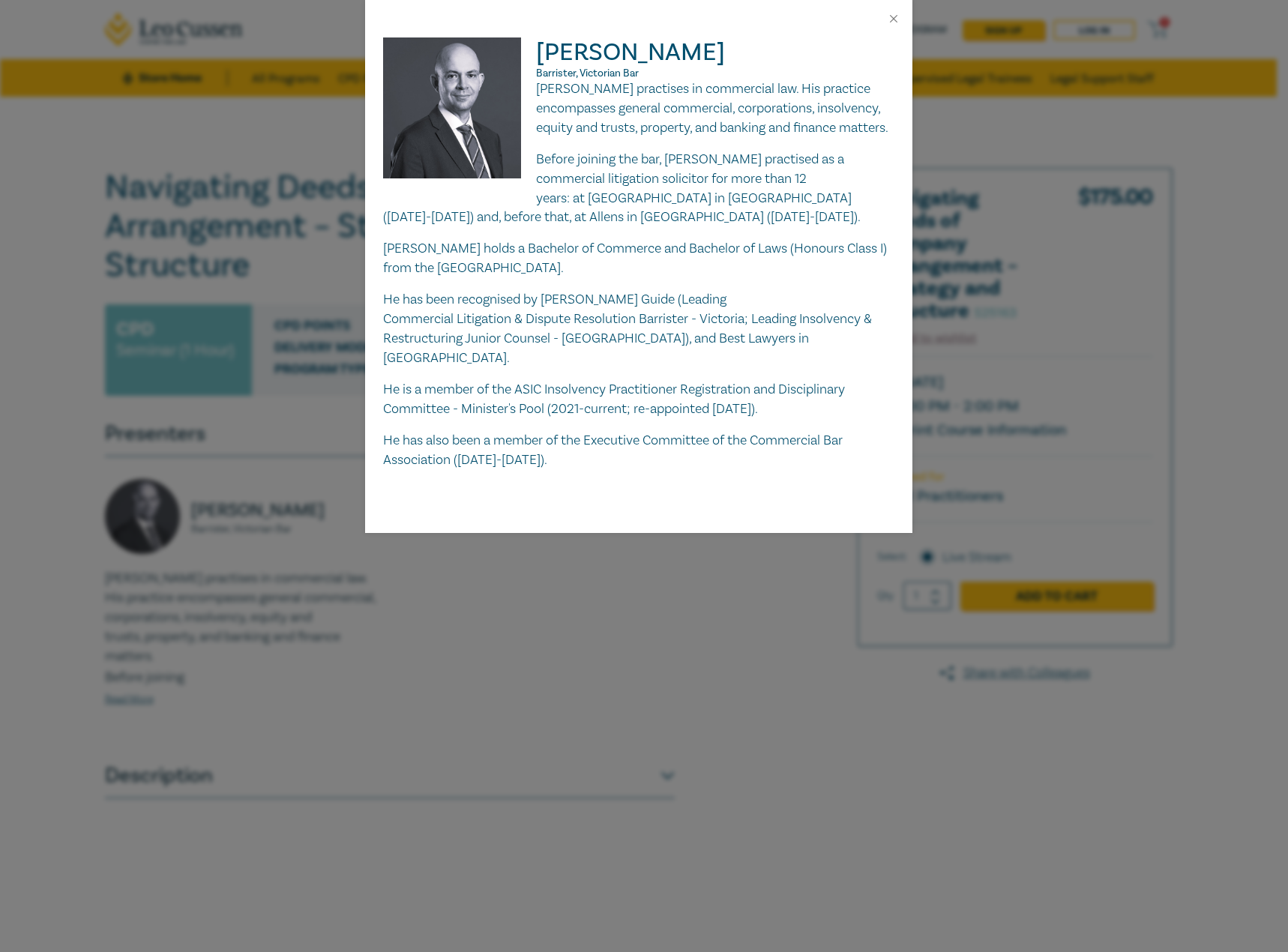
click at [792, 485] on div "Sergio Freire Barrister, Victorian Bar Sergio Freire practises in commercial la…" at bounding box center [638, 285] width 547 height 495
click at [893, 19] on button "Close" at bounding box center [893, 19] width 14 height 14
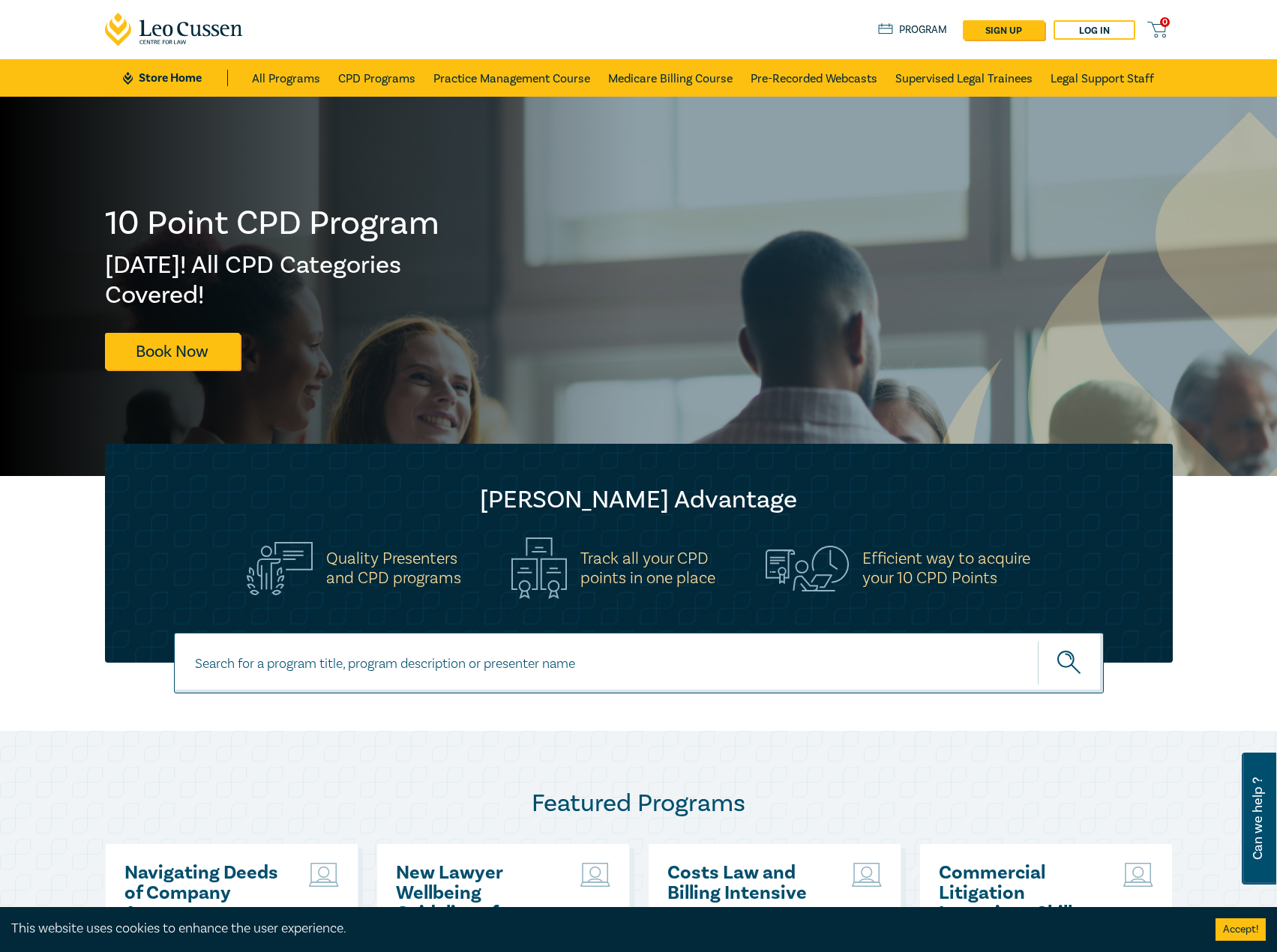
click at [453, 662] on input at bounding box center [638, 663] width 930 height 60
type input "s26103"
click at [1038, 641] on button "submit" at bounding box center [1071, 664] width 66 height 46
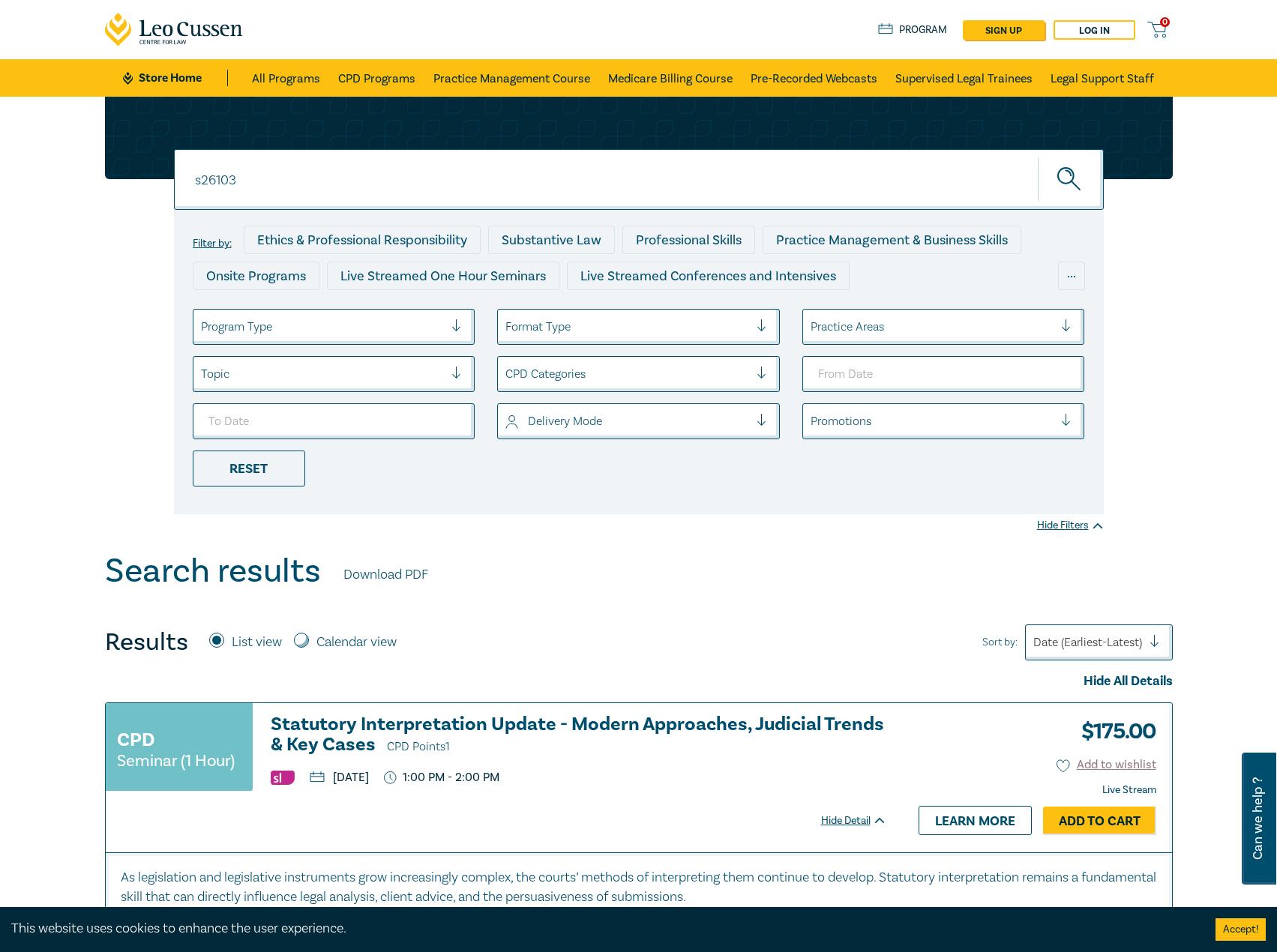
click at [470, 723] on h3 "Statutory Interpretation Update - Modern Approaches, Judicial Trends & Key Case…" at bounding box center [579, 736] width 616 height 43
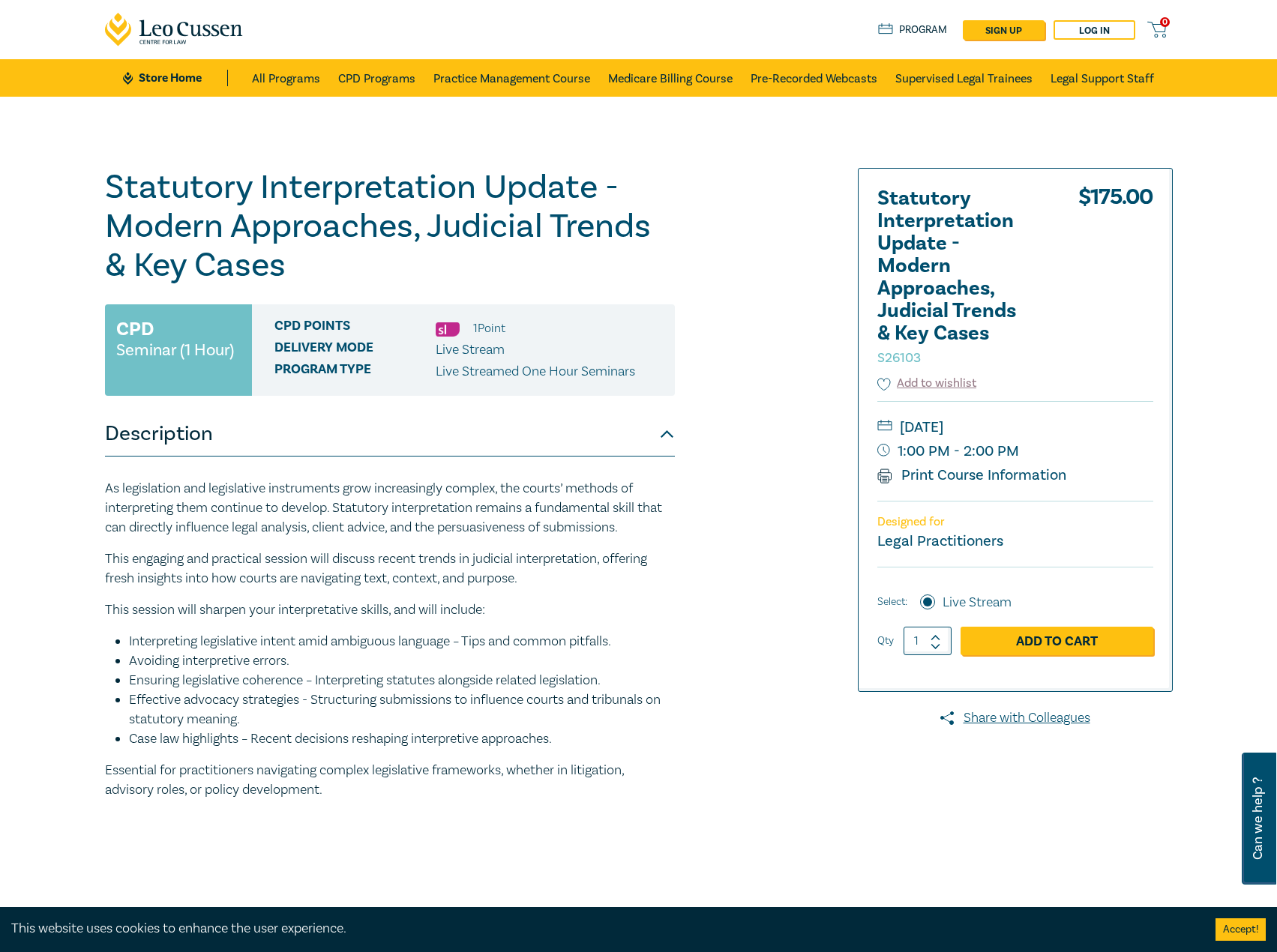
click at [180, 67] on ul "Store Home All Programs CPD Programs Practice Management Course Medicare Billin…" at bounding box center [638, 78] width 1030 height 37
click at [162, 81] on link "Store Home" at bounding box center [175, 77] width 104 height 16
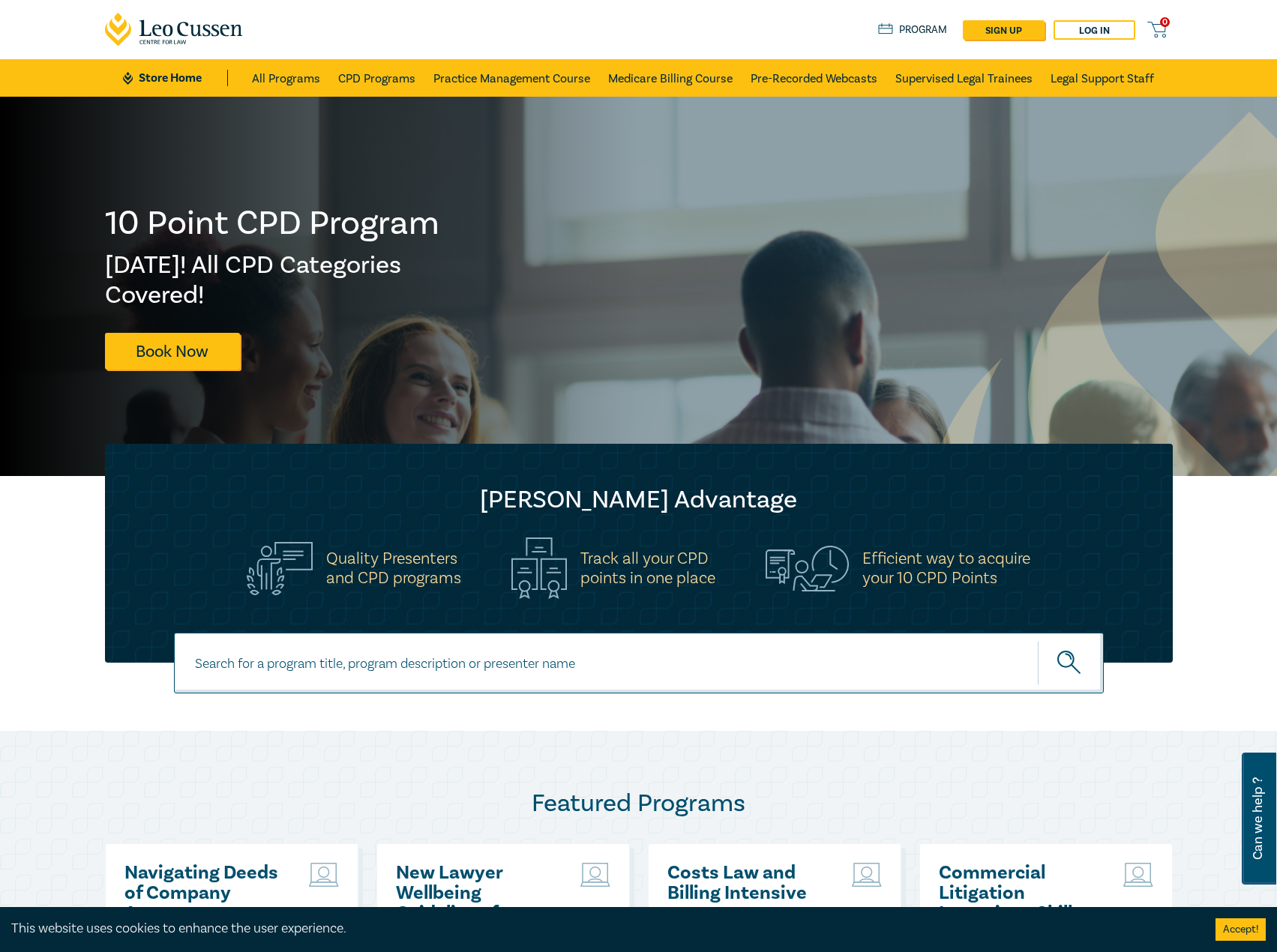
click at [406, 669] on input at bounding box center [638, 663] width 930 height 60
type input "i25062"
click at [1038, 641] on button "submit" at bounding box center [1071, 664] width 66 height 46
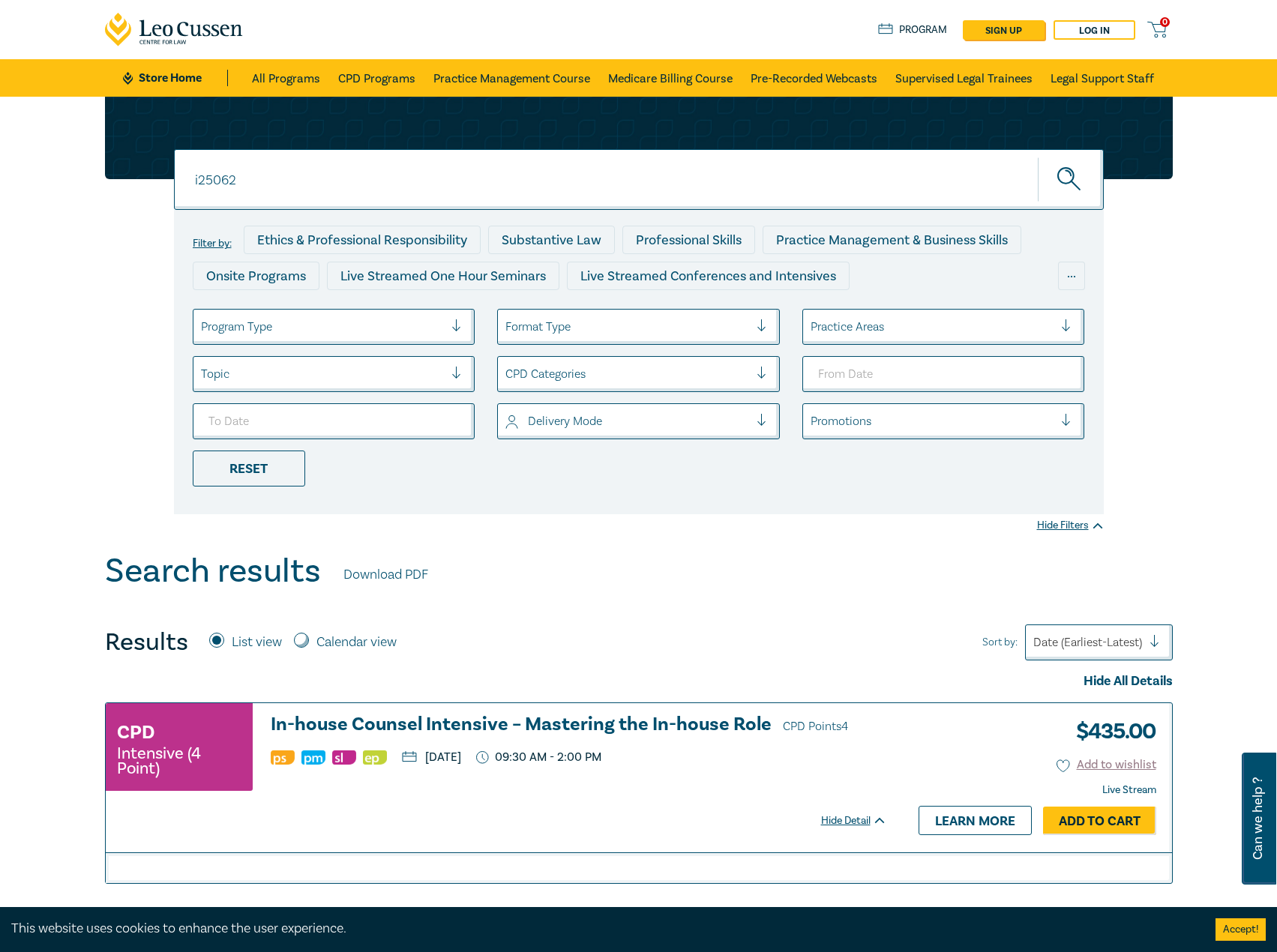
click at [590, 722] on h3 "In-house Counsel Intensive – Mastering the In-house Role CPD Points 4" at bounding box center [579, 726] width 616 height 22
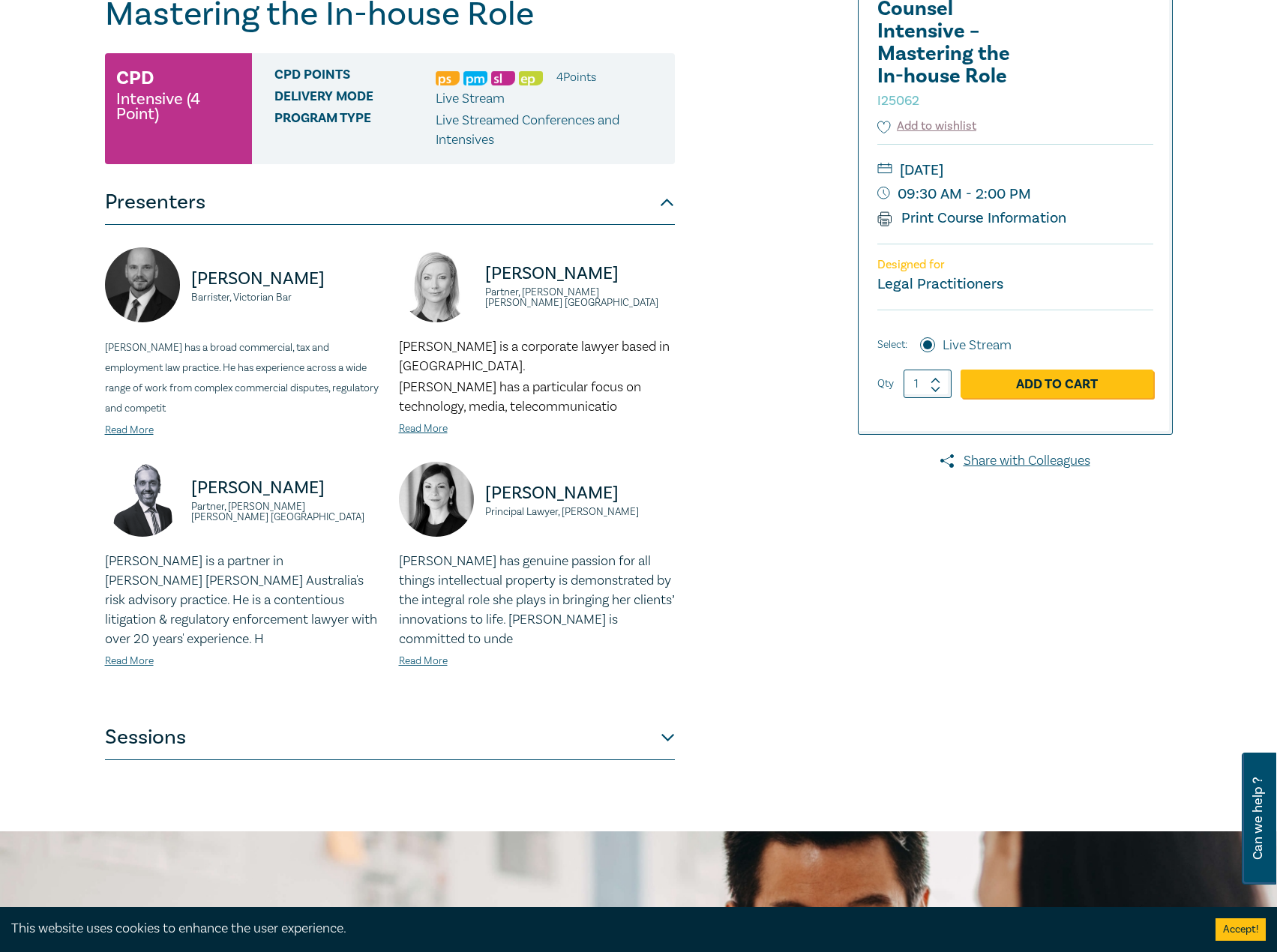
scroll to position [299, 0]
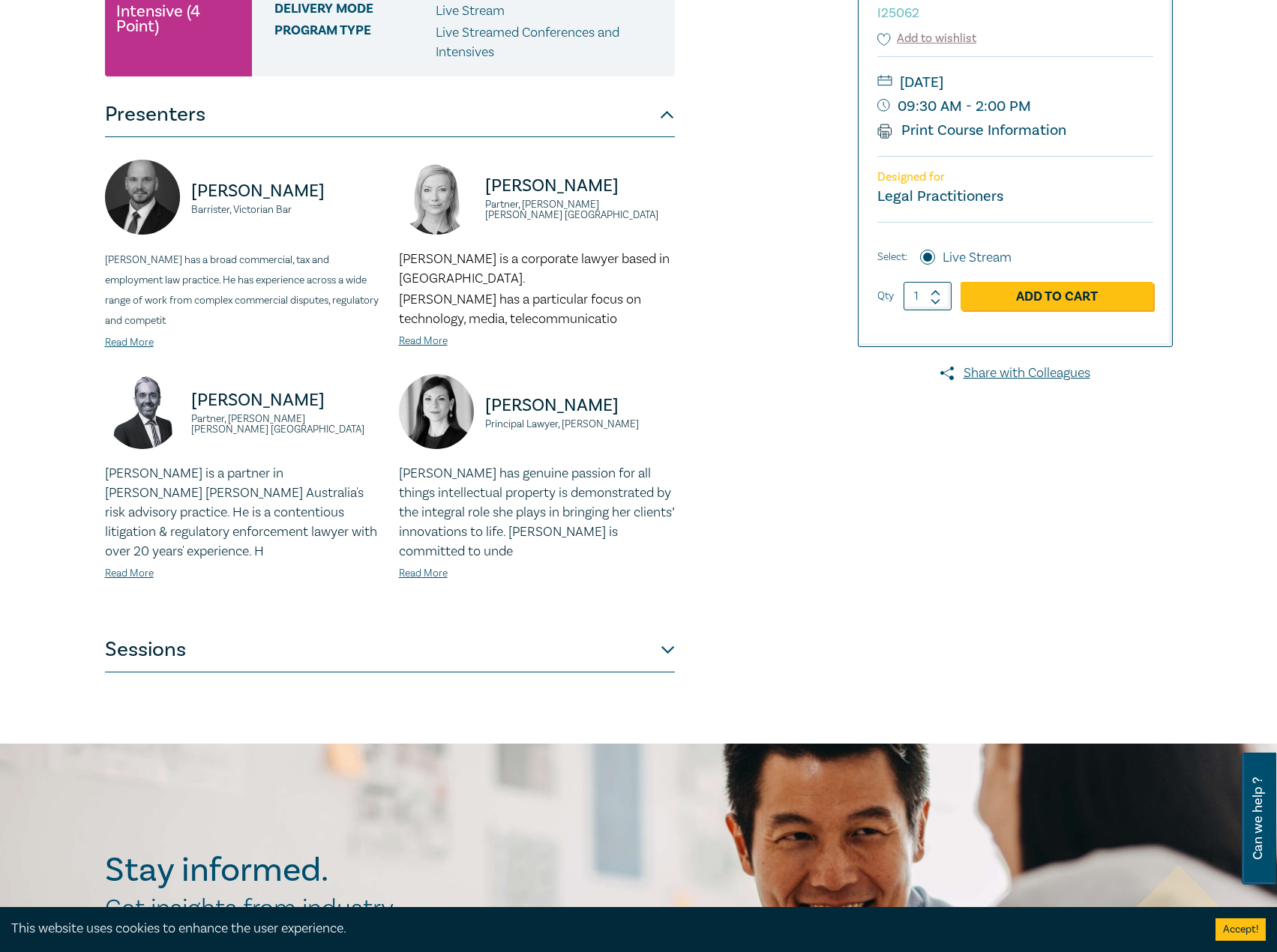
click at [442, 624] on div "[PERSON_NAME], Victorian Bar Csaba has a broad commercial, tax and employment l…" at bounding box center [390, 382] width 570 height 490
click at [401, 660] on button "Sessions" at bounding box center [390, 650] width 570 height 45
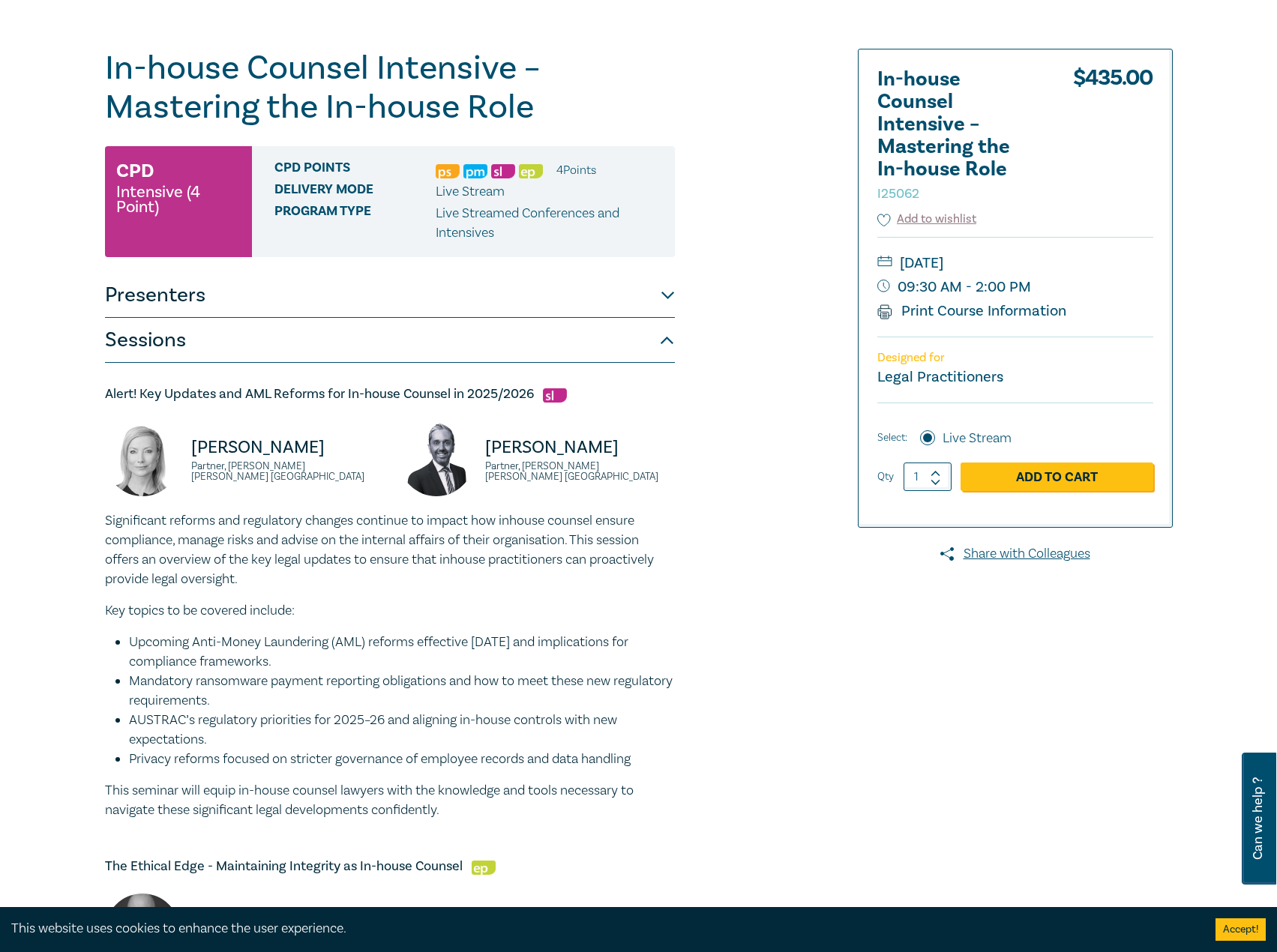
scroll to position [0, 0]
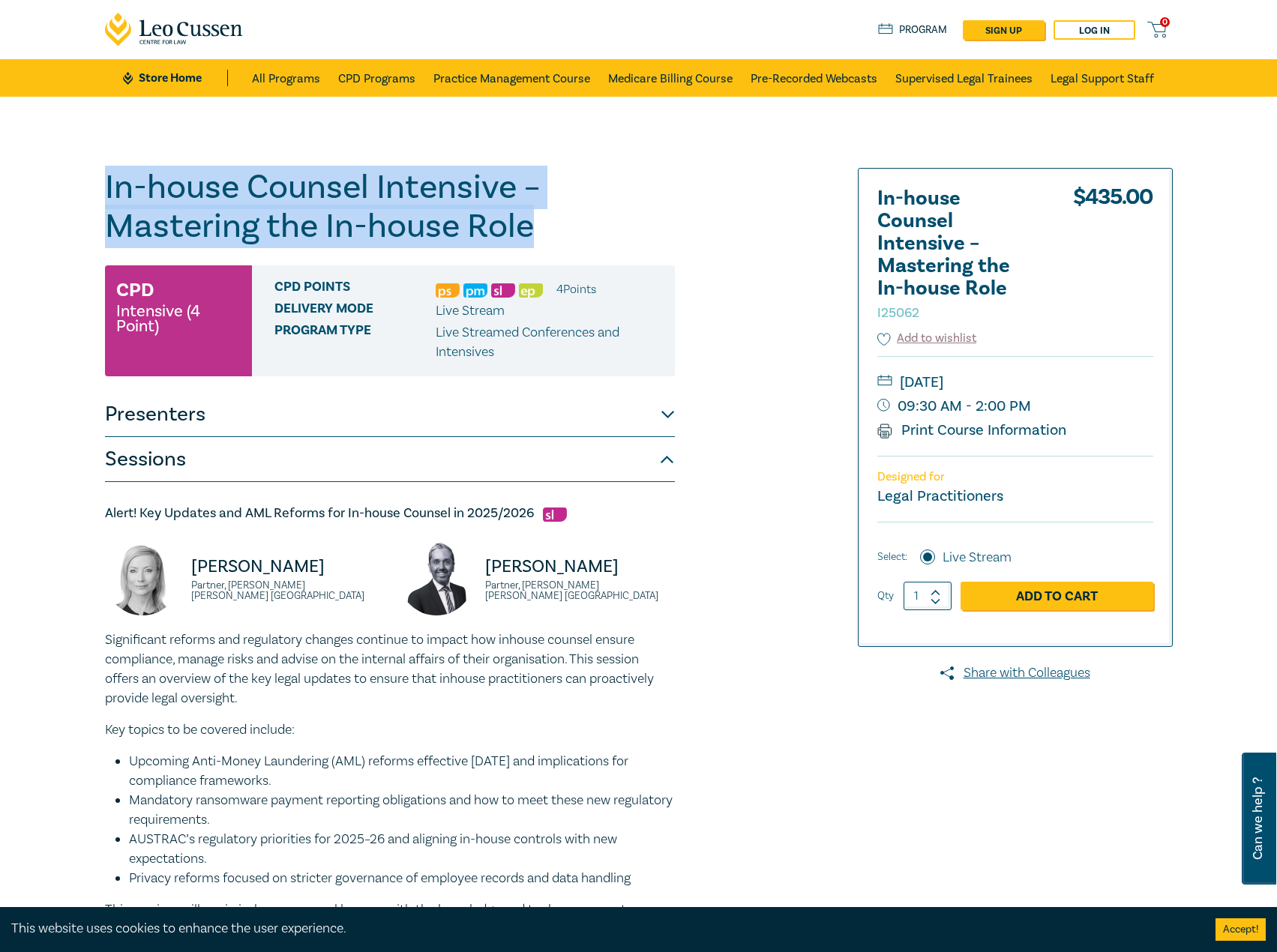
drag, startPoint x: 550, startPoint y: 231, endPoint x: 95, endPoint y: 197, distance: 456.3
copy h1 "In-house Counsel Intensive – Mastering the In-house Role"
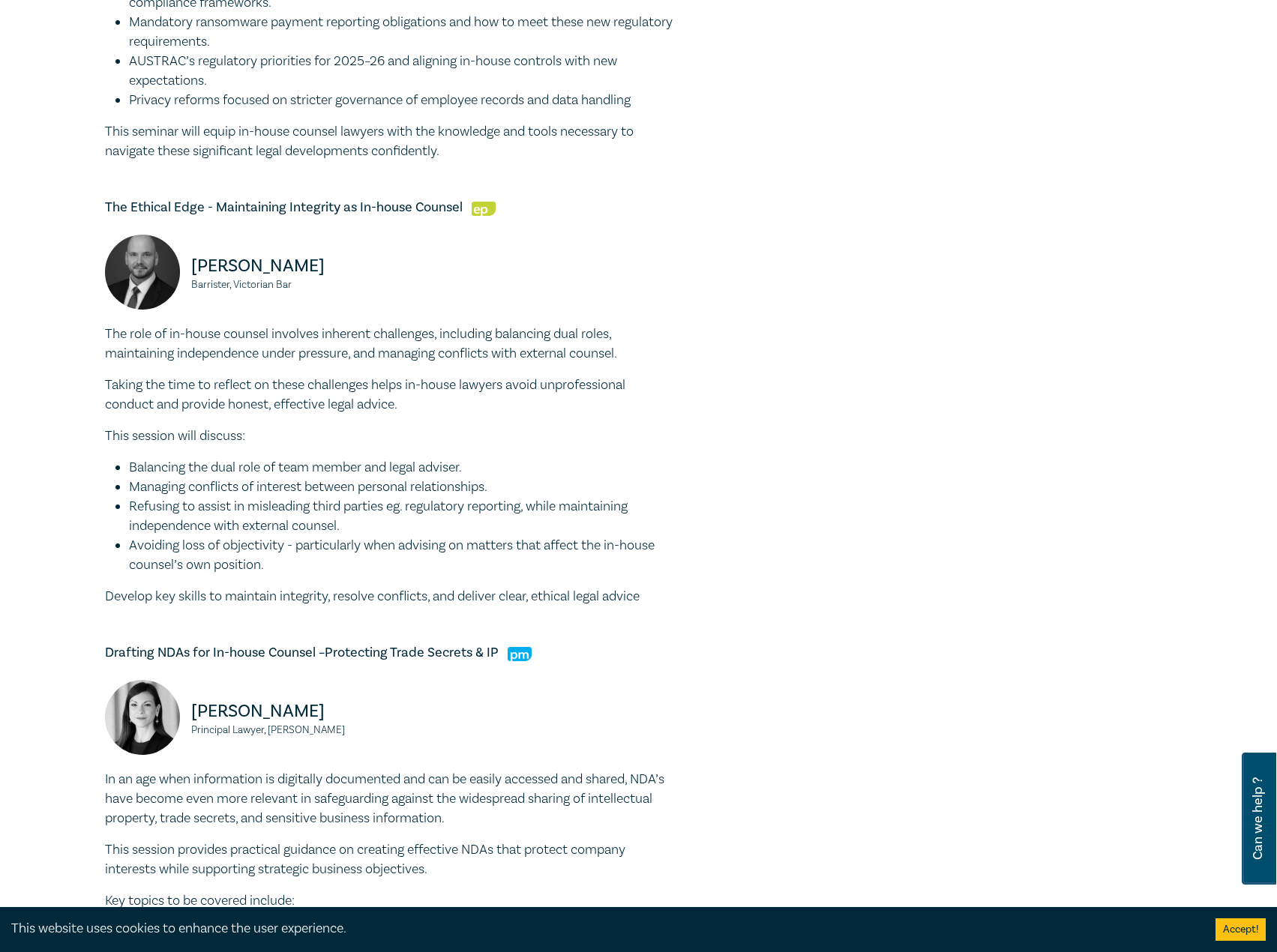
scroll to position [975, 0]
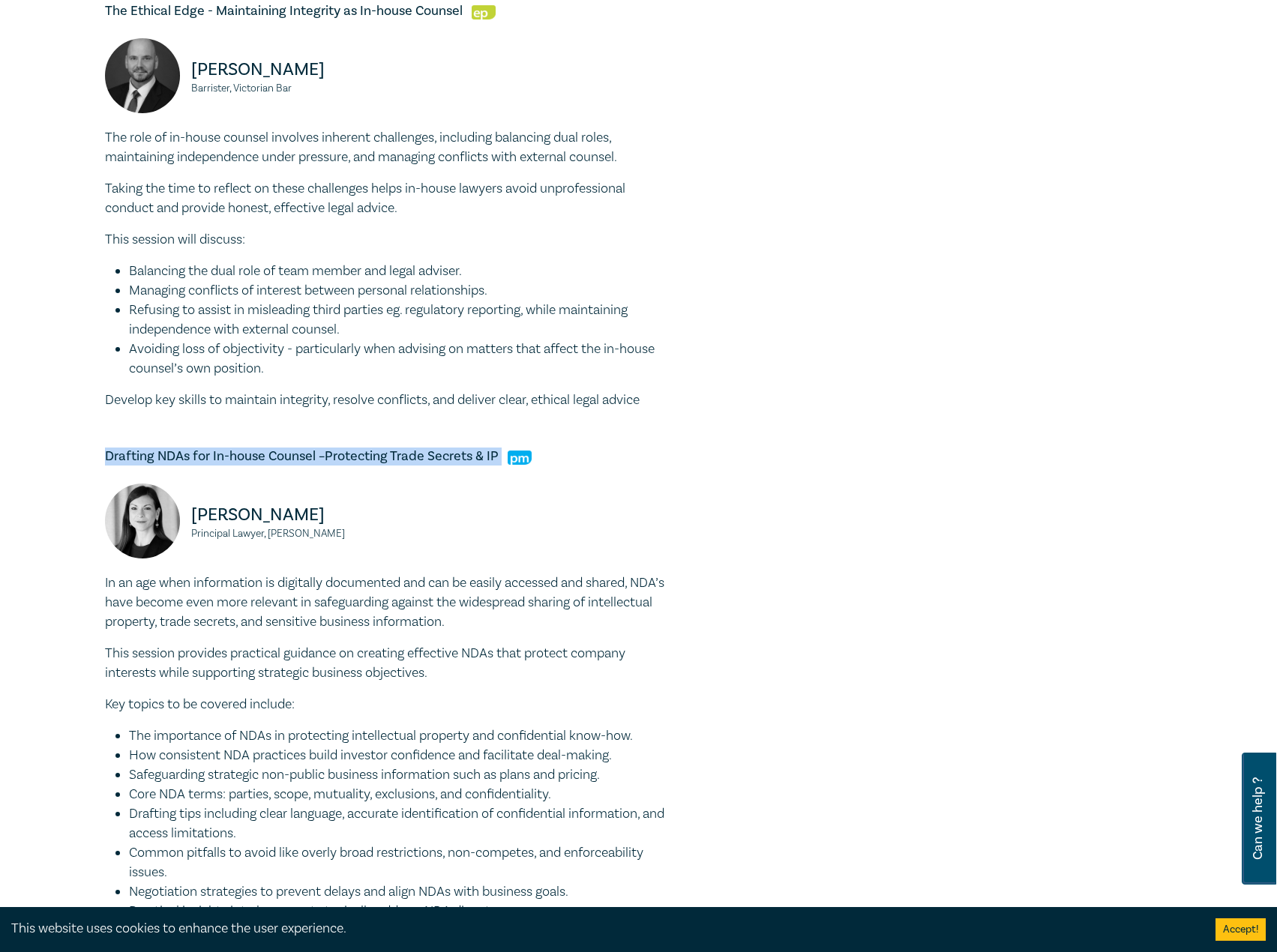
drag, startPoint x: 500, startPoint y: 455, endPoint x: 91, endPoint y: 449, distance: 409.0
click at [91, 449] on div "In-house Counsel Intensive – Mastering the In-house Role I25062 CPD Intensive (…" at bounding box center [638, 282] width 1277 height 2319
copy h5 "Drafting NDAs for In-house Counsel –Protecting Trade Secrets & IP"
drag, startPoint x: 381, startPoint y: 526, endPoint x: 247, endPoint y: 527, distance: 134.0
click at [247, 527] on div "Belinda Sigismundi Principal Lawyer, Macpherson Kelley" at bounding box center [242, 528] width 294 height 90
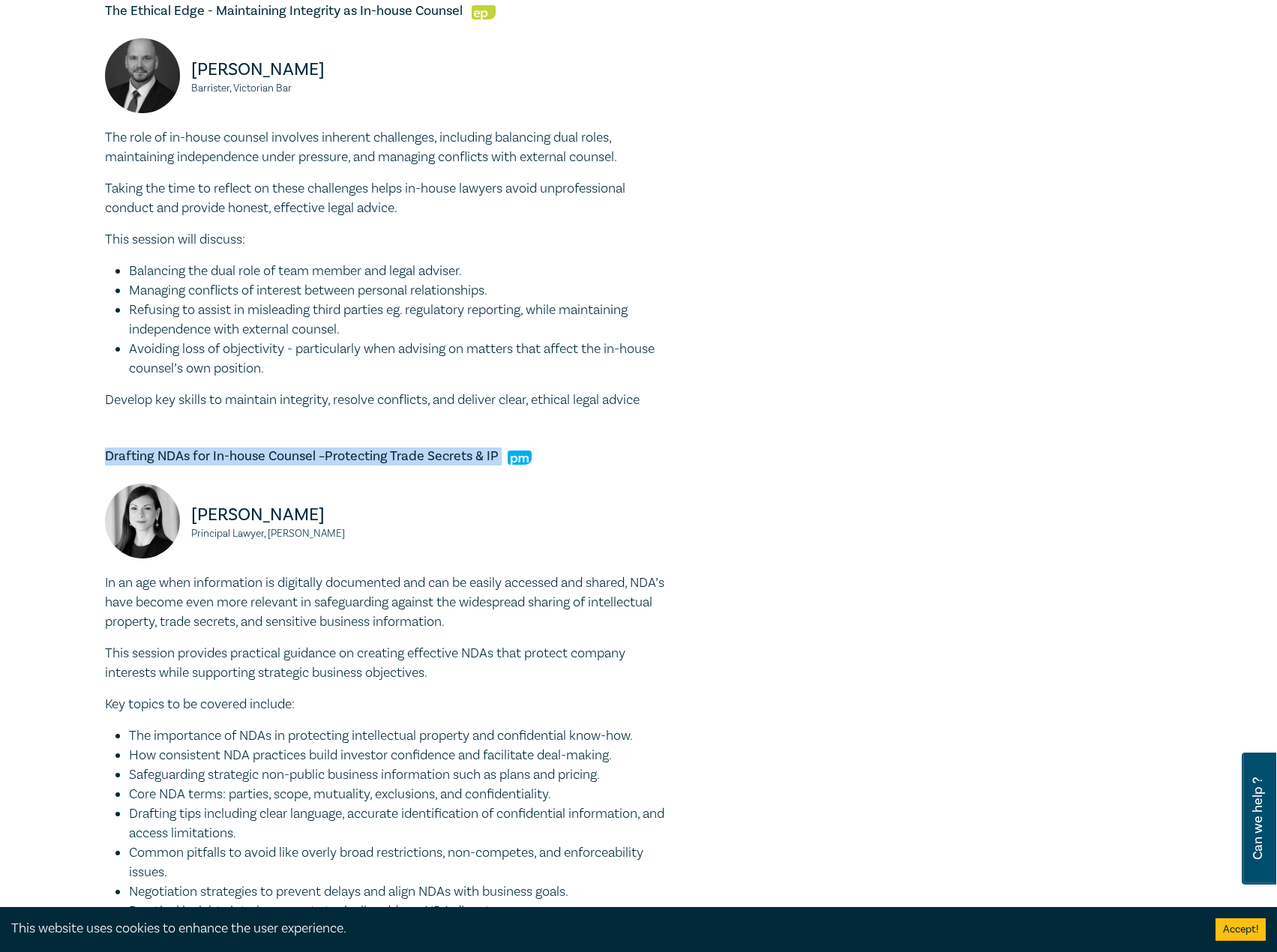
drag, startPoint x: 369, startPoint y: 537, endPoint x: 159, endPoint y: 516, distance: 211.0
click at [159, 516] on div "Belinda Sigismundi Principal Lawyer, Macpherson Kelley" at bounding box center [242, 528] width 276 height 90
copy div "Belinda Sigismundi Principal Lawyer, Macpherson Kelley"
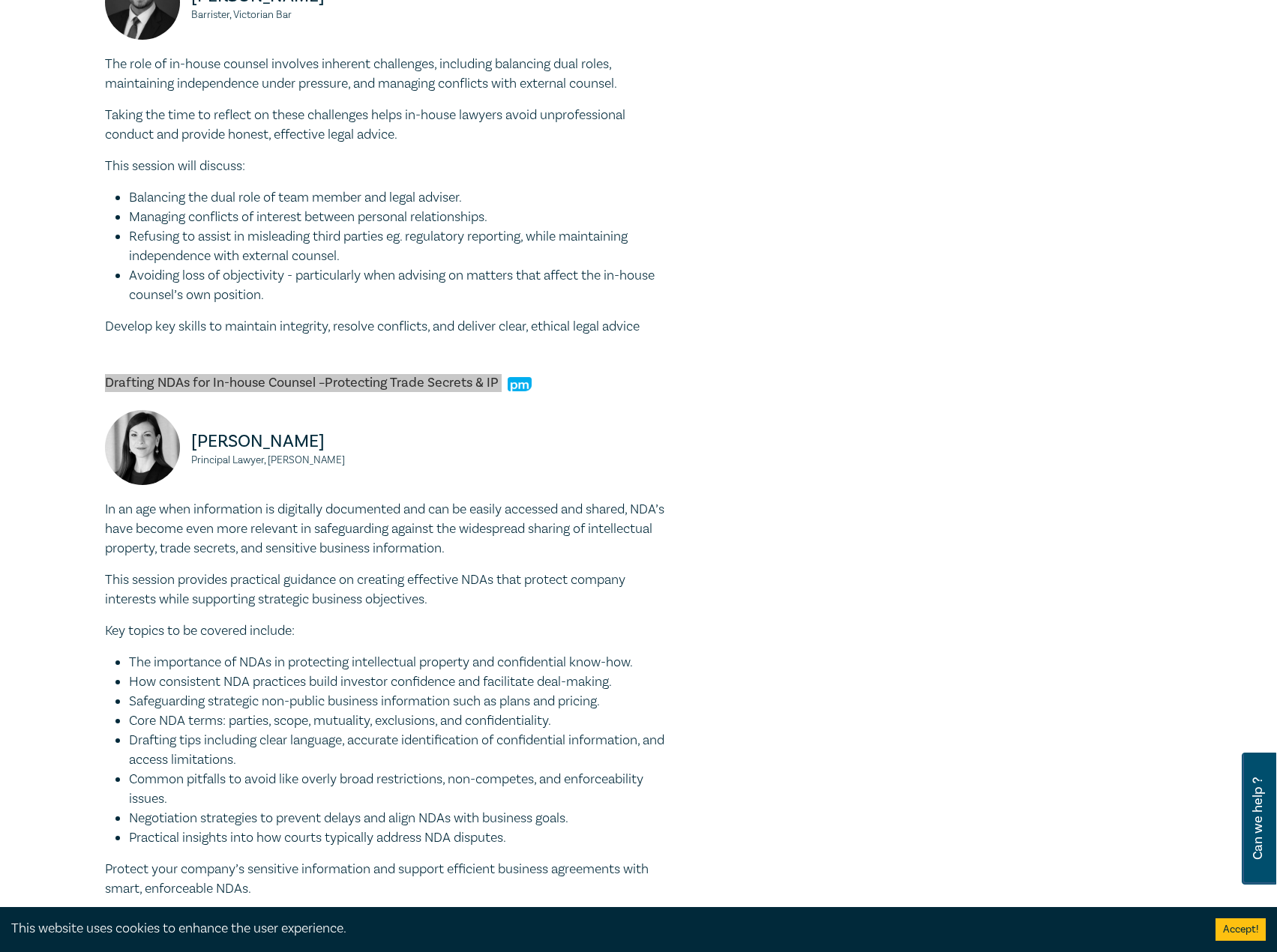
scroll to position [1050, 0]
